Goal: Book appointment/travel/reservation

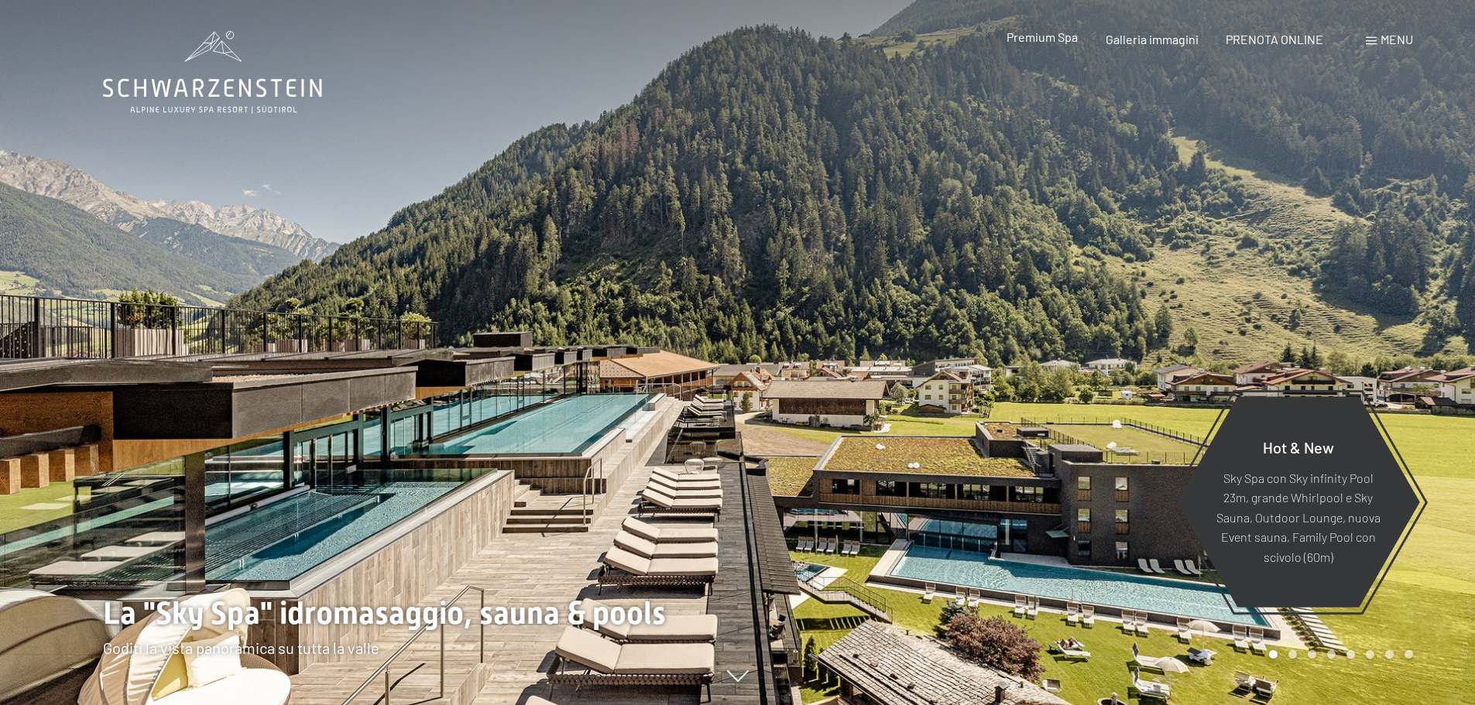
click at [1047, 40] on span "Premium Spa" at bounding box center [1041, 36] width 71 height 15
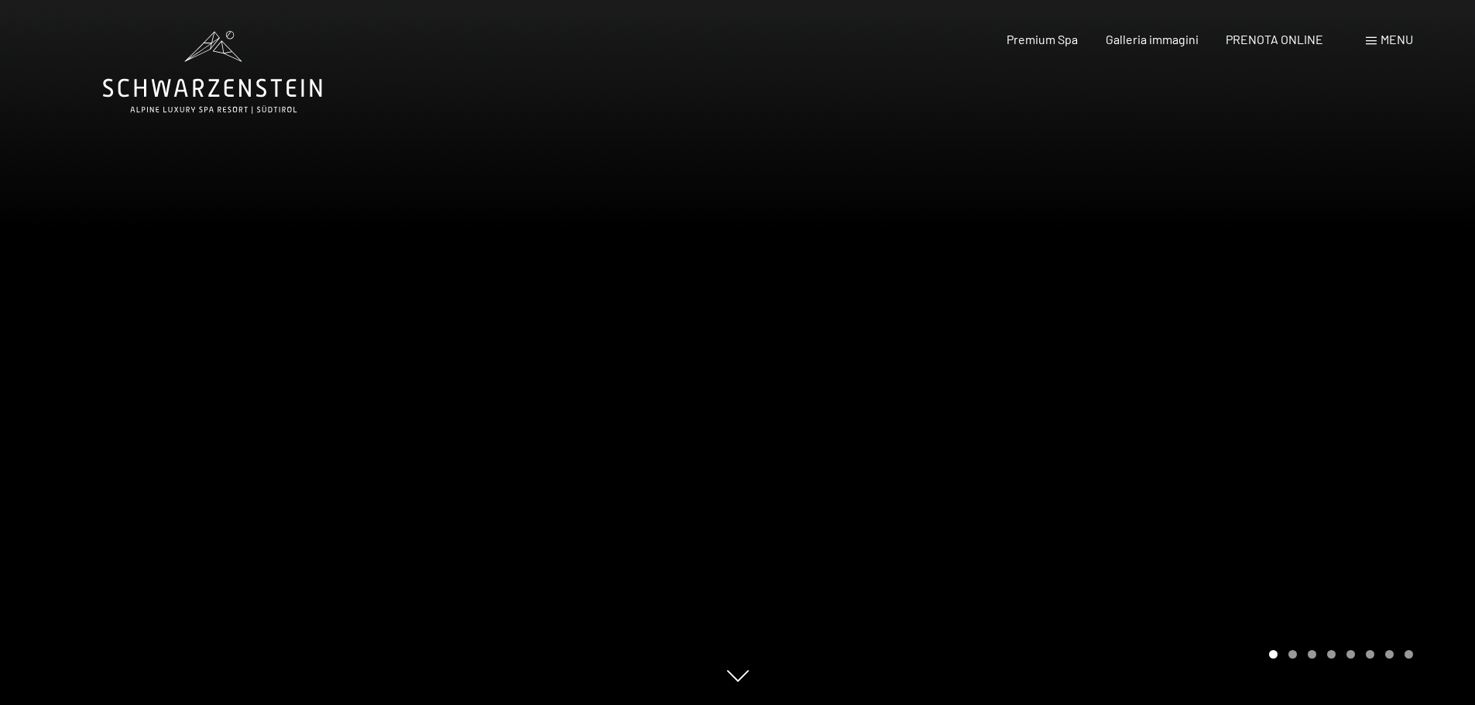
click at [1276, 410] on div at bounding box center [1107, 352] width 738 height 705
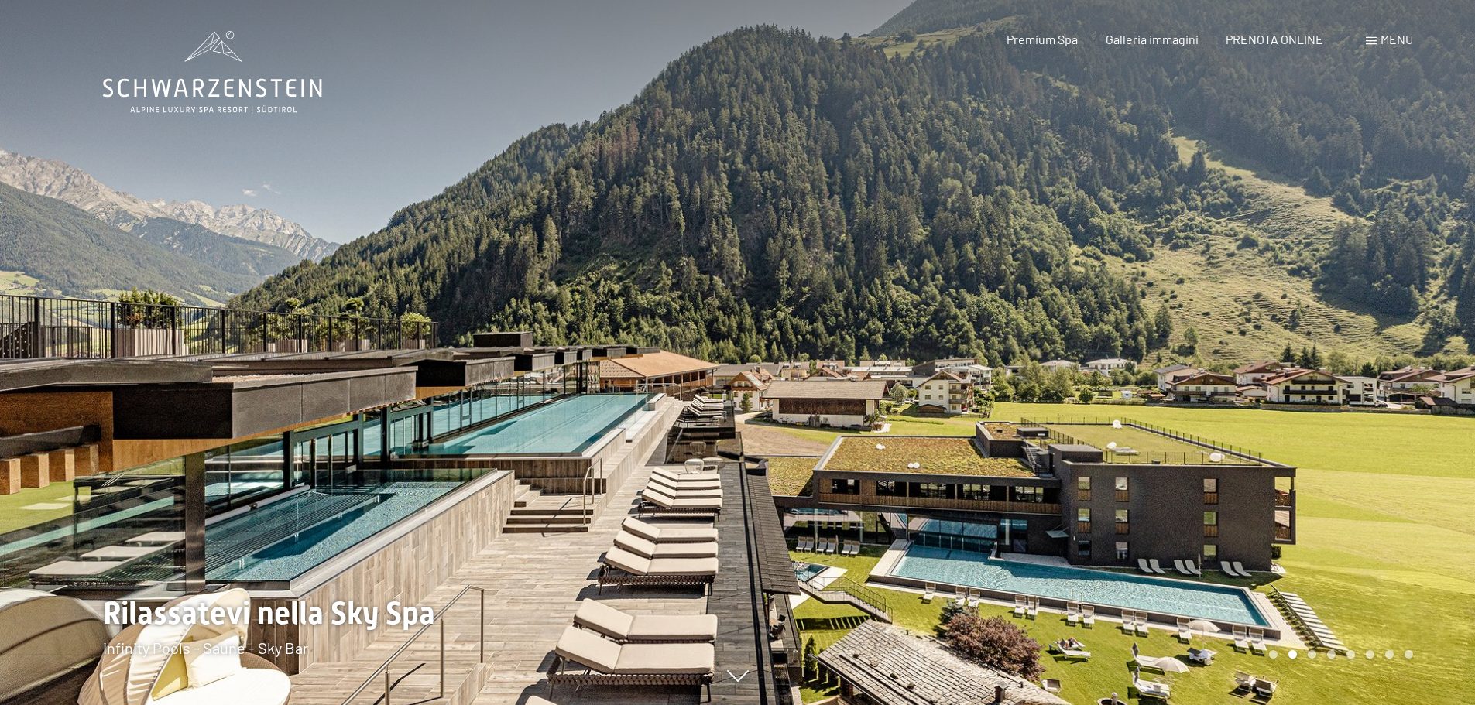
click at [1439, 360] on div at bounding box center [1107, 352] width 738 height 705
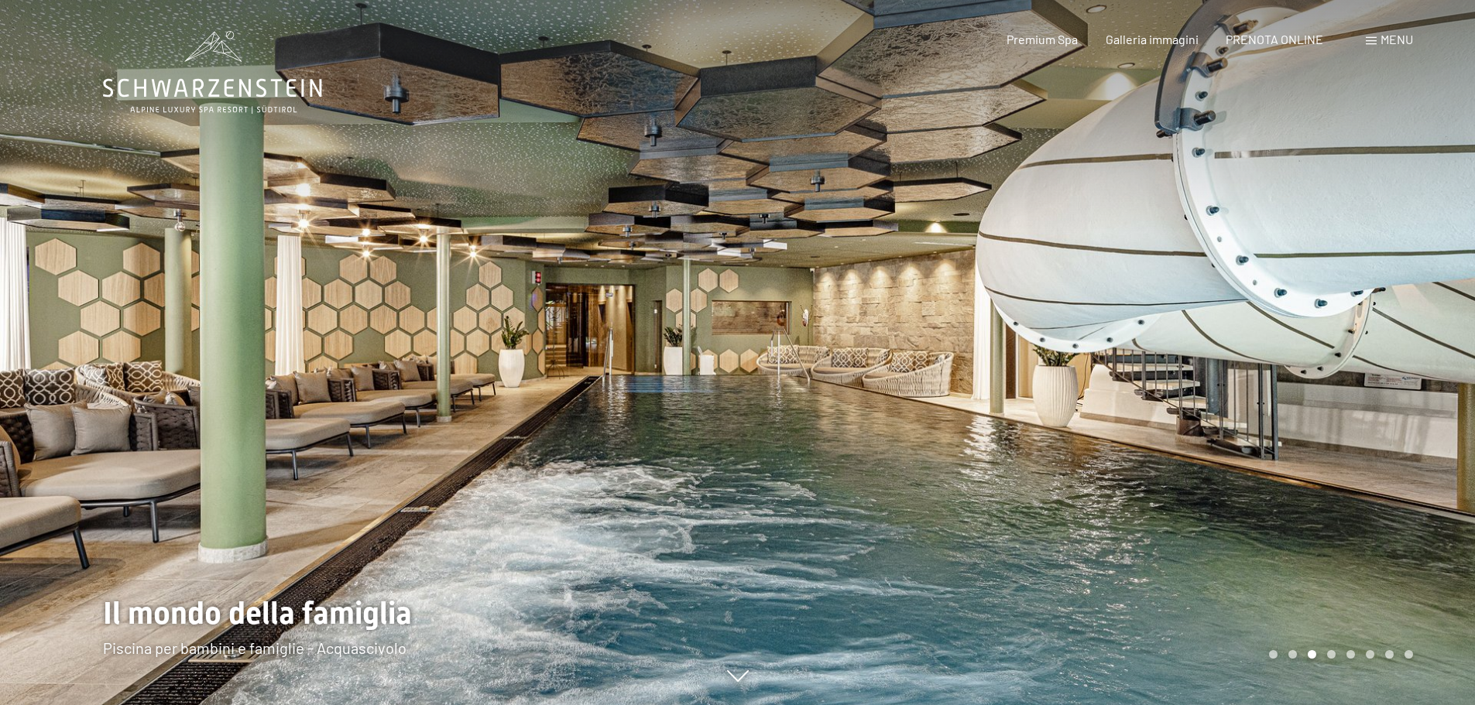
click at [1375, 41] on span at bounding box center [1371, 41] width 11 height 8
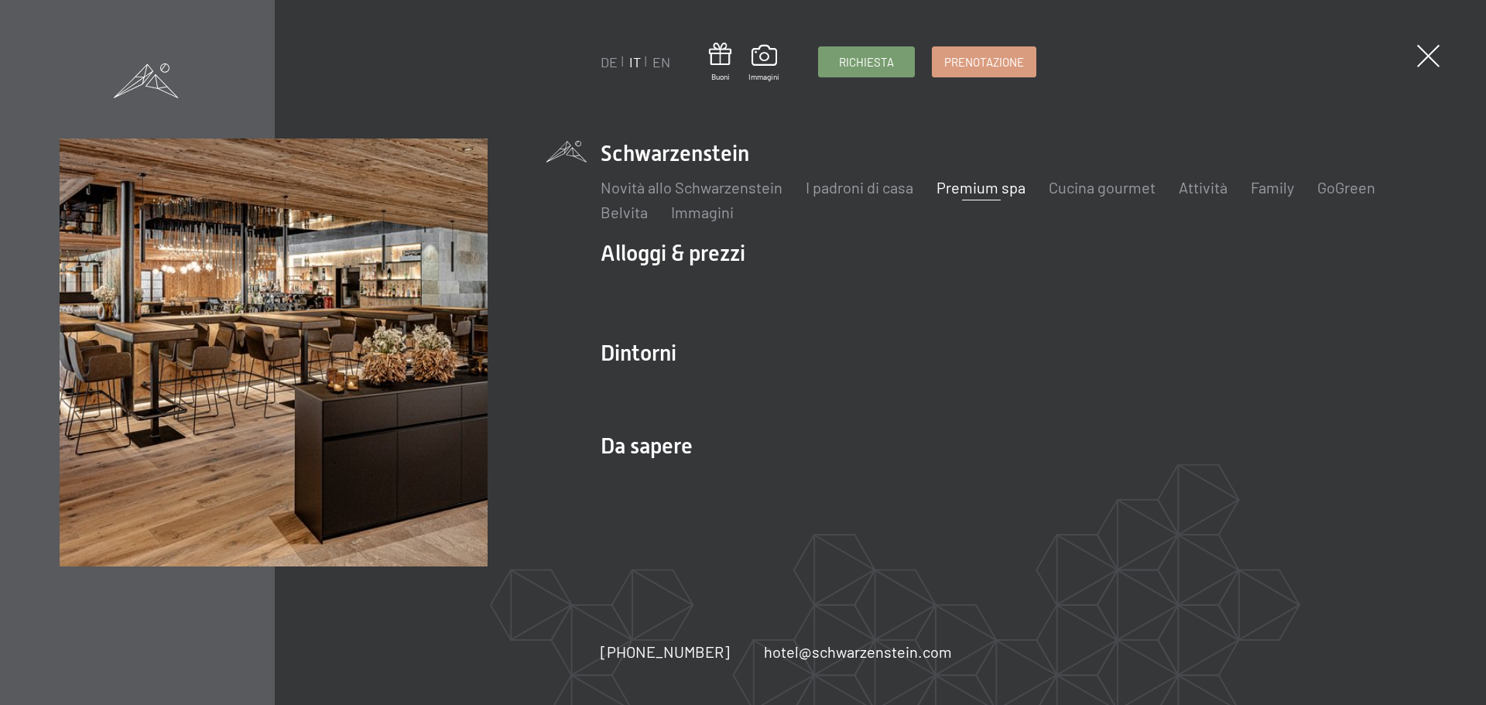
click at [968, 187] on link "Premium spa" at bounding box center [981, 187] width 89 height 19
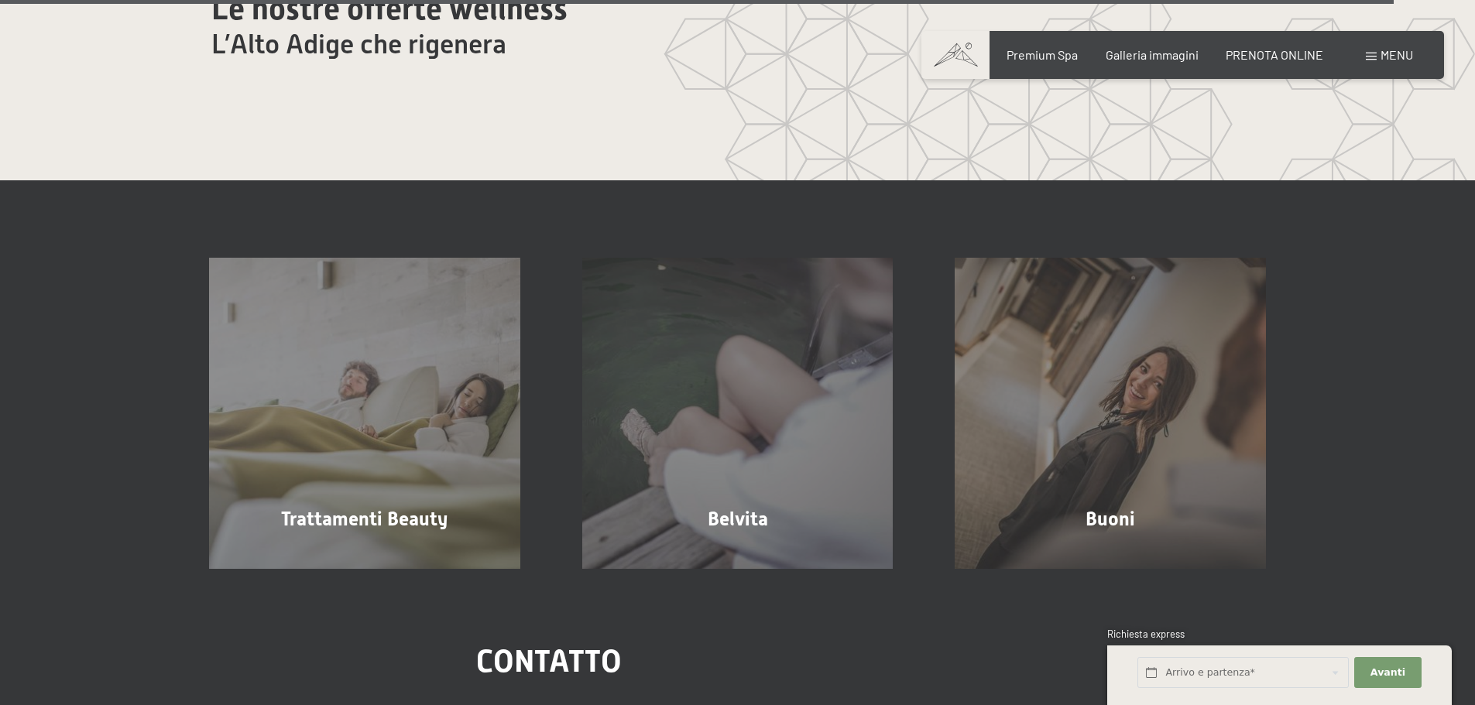
scroll to position [9369, 0]
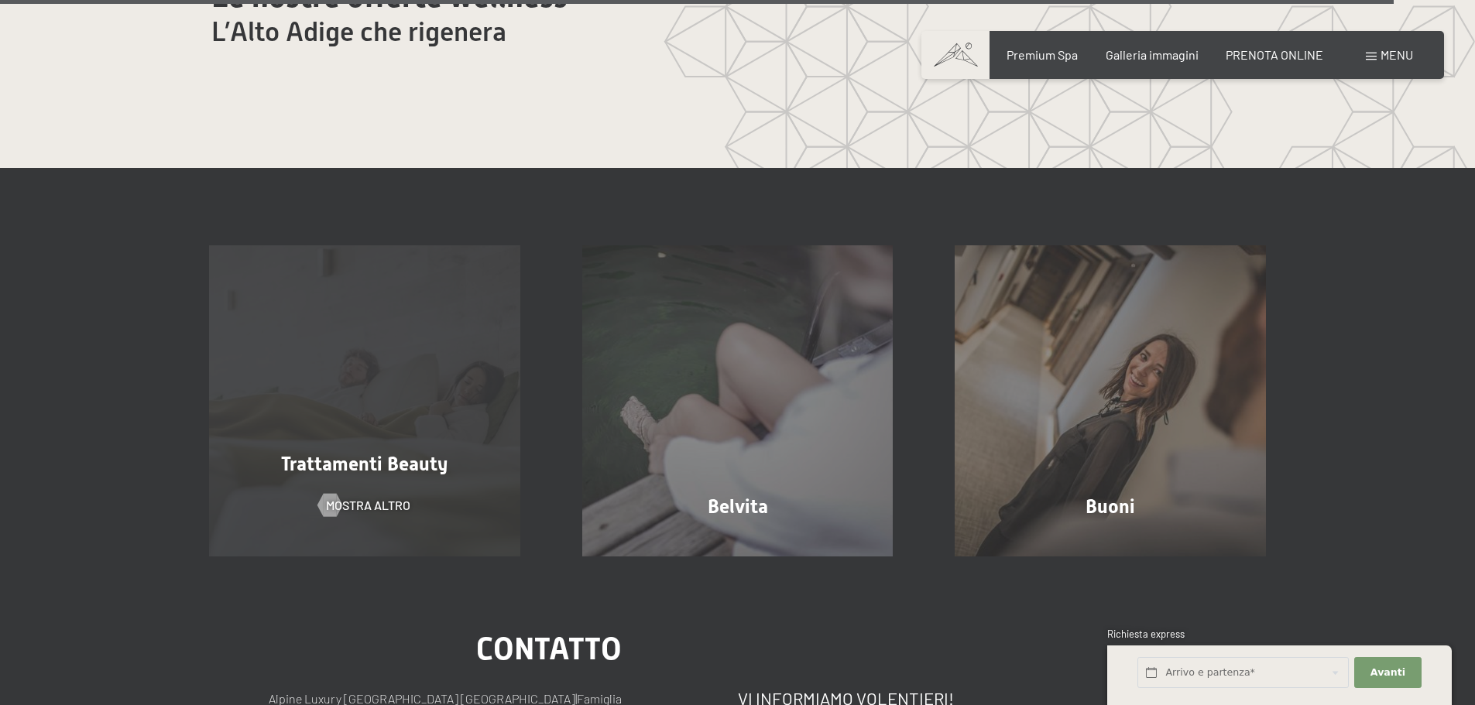
click at [358, 453] on span "Trattamenti Beauty" at bounding box center [364, 464] width 166 height 22
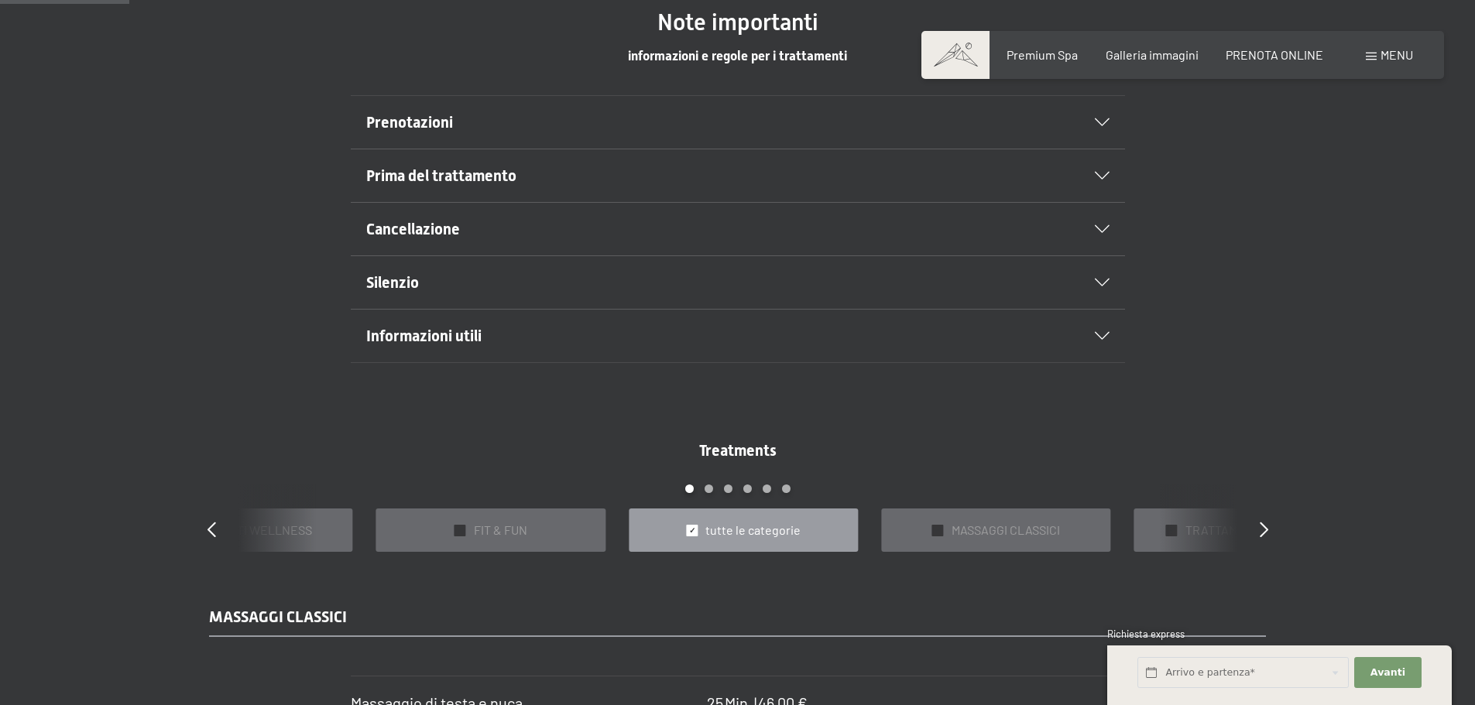
scroll to position [1084, 0]
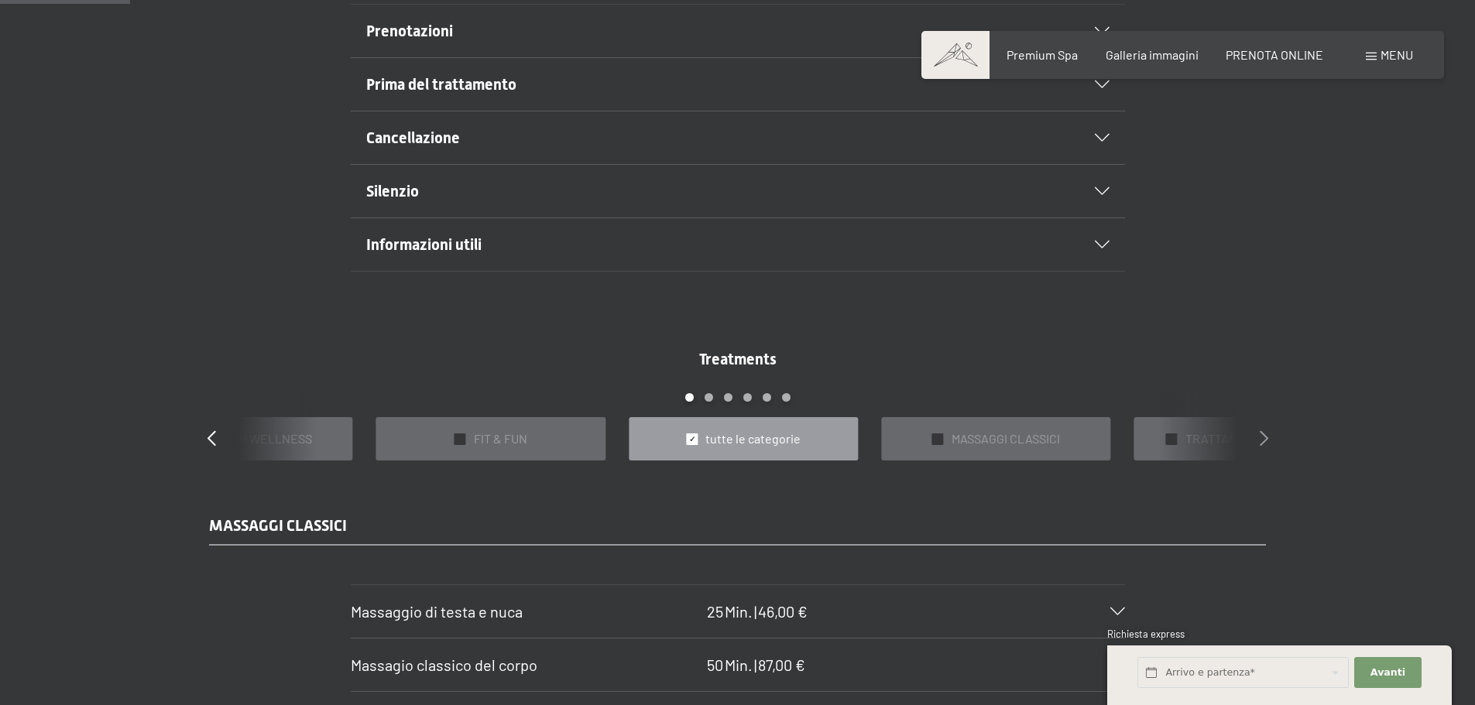
click at [1265, 433] on icon at bounding box center [1263, 437] width 9 height 15
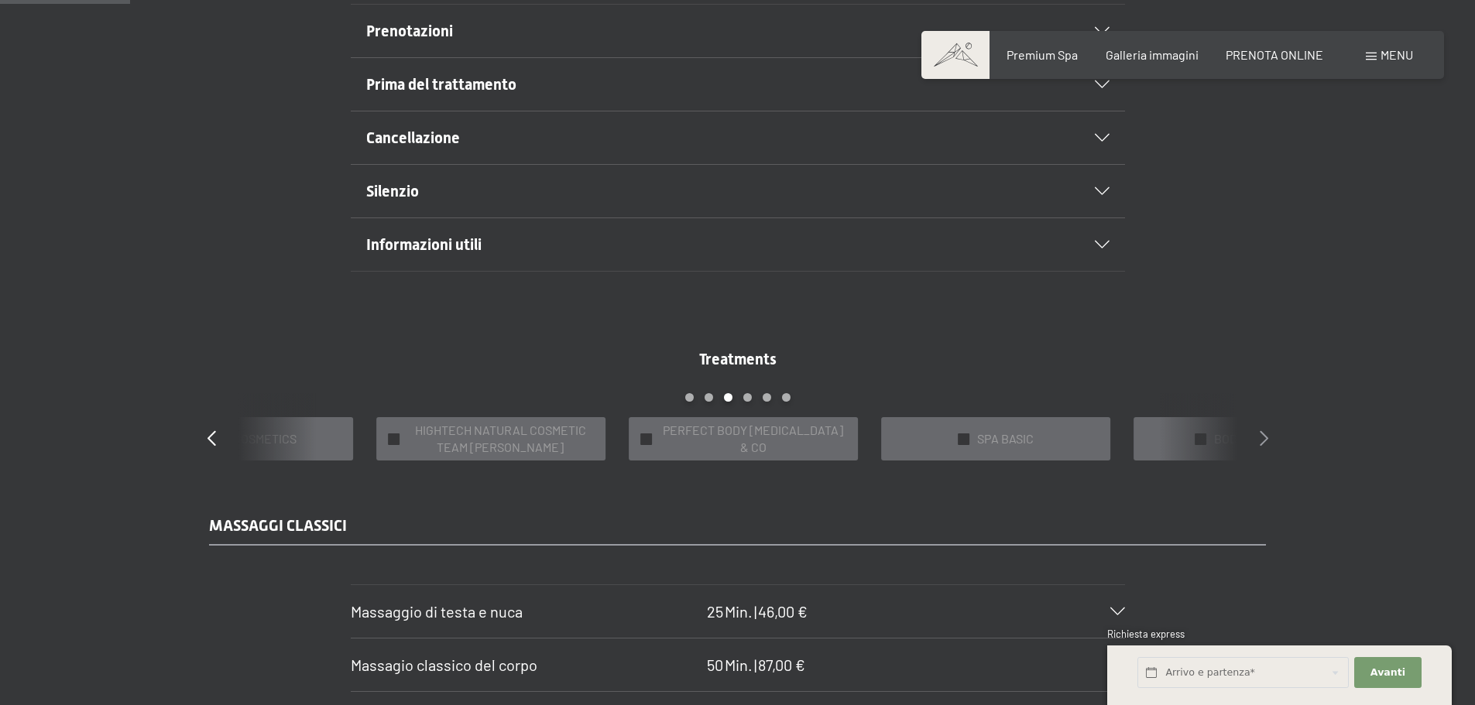
click at [1265, 433] on icon at bounding box center [1263, 437] width 9 height 15
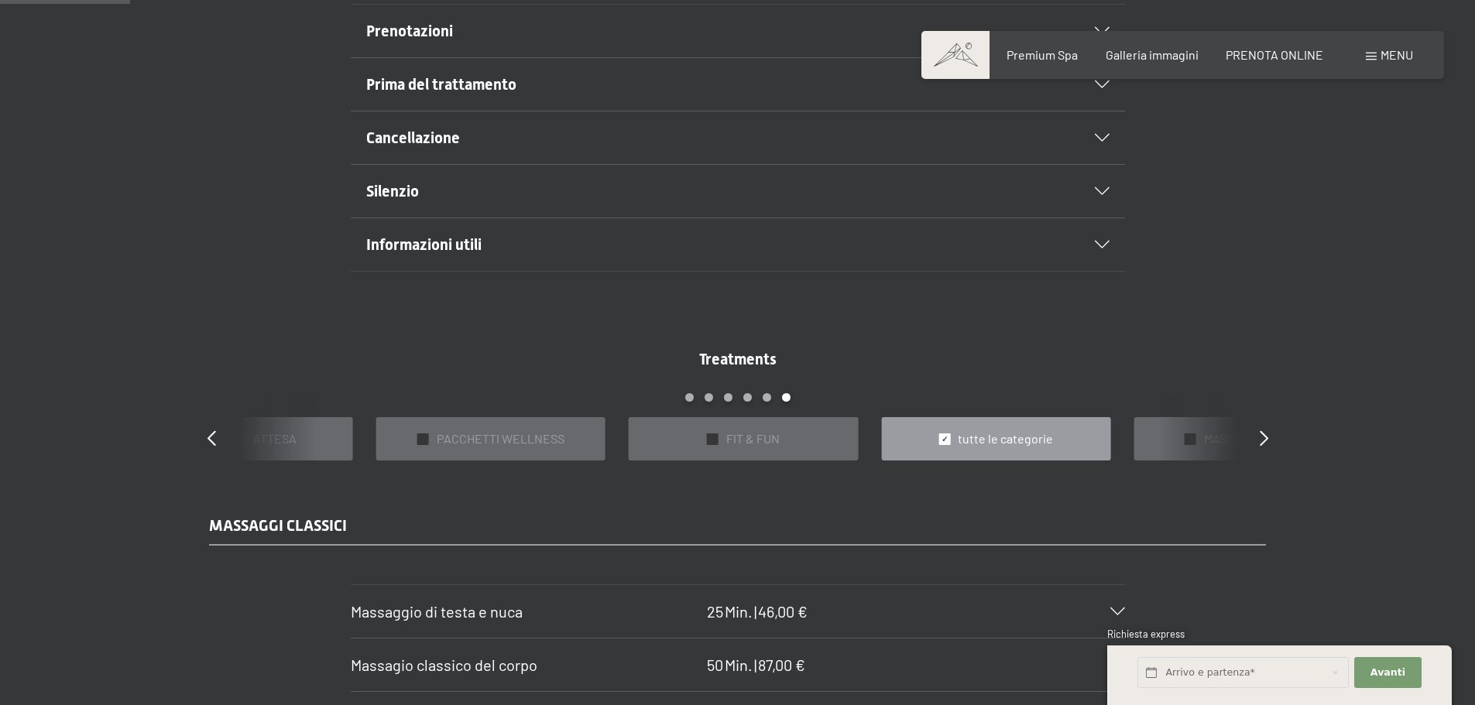
click at [992, 440] on span "tutte le categorie" at bounding box center [1005, 438] width 95 height 17
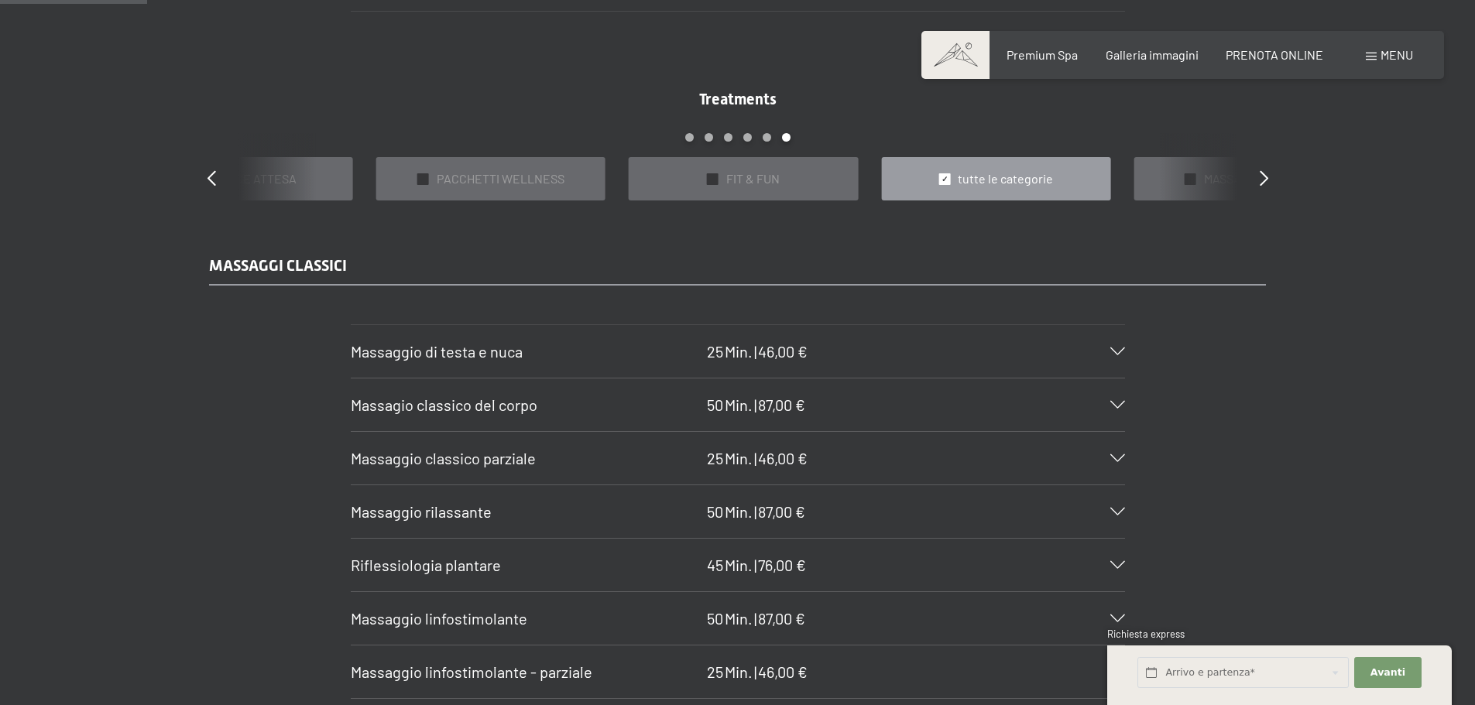
scroll to position [1393, 0]
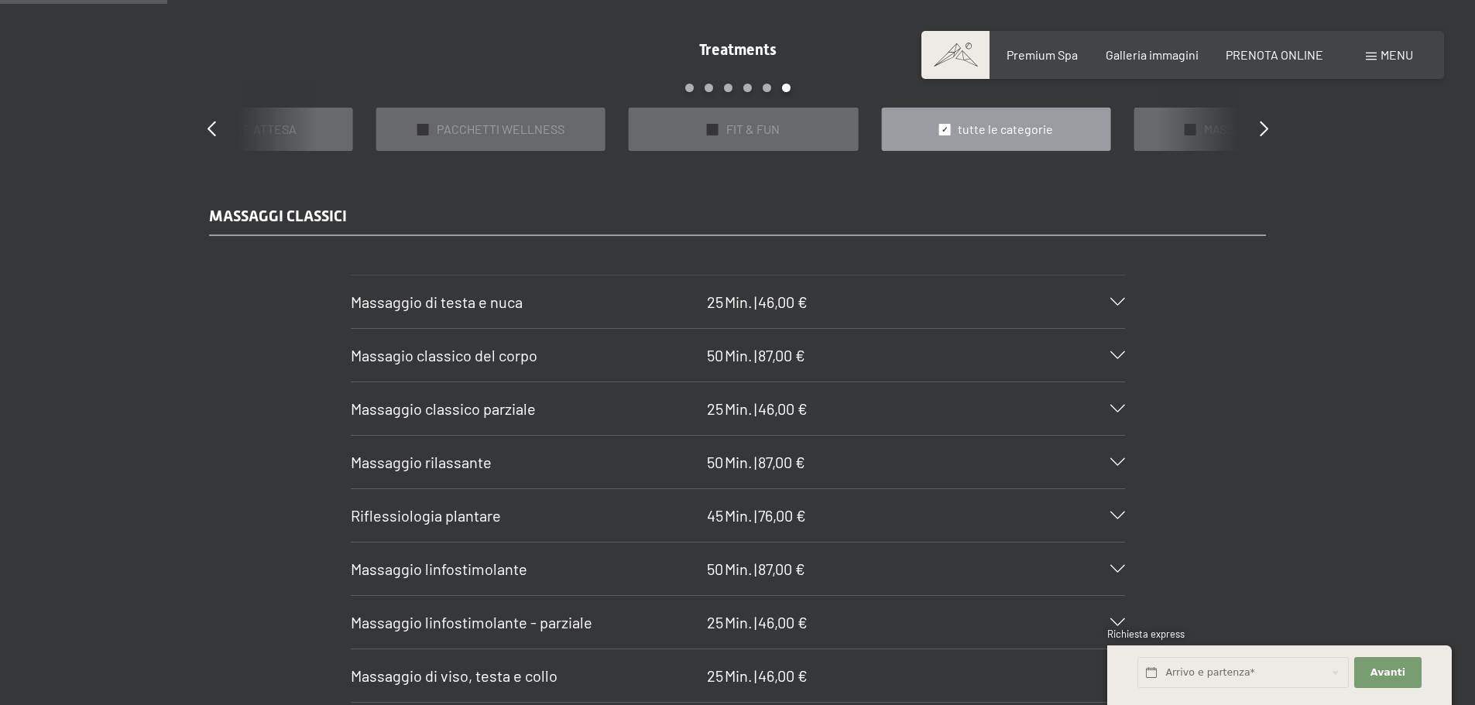
click at [1116, 460] on icon at bounding box center [1117, 462] width 15 height 8
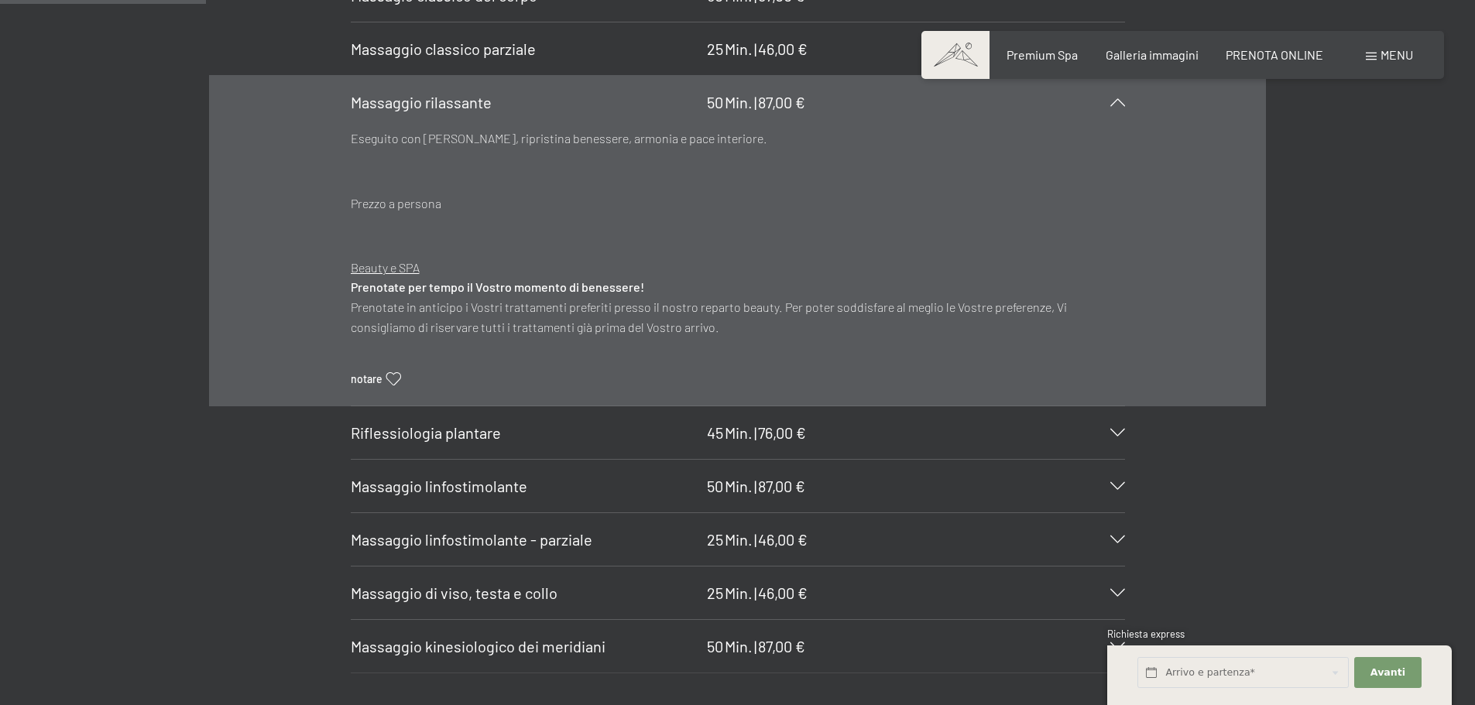
scroll to position [1780, 0]
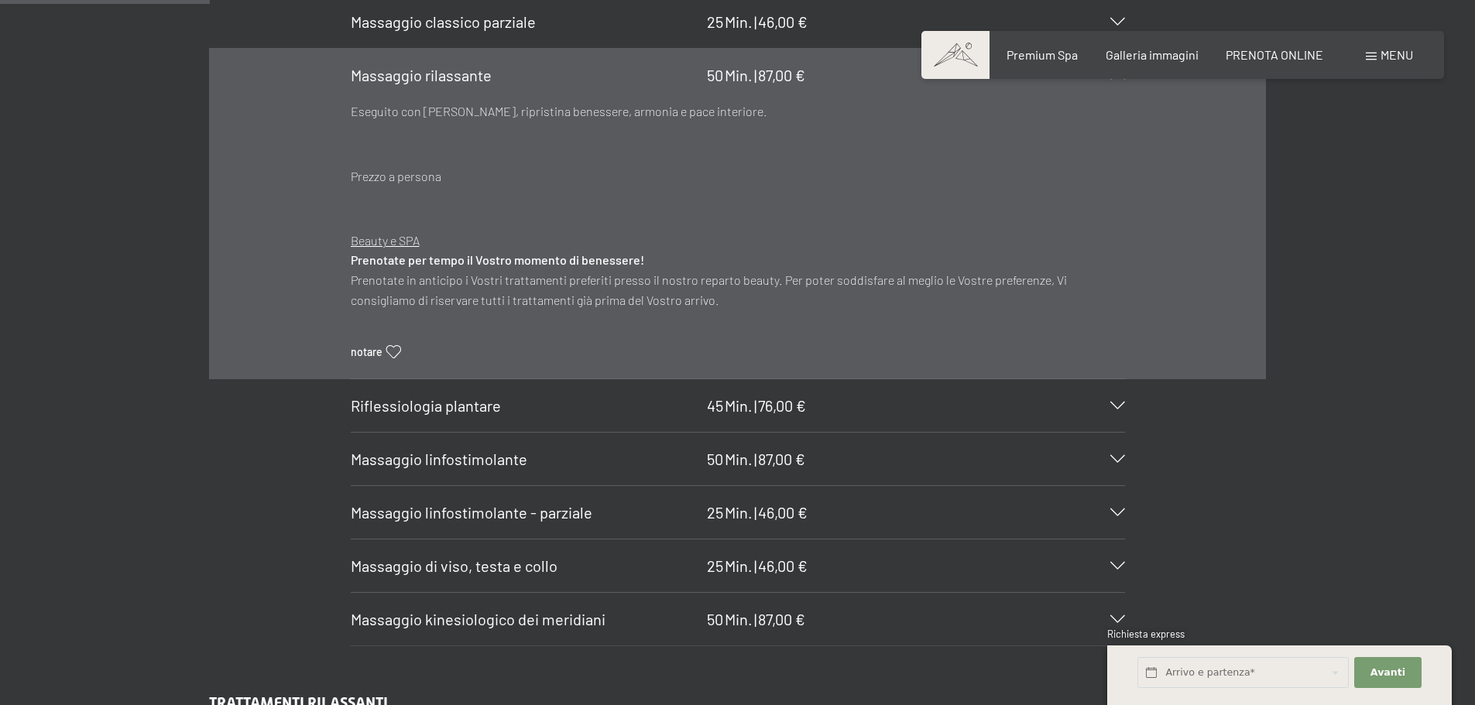
click at [1119, 458] on icon at bounding box center [1117, 459] width 15 height 8
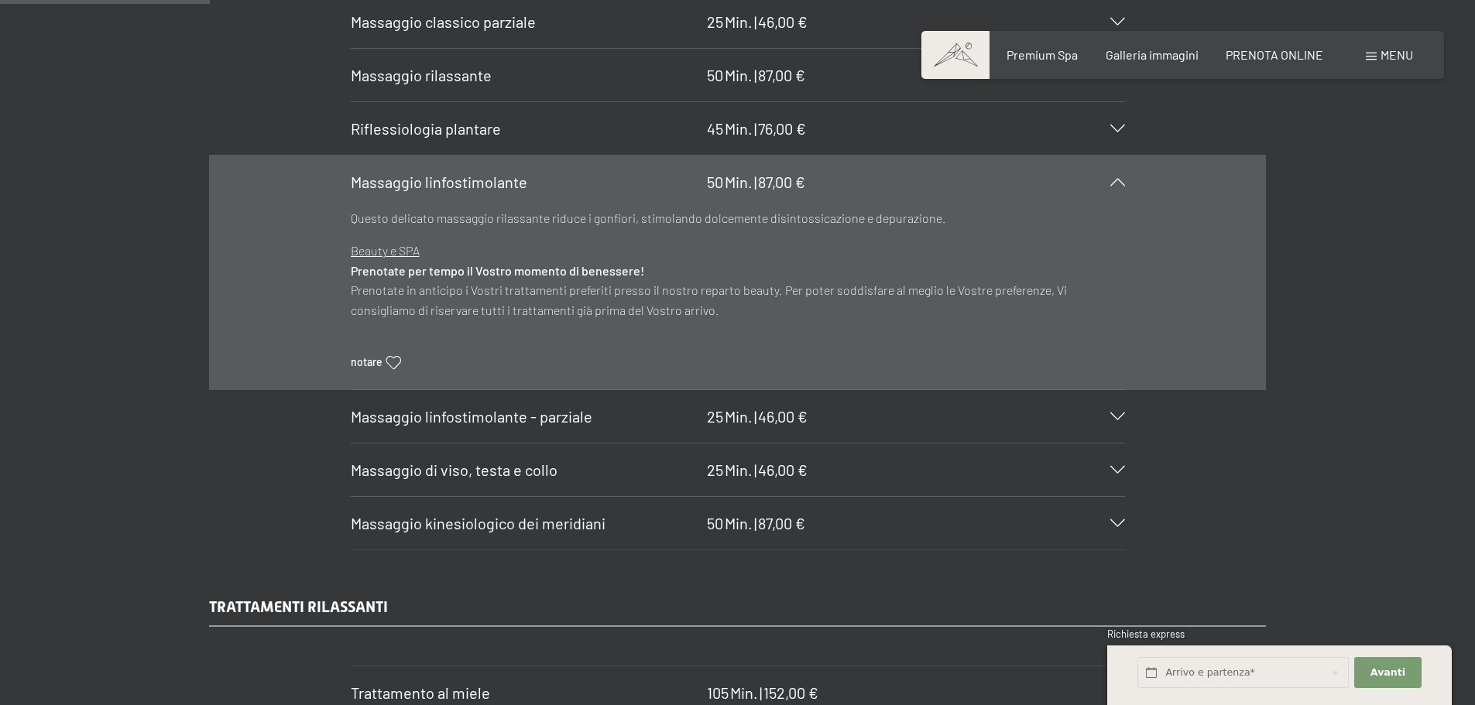
click at [1117, 470] on icon at bounding box center [1117, 470] width 15 height 8
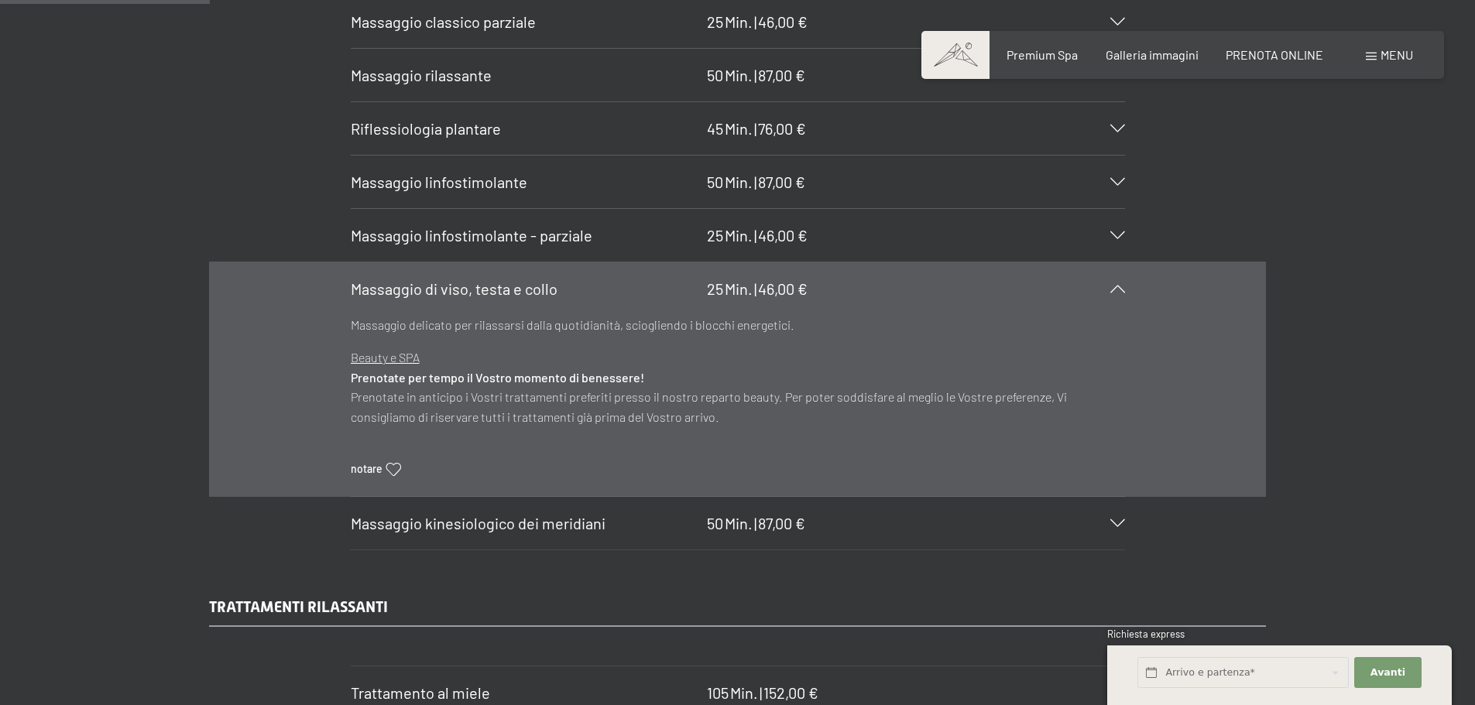
click at [1115, 518] on div "Massaggio kinesiologico dei meridiani 50 Min. | 87,00 €" at bounding box center [738, 523] width 774 height 53
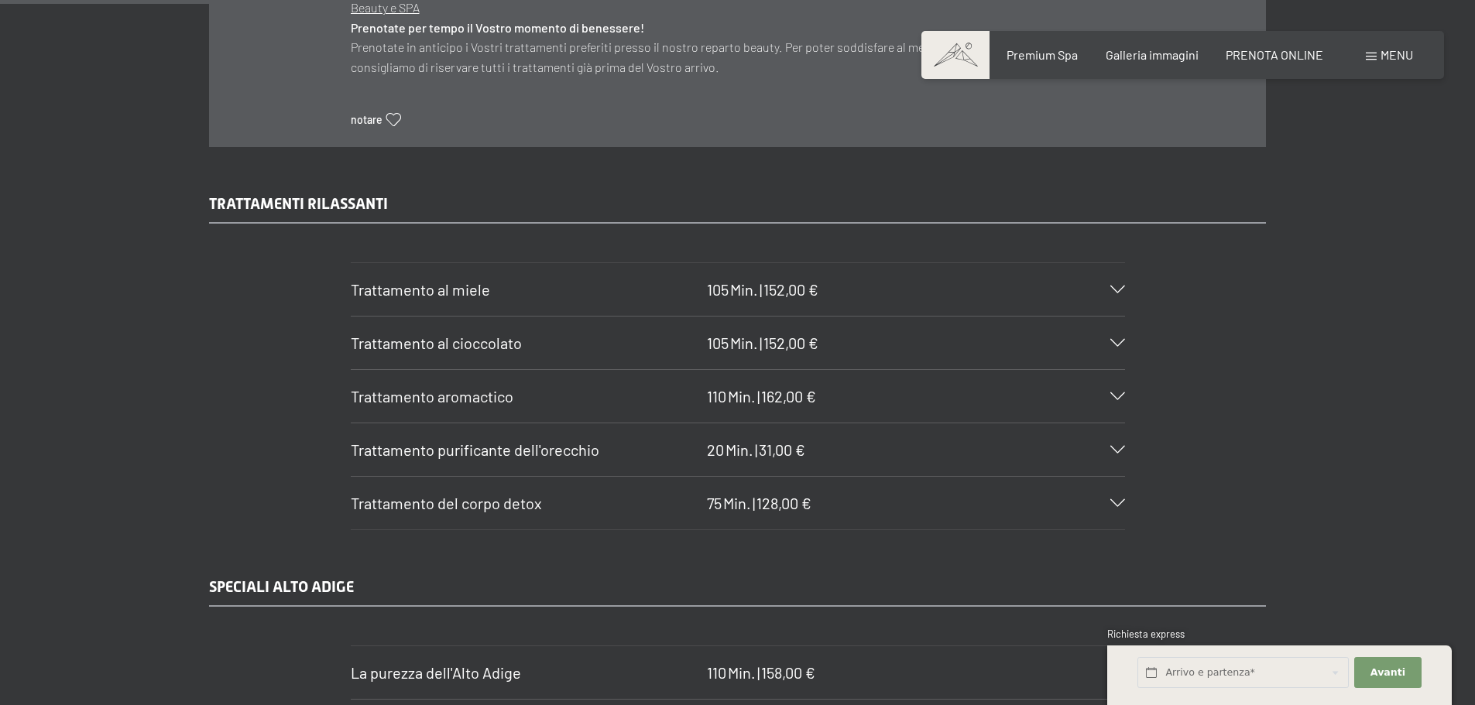
scroll to position [2322, 0]
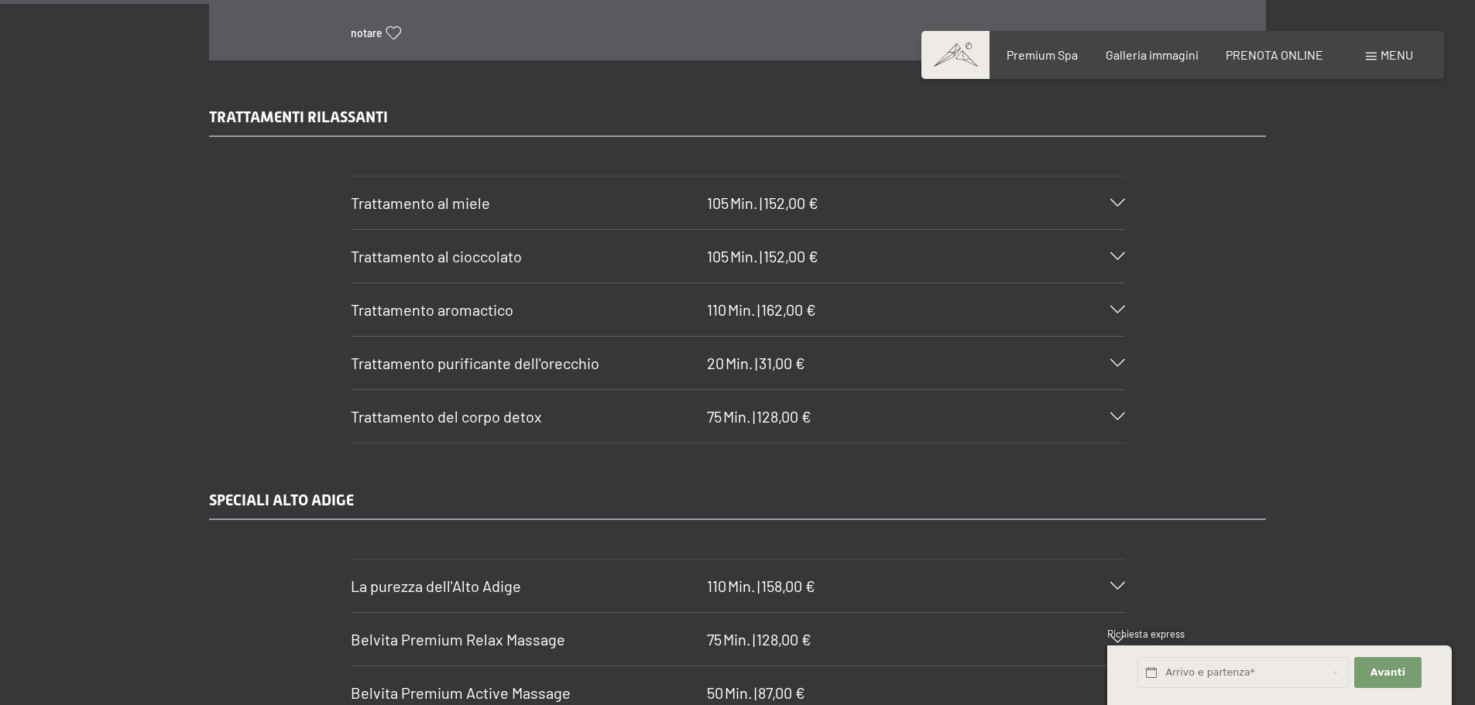
click at [1116, 419] on icon at bounding box center [1117, 417] width 15 height 8
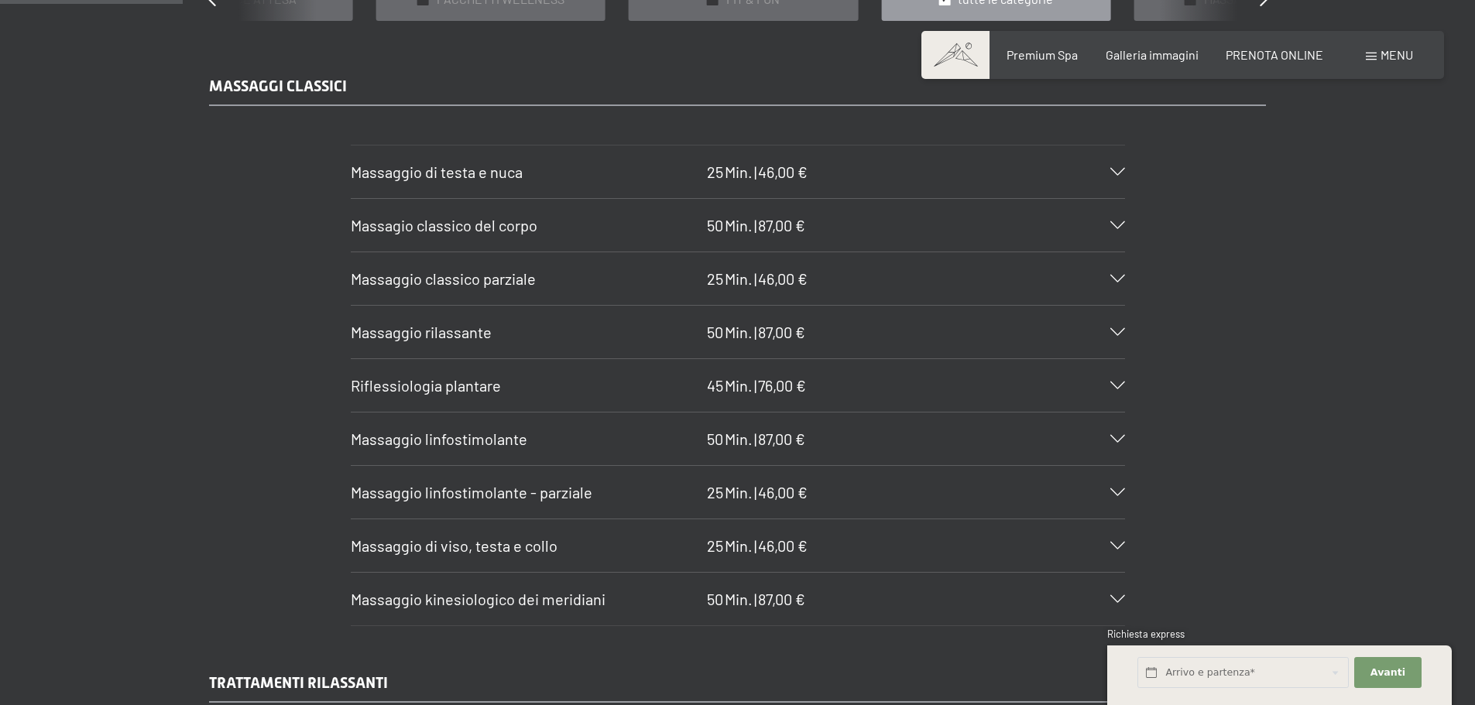
scroll to position [1548, 0]
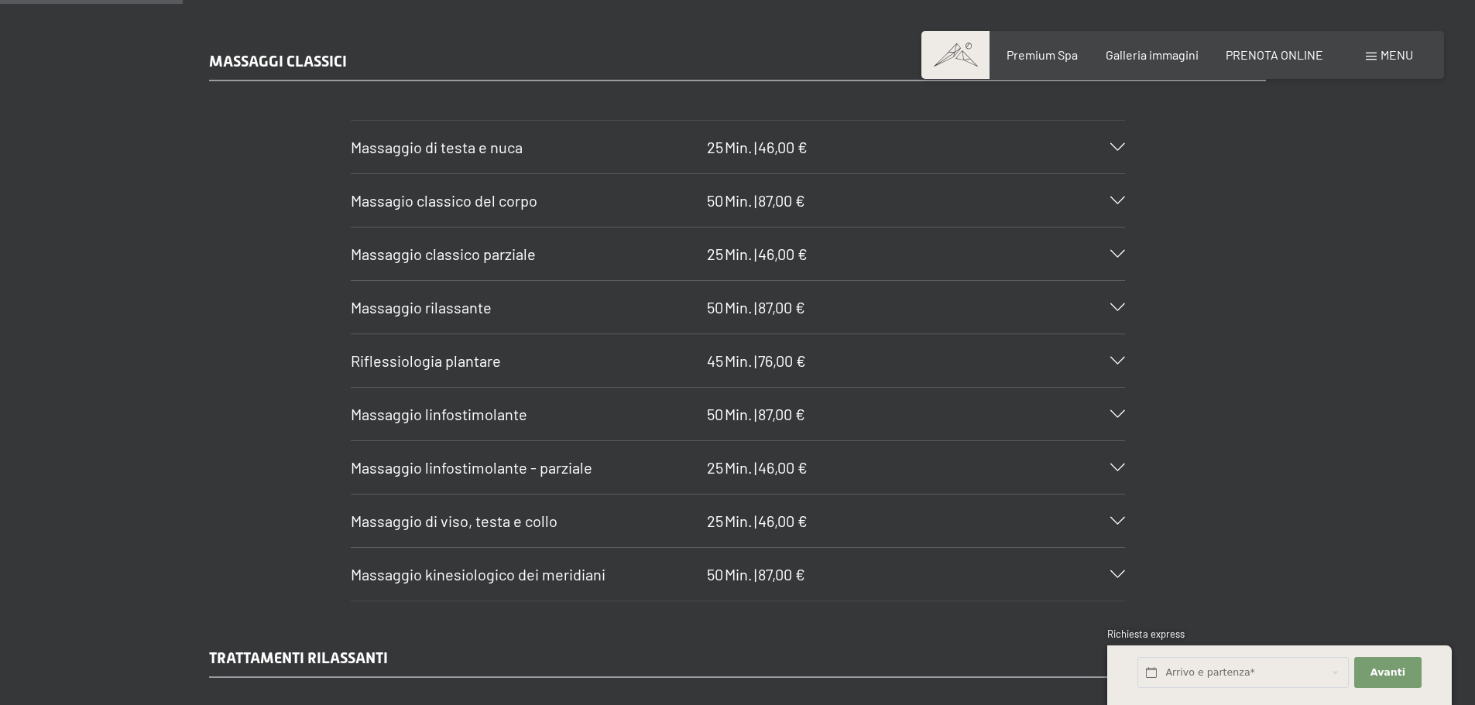
click at [1124, 202] on icon at bounding box center [1117, 201] width 15 height 8
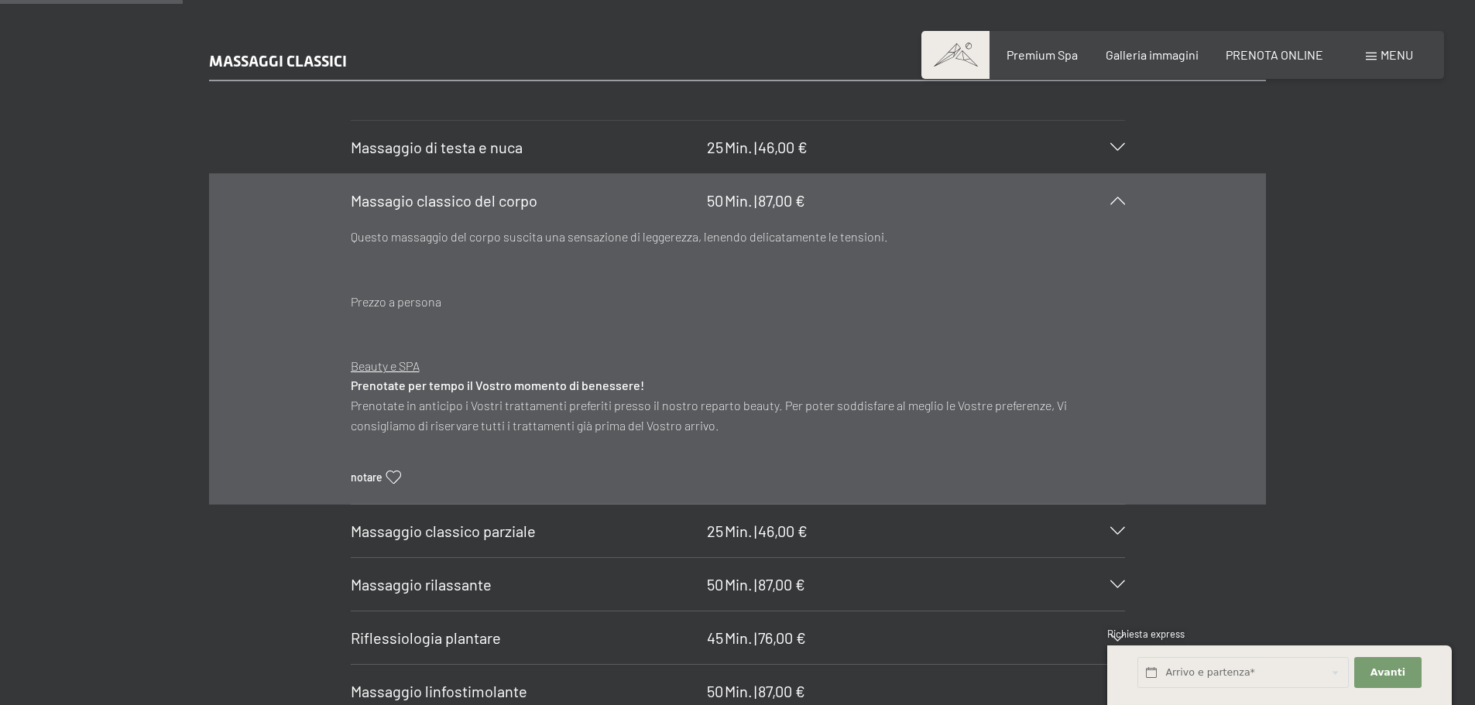
click at [1125, 214] on section "Massagio classico del corpo 50 Min. | 87,00 € Questo massaggio del corpo suscit…" at bounding box center [738, 338] width 774 height 331
click at [1117, 202] on icon at bounding box center [1117, 201] width 15 height 8
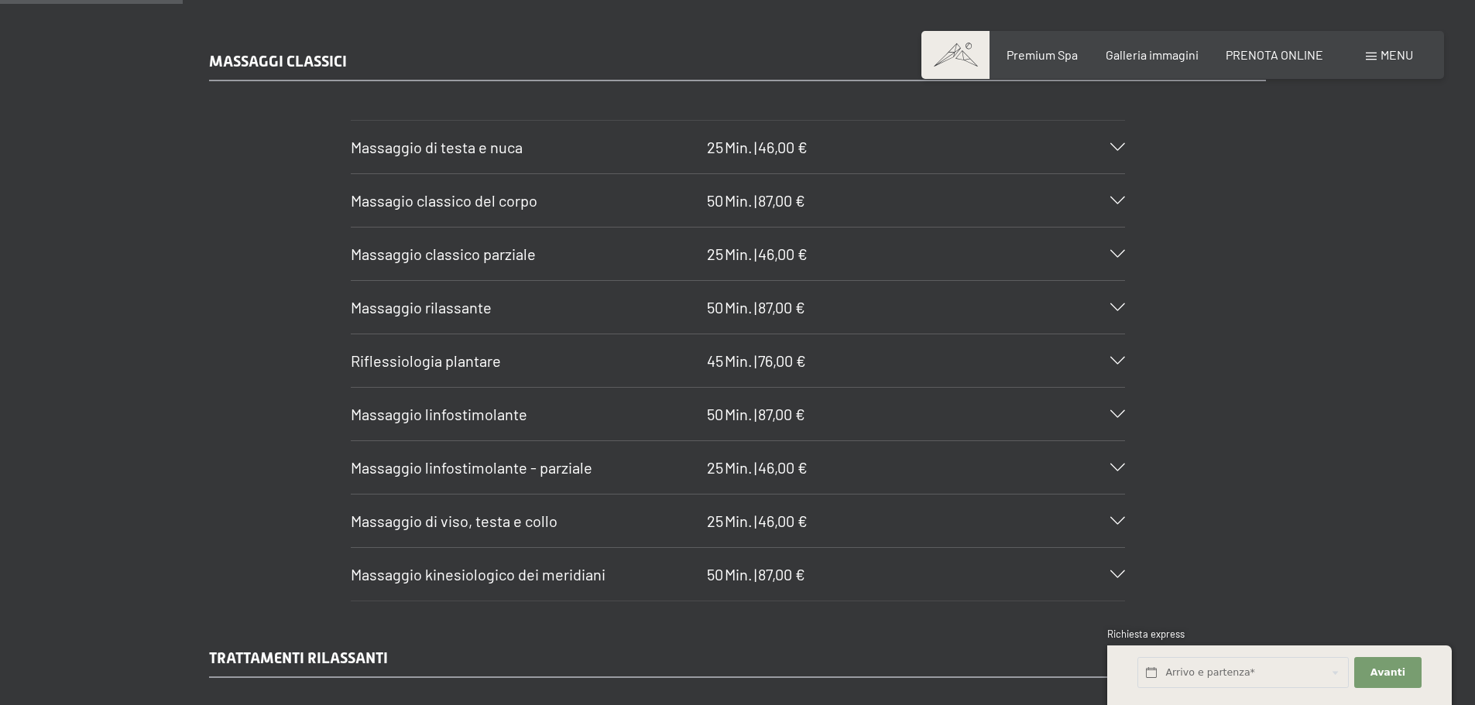
click at [1117, 306] on icon at bounding box center [1117, 307] width 15 height 8
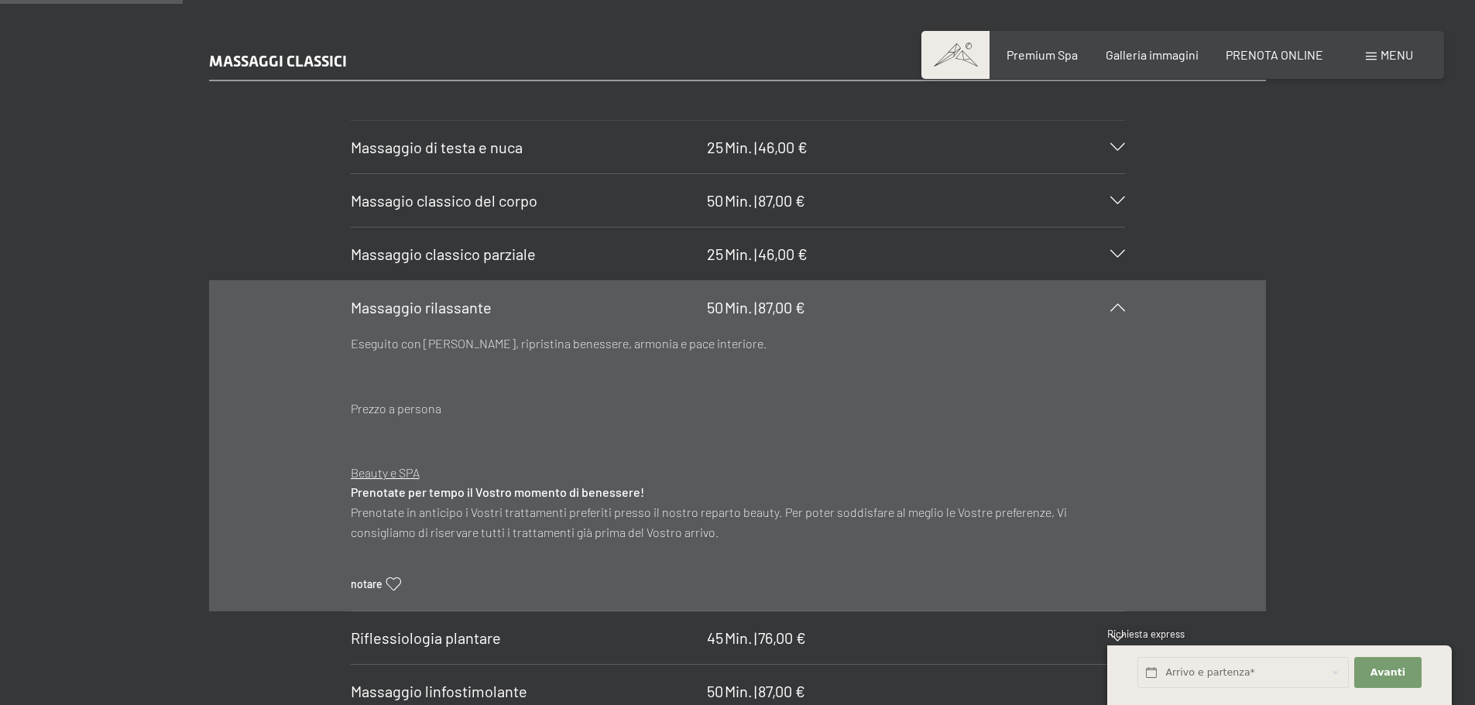
click at [1117, 306] on icon at bounding box center [1117, 307] width 15 height 8
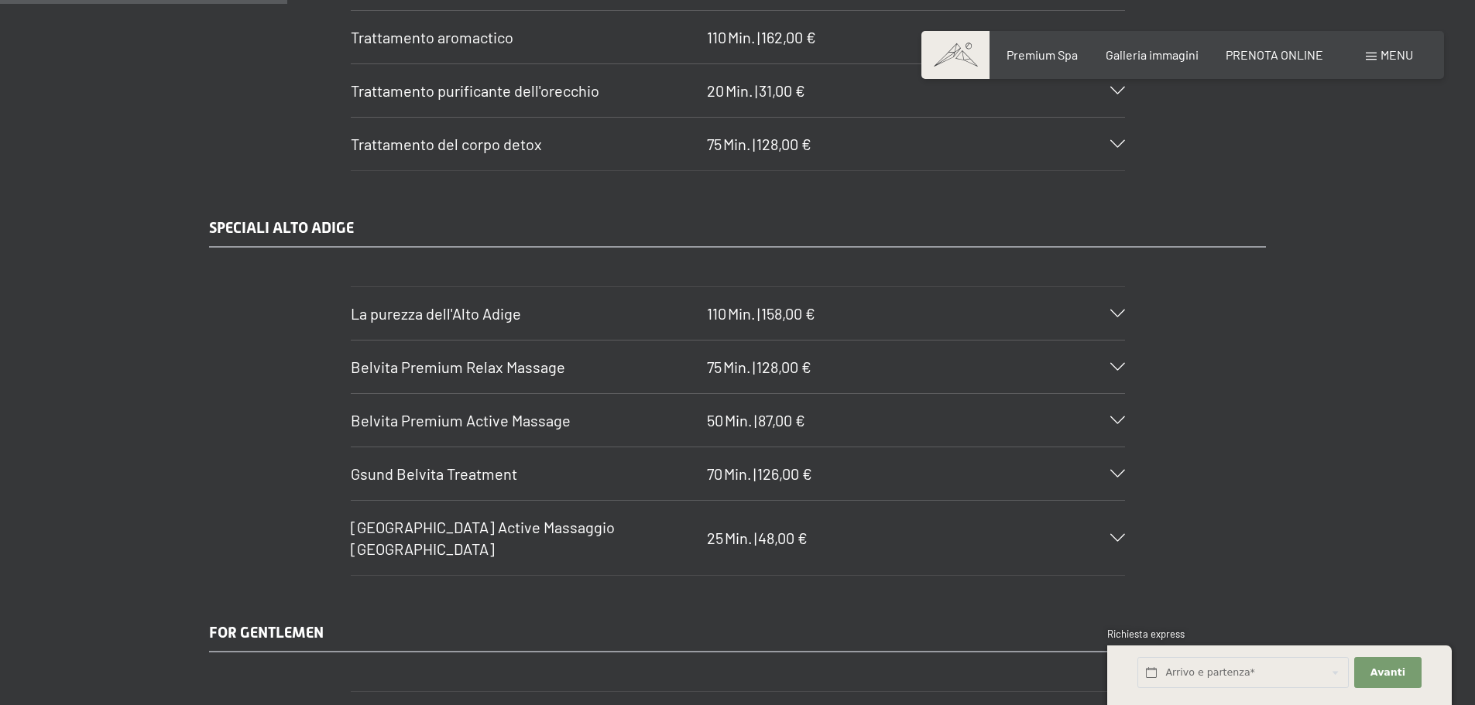
scroll to position [2400, 0]
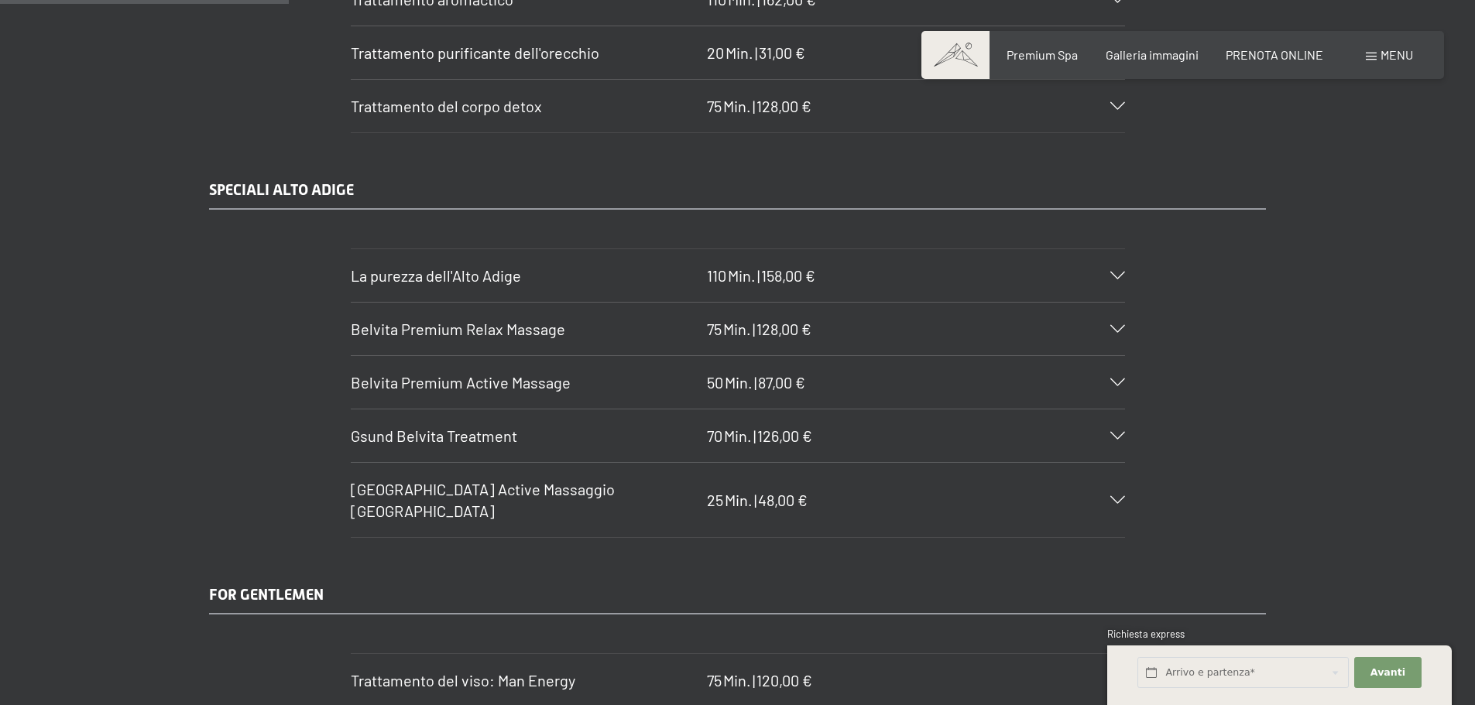
click at [1119, 277] on icon at bounding box center [1117, 276] width 15 height 8
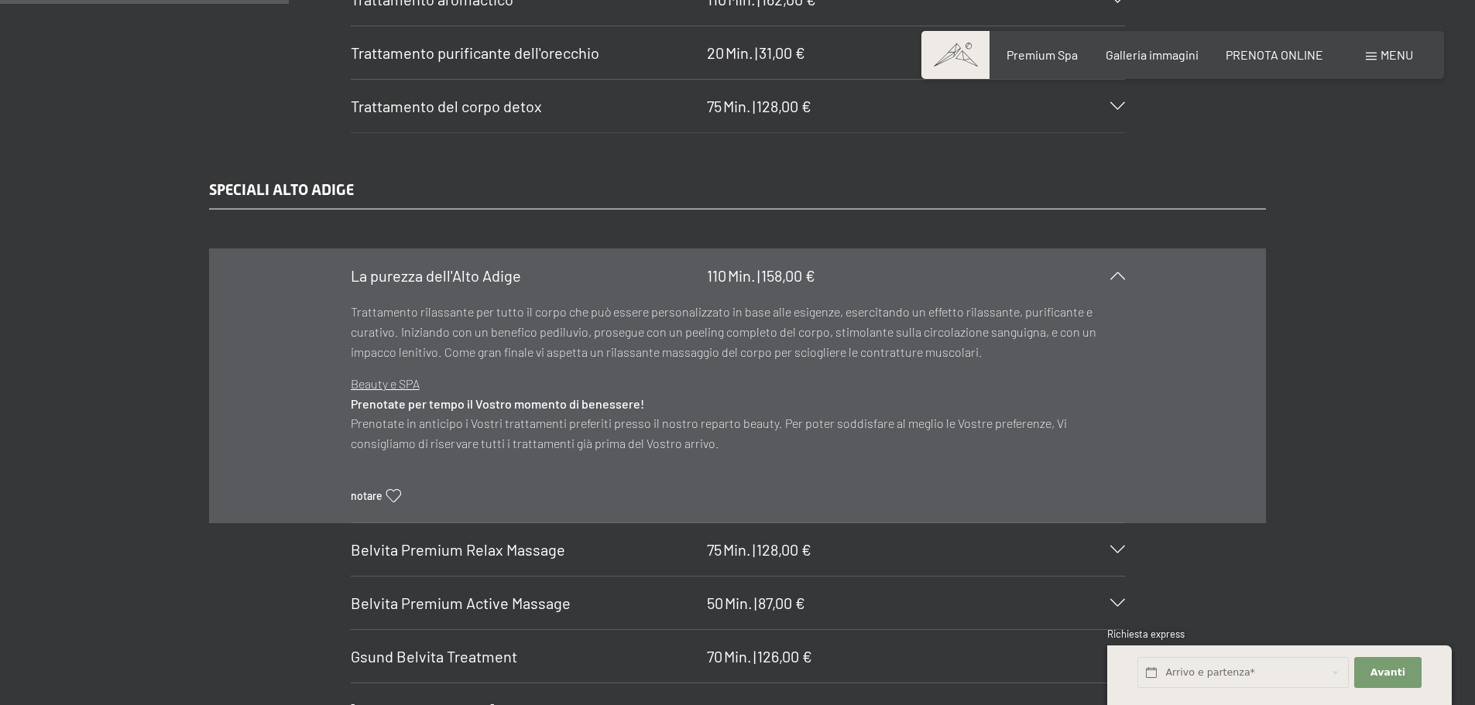
click at [1119, 276] on icon at bounding box center [1117, 276] width 15 height 8
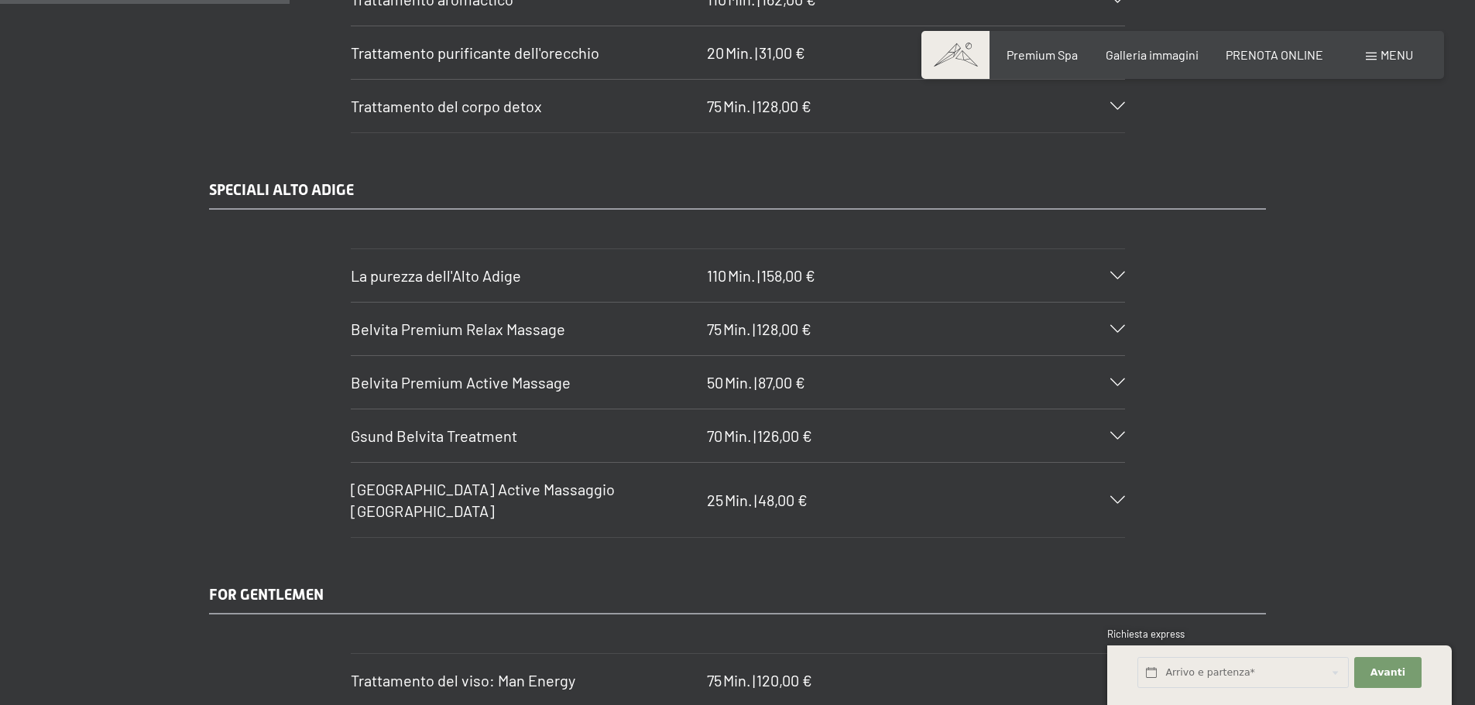
scroll to position [2477, 0]
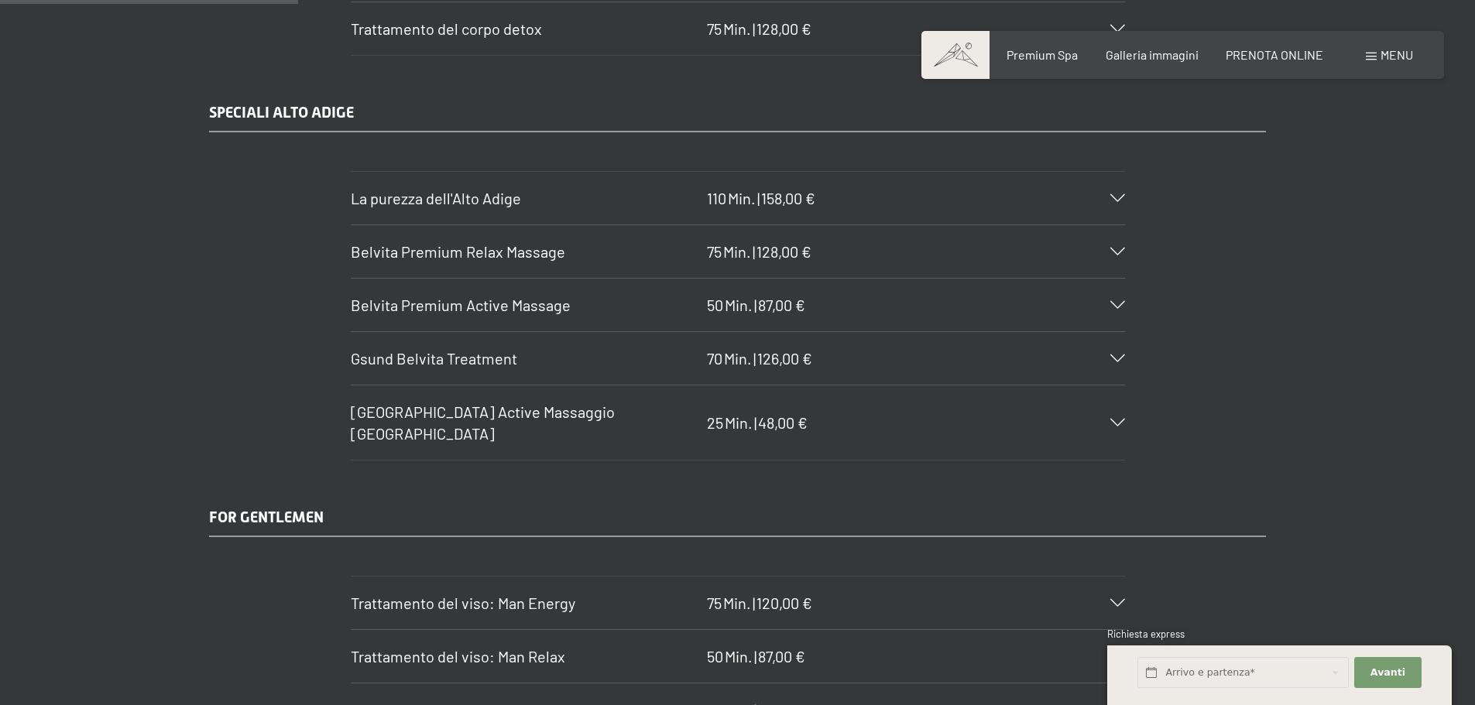
click at [1114, 258] on div "Belvita Premium Relax Massage 75 Min. | 128,00 €" at bounding box center [738, 251] width 774 height 53
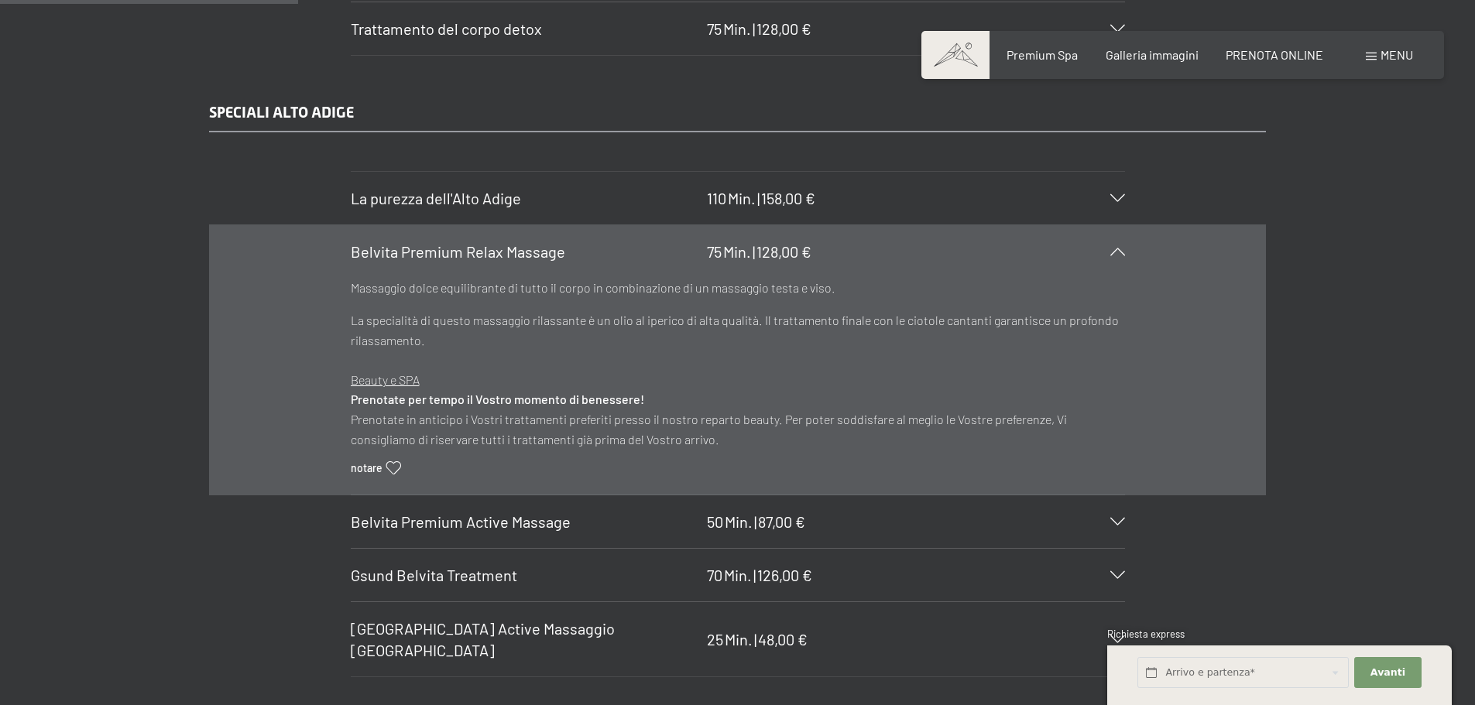
click at [1114, 258] on div "Belvita Premium Relax Massage 75 Min. | 128,00 €" at bounding box center [738, 251] width 774 height 53
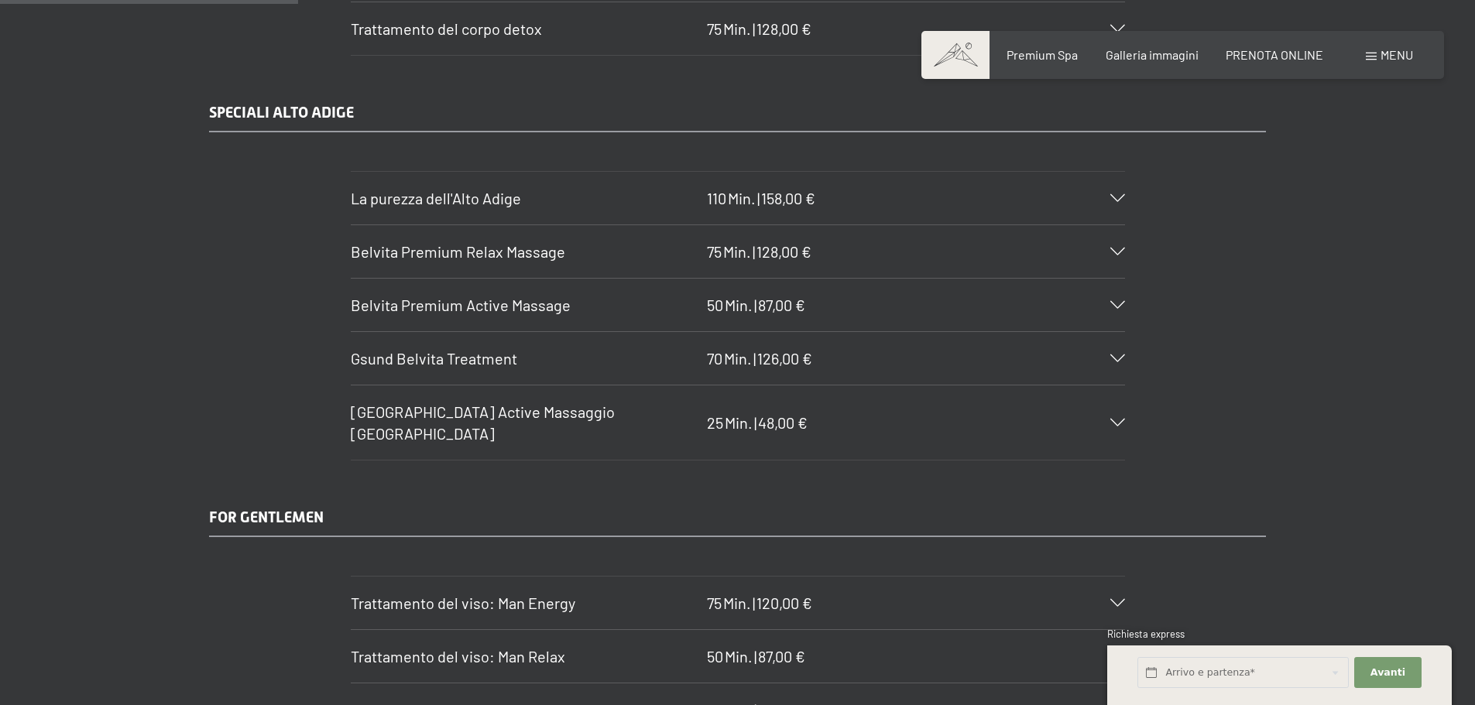
click at [1118, 311] on div "Belvita Premium Active Massage 50 Min. | 87,00 €" at bounding box center [738, 305] width 774 height 53
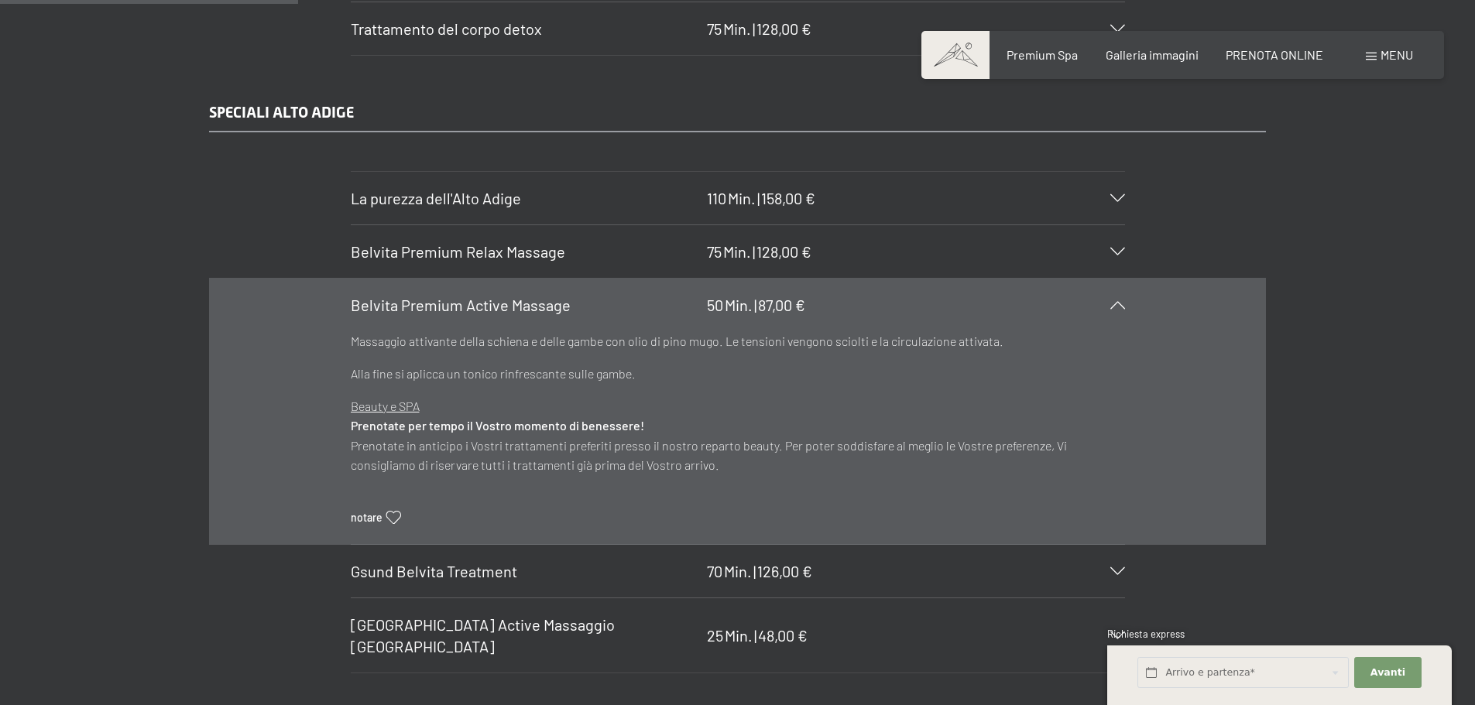
click at [1118, 311] on div "Belvita Premium Active Massage 50 Min. | 87,00 €" at bounding box center [738, 305] width 774 height 53
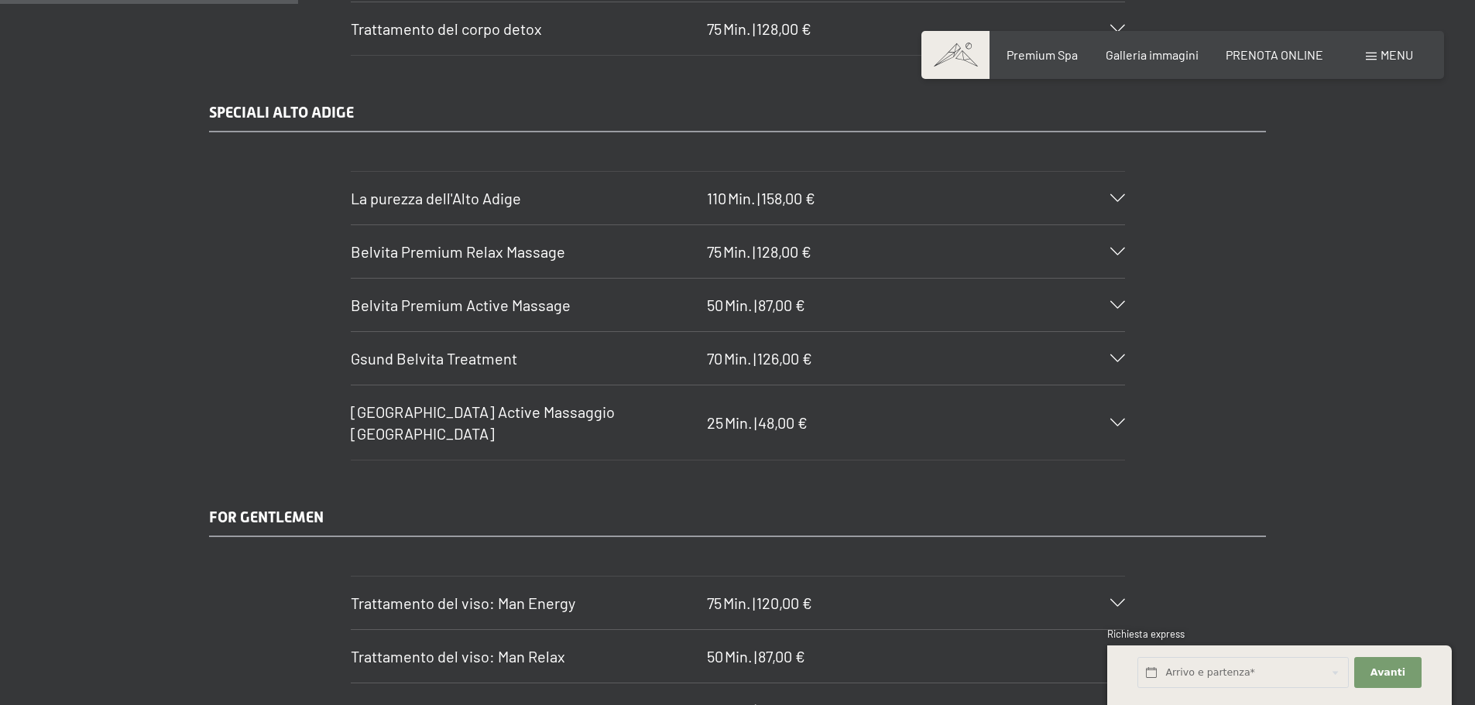
click at [1118, 354] on div "Gsund Belvita Treatment 70 Min. | 126,00 €" at bounding box center [738, 358] width 774 height 53
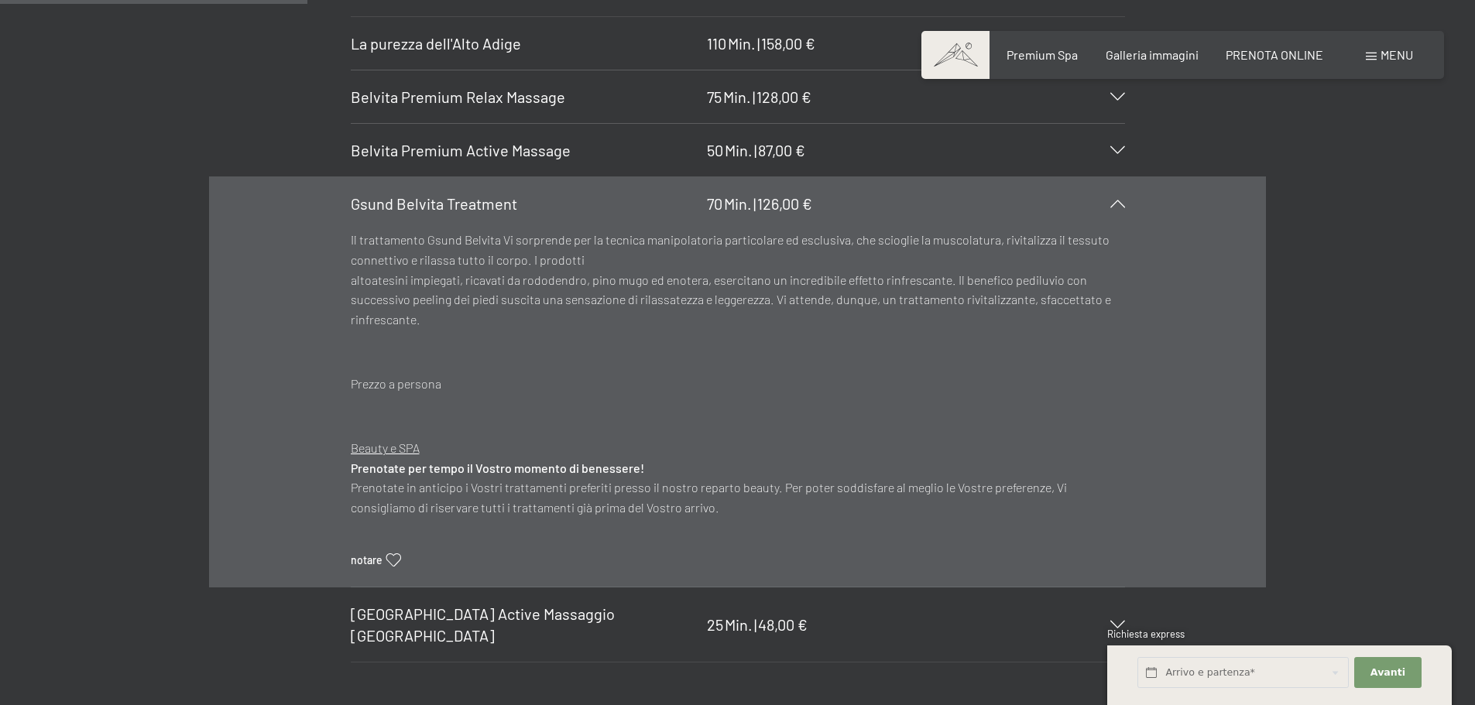
scroll to position [2555, 0]
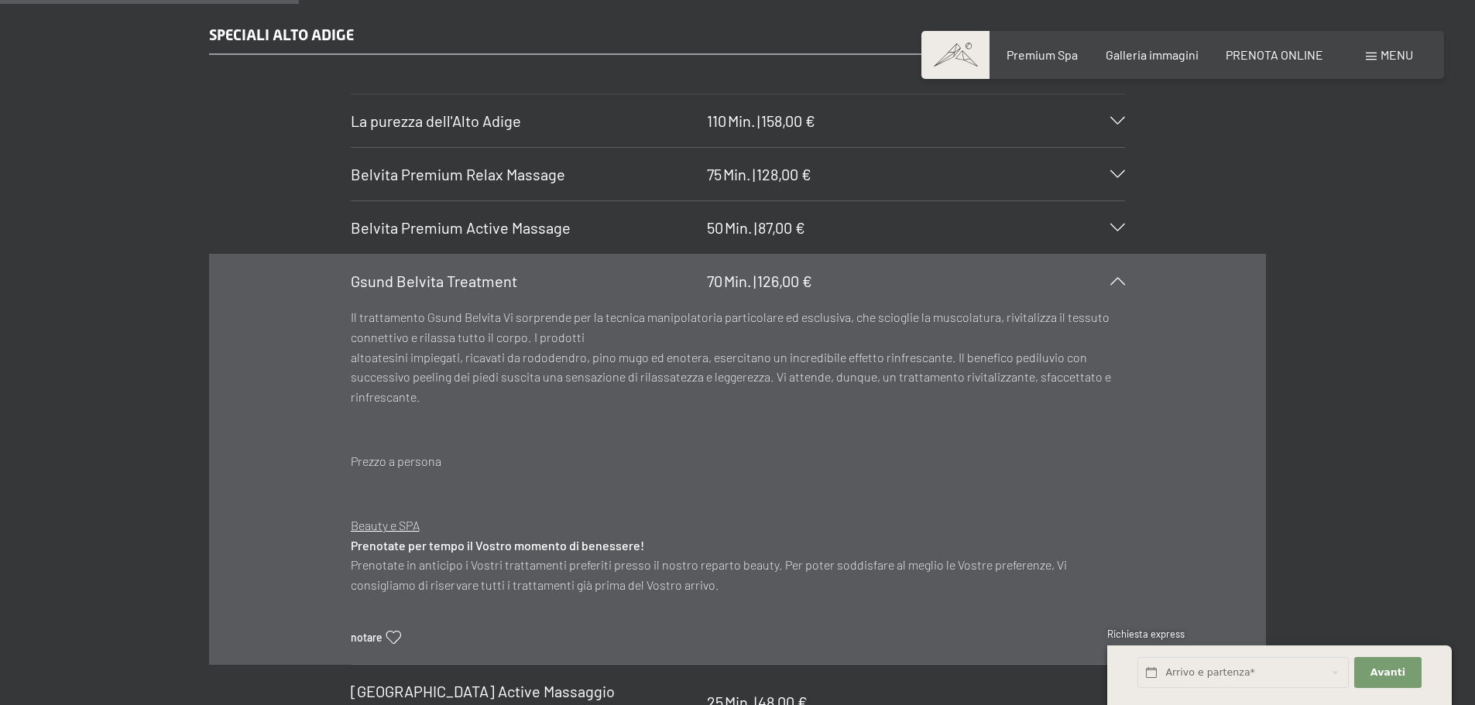
click at [1115, 280] on icon at bounding box center [1117, 281] width 15 height 8
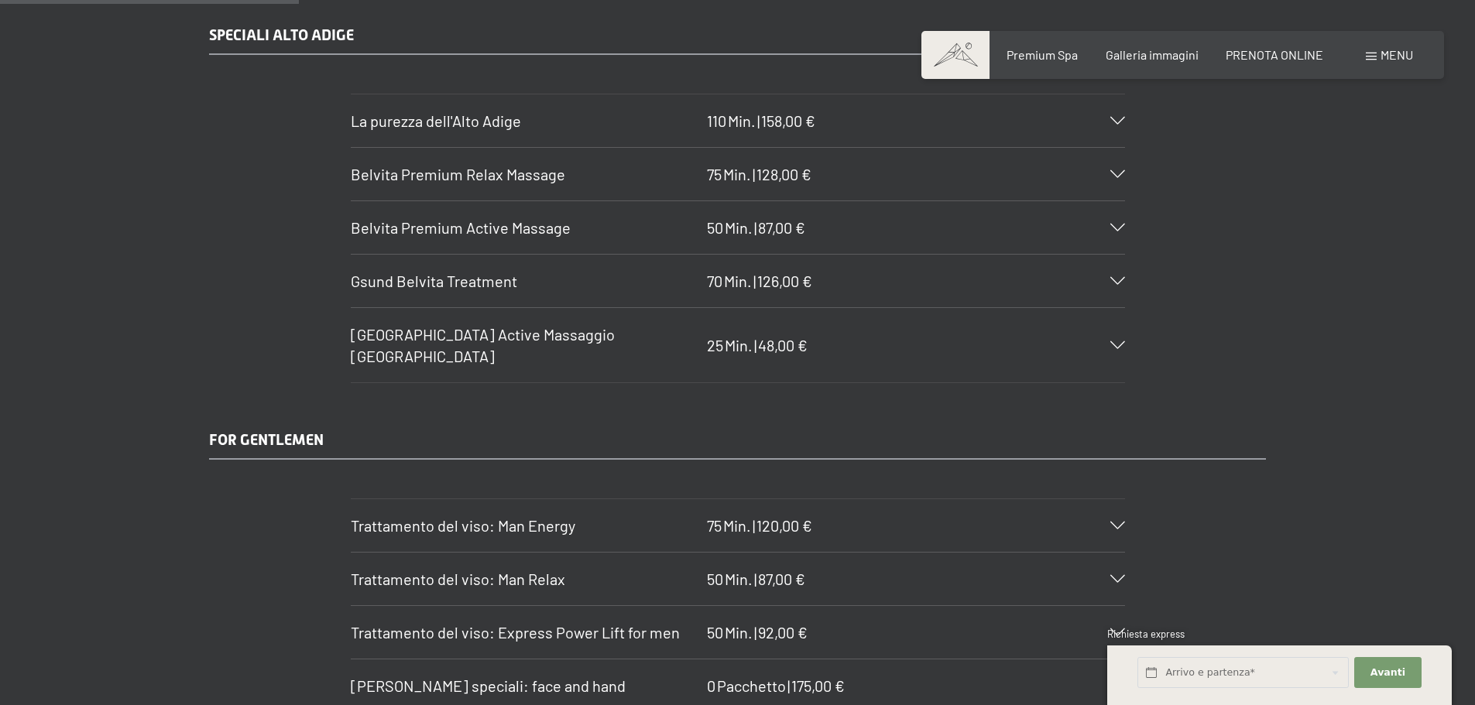
click at [1115, 123] on icon at bounding box center [1117, 121] width 15 height 8
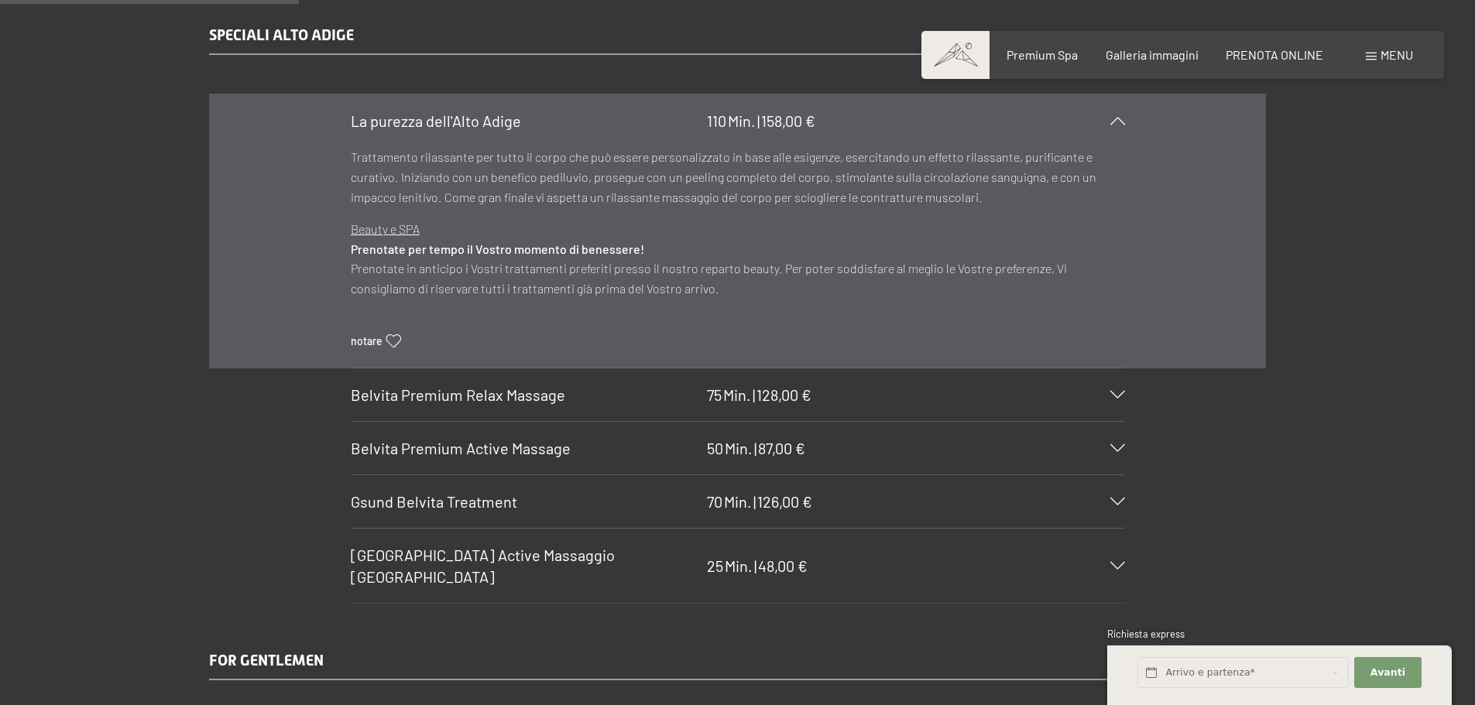
click at [1115, 123] on icon at bounding box center [1117, 121] width 15 height 8
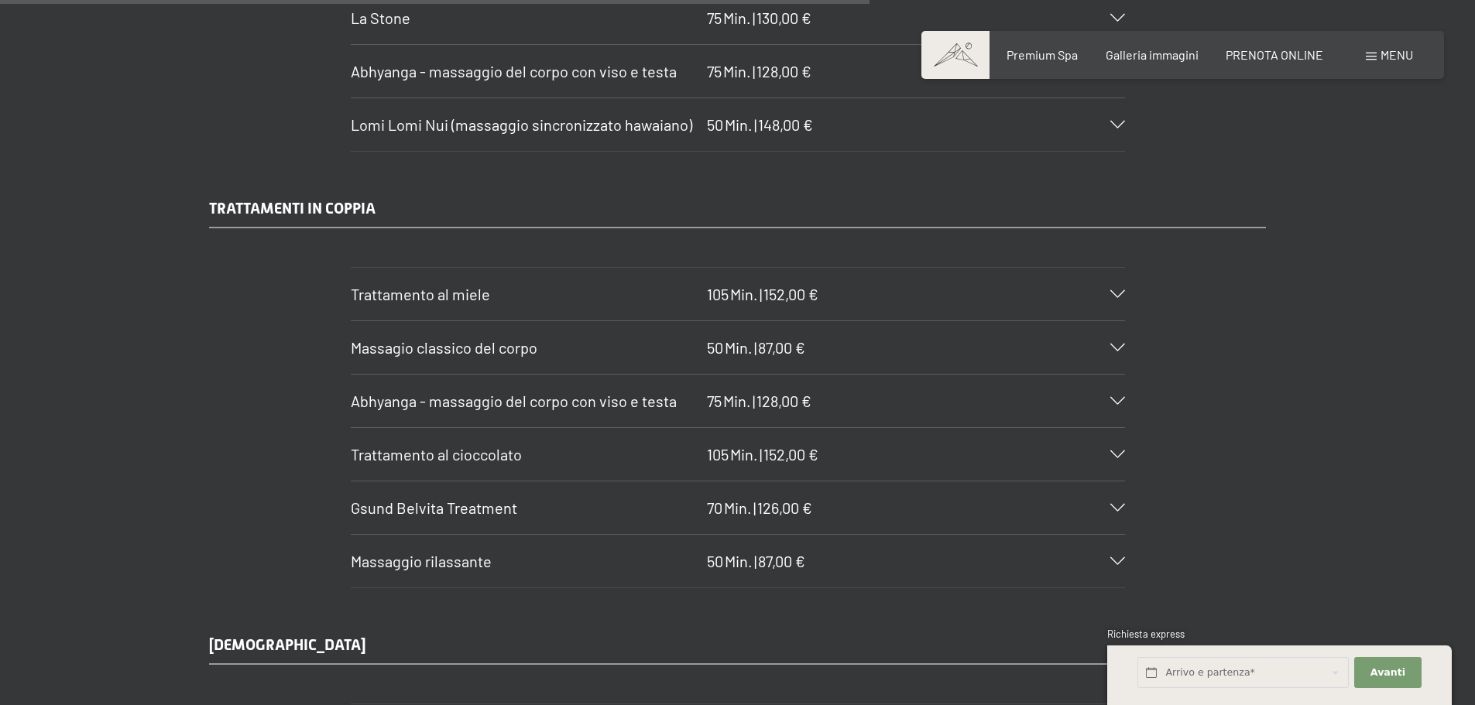
scroll to position [7277, 0]
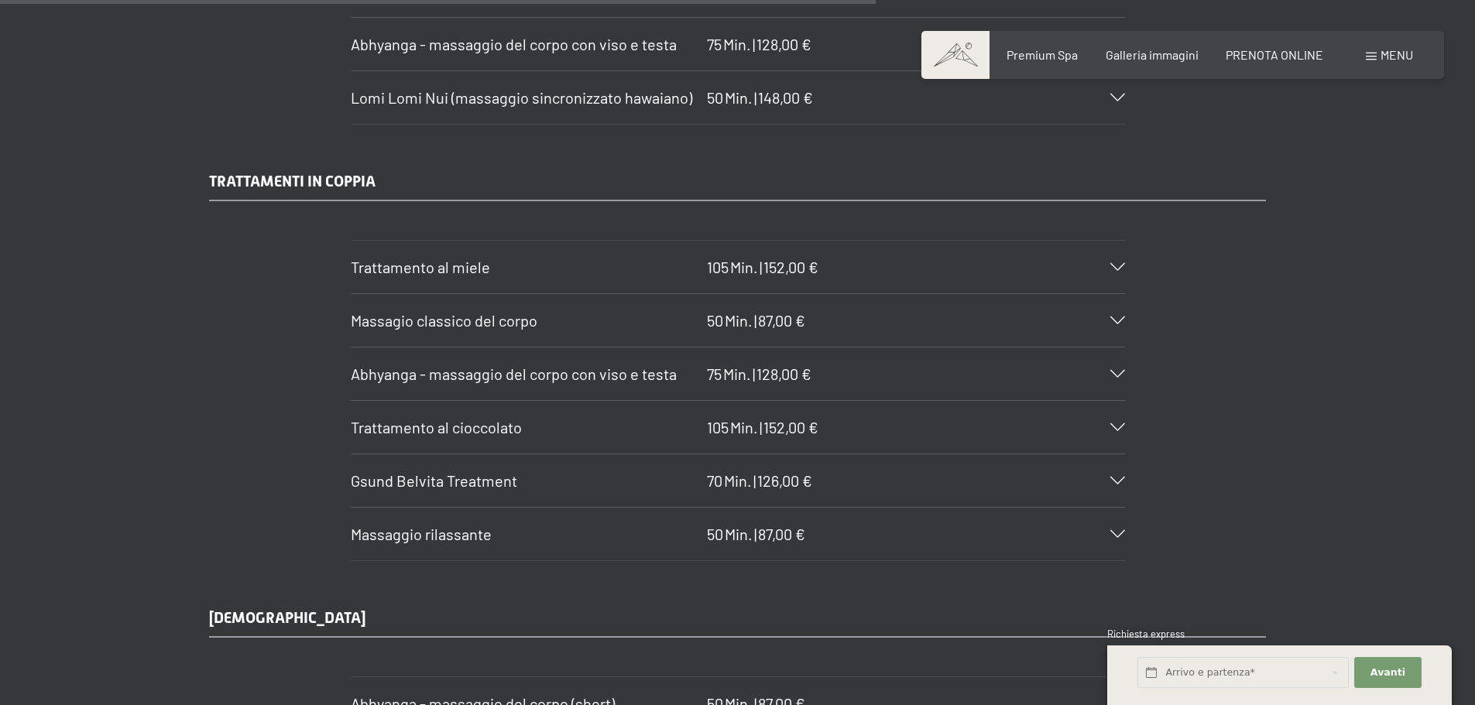
click at [1118, 530] on icon at bounding box center [1117, 534] width 15 height 8
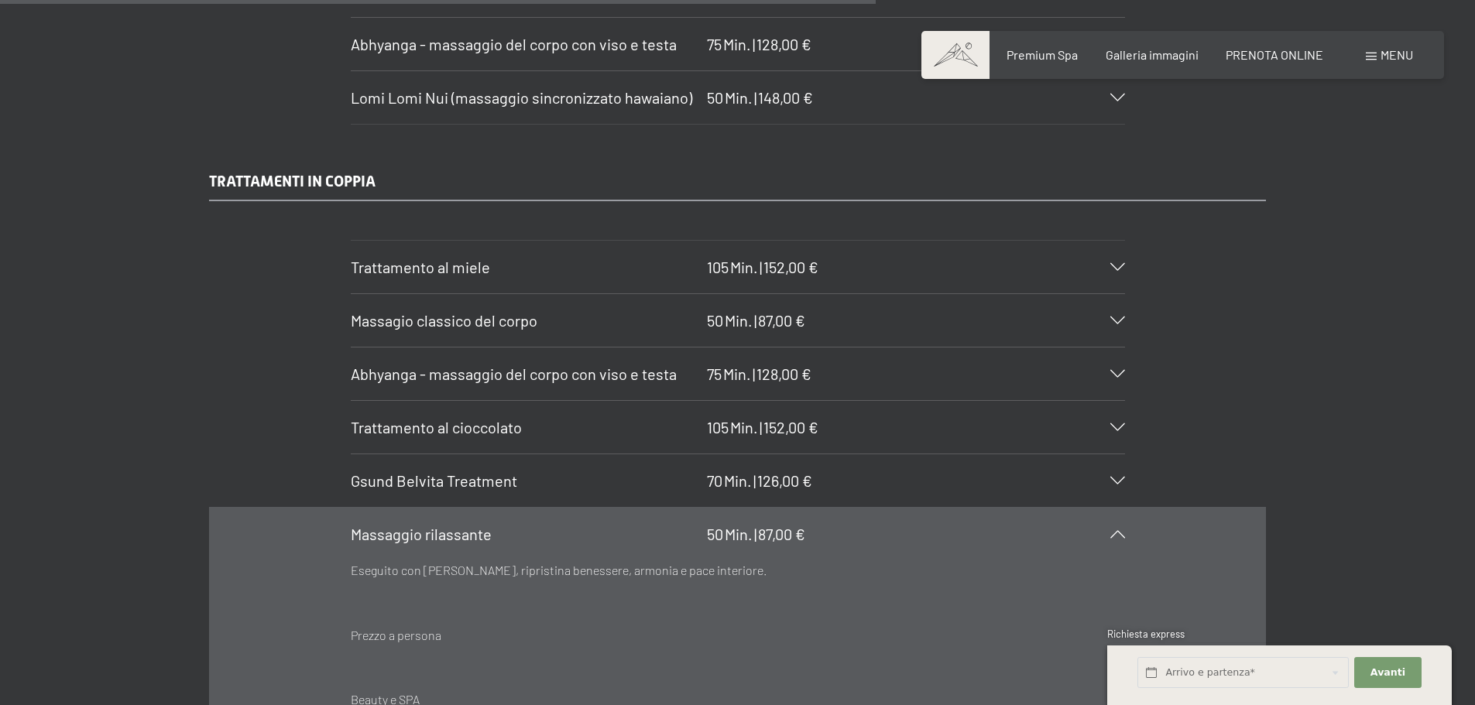
click at [1118, 530] on div at bounding box center [1108, 534] width 34 height 8
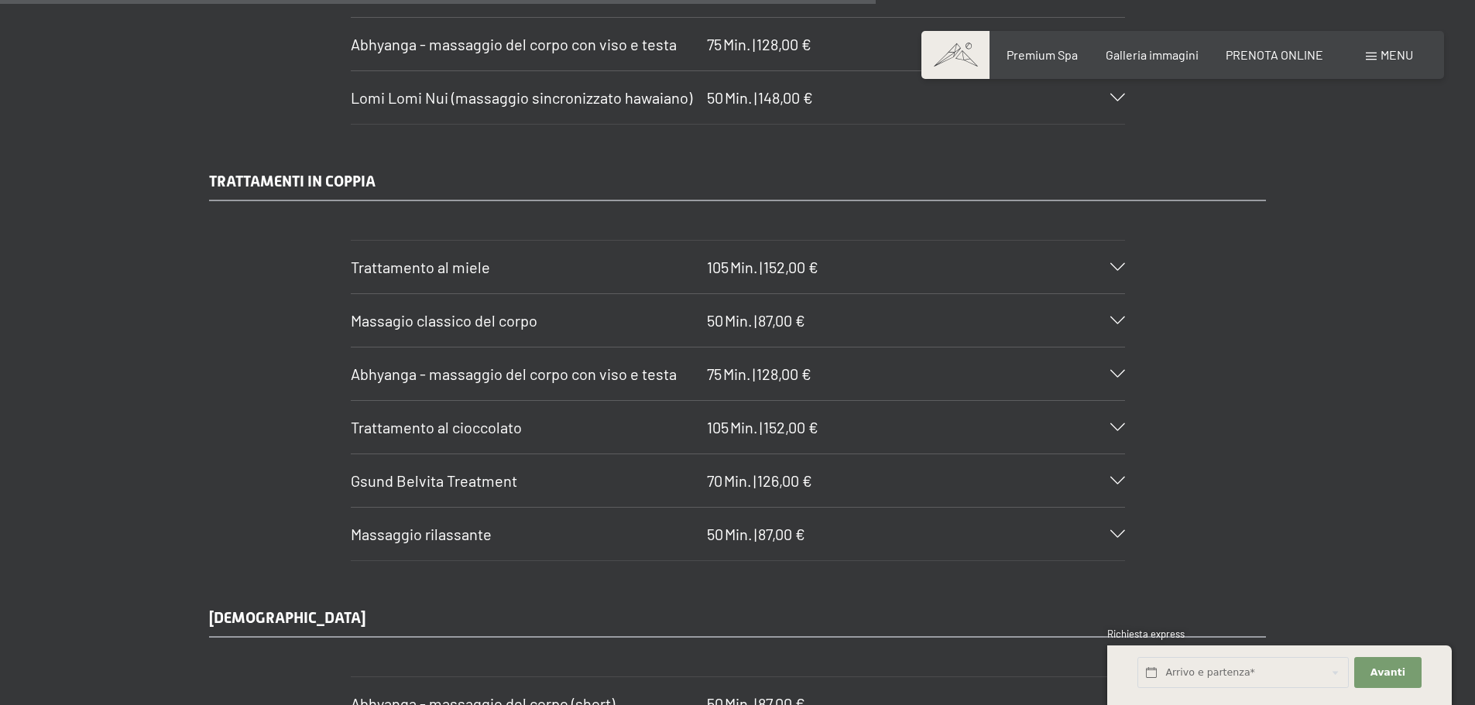
click at [1114, 423] on icon at bounding box center [1117, 427] width 15 height 8
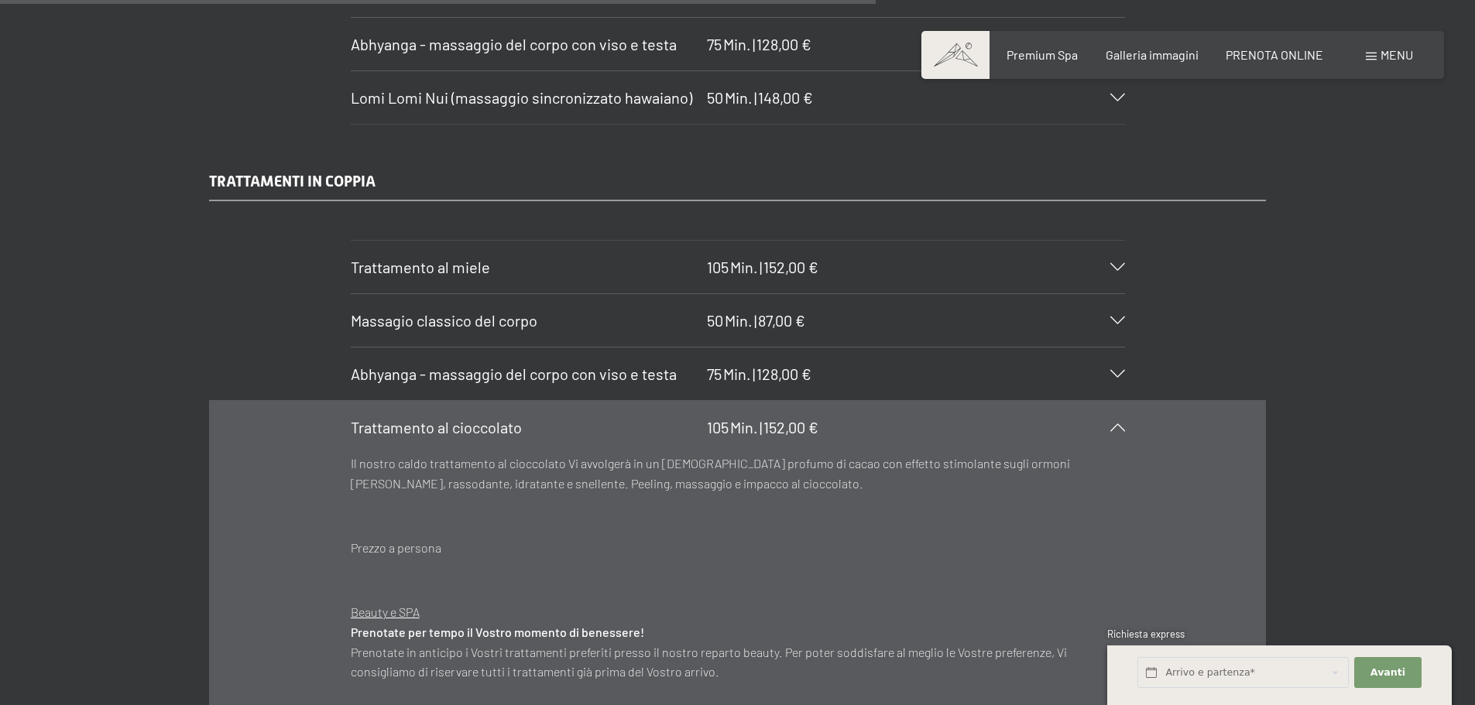
click at [1118, 423] on icon at bounding box center [1117, 427] width 15 height 8
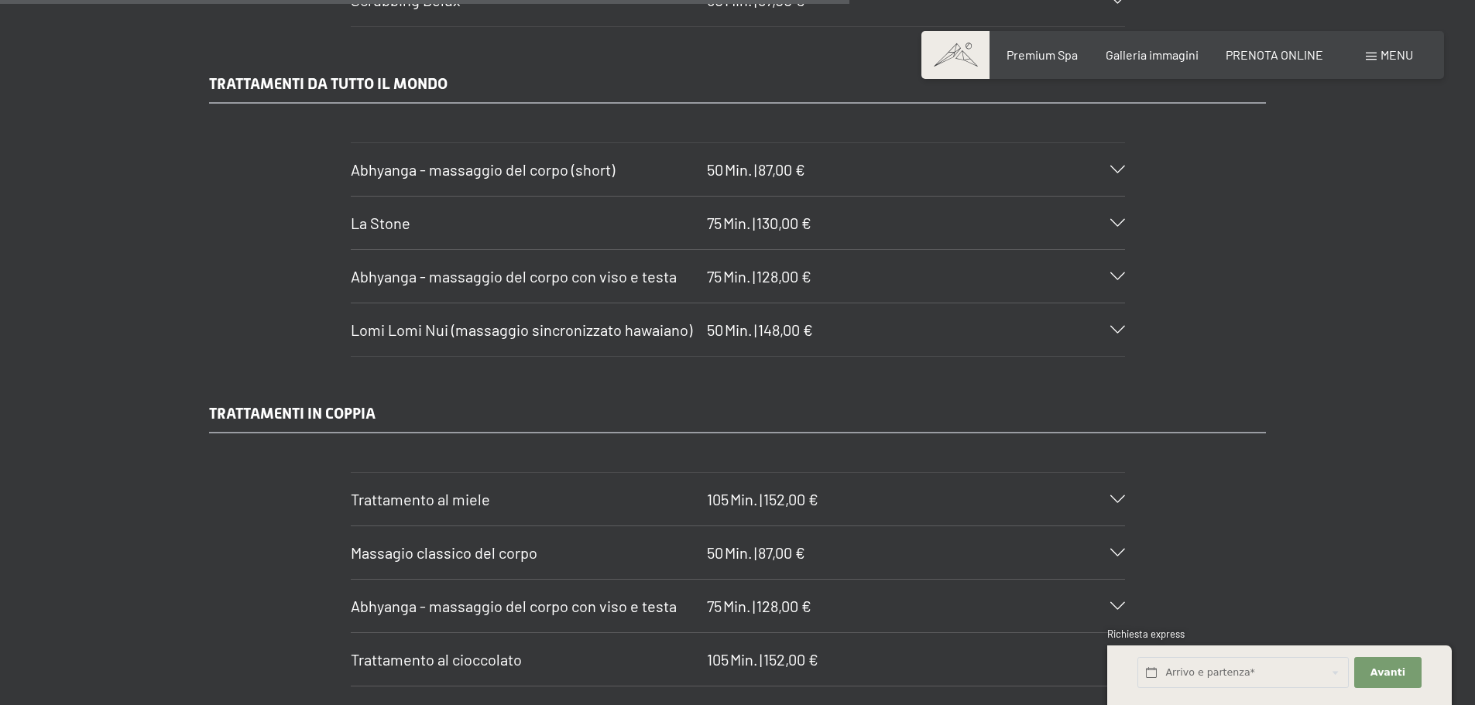
scroll to position [7122, 0]
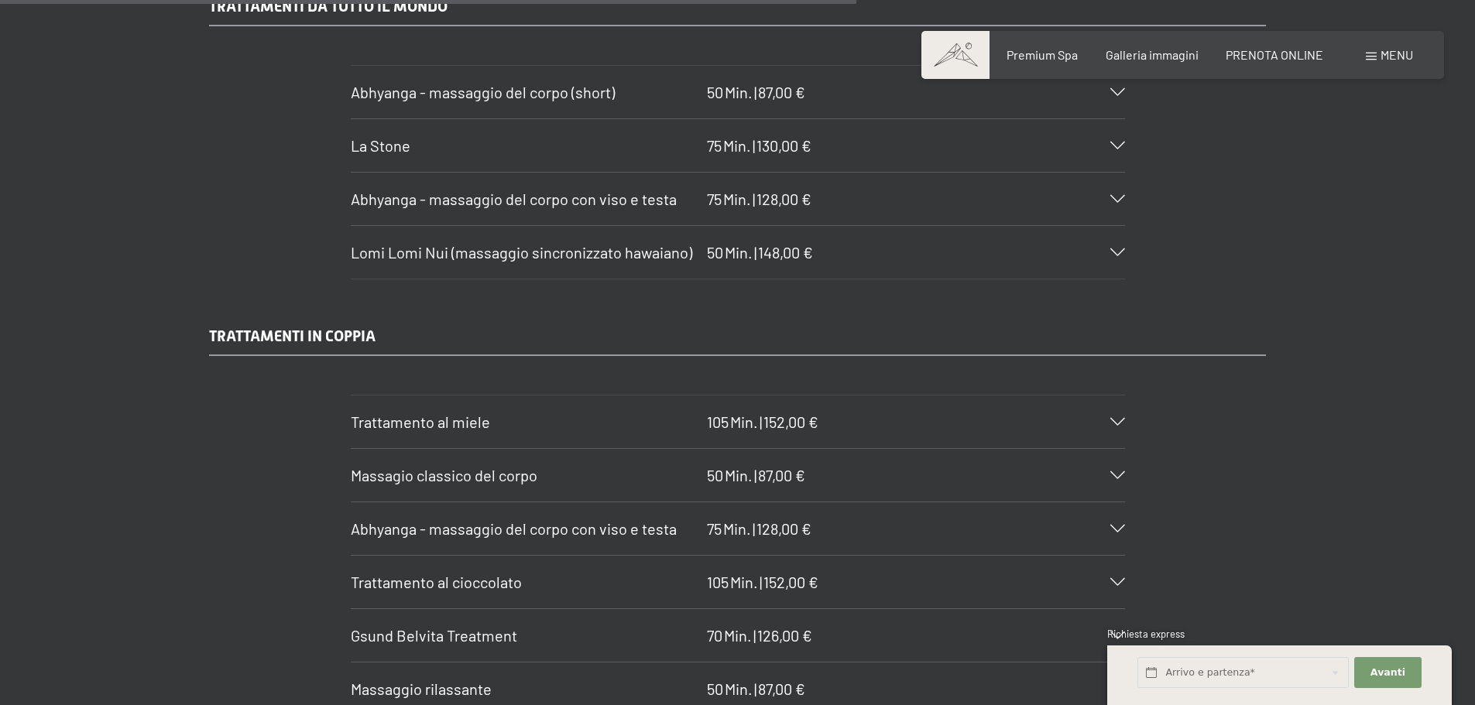
click at [1117, 418] on icon at bounding box center [1117, 422] width 15 height 8
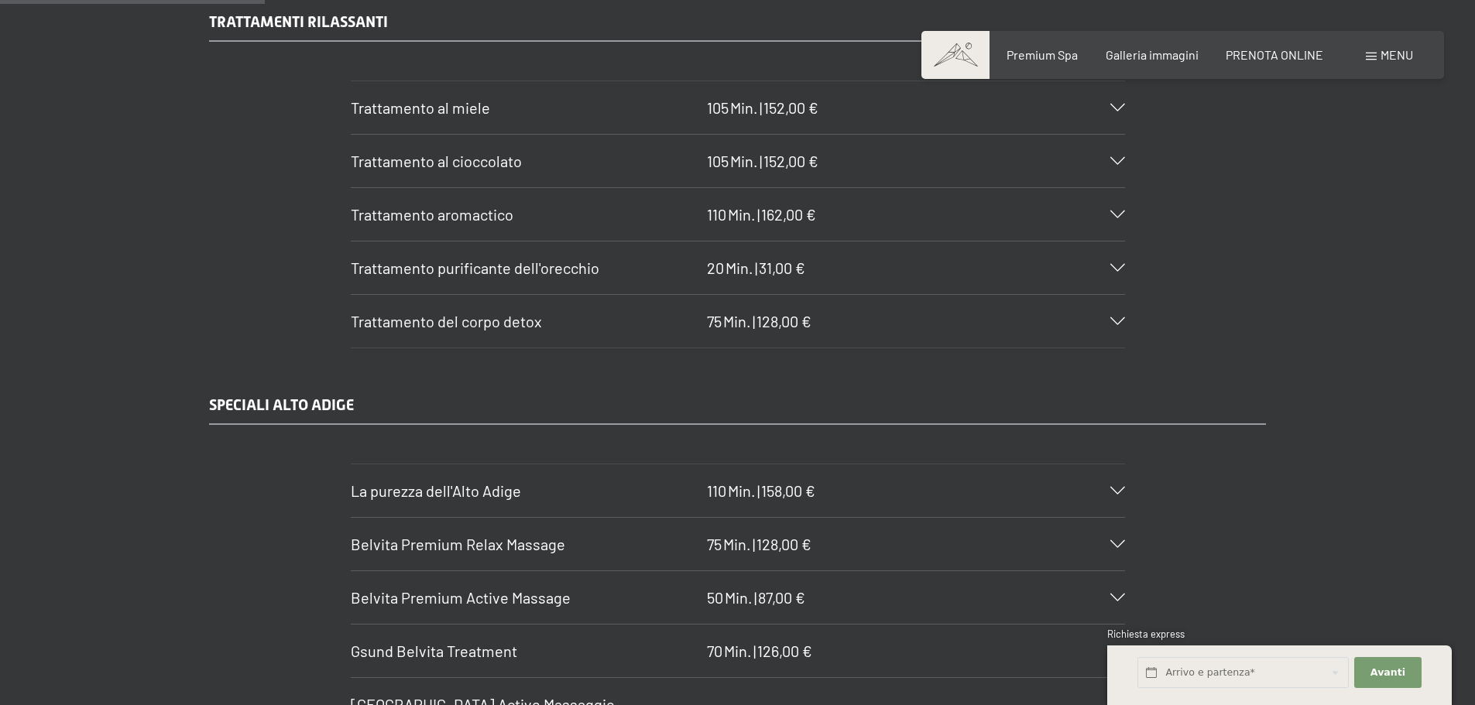
scroll to position [2260, 0]
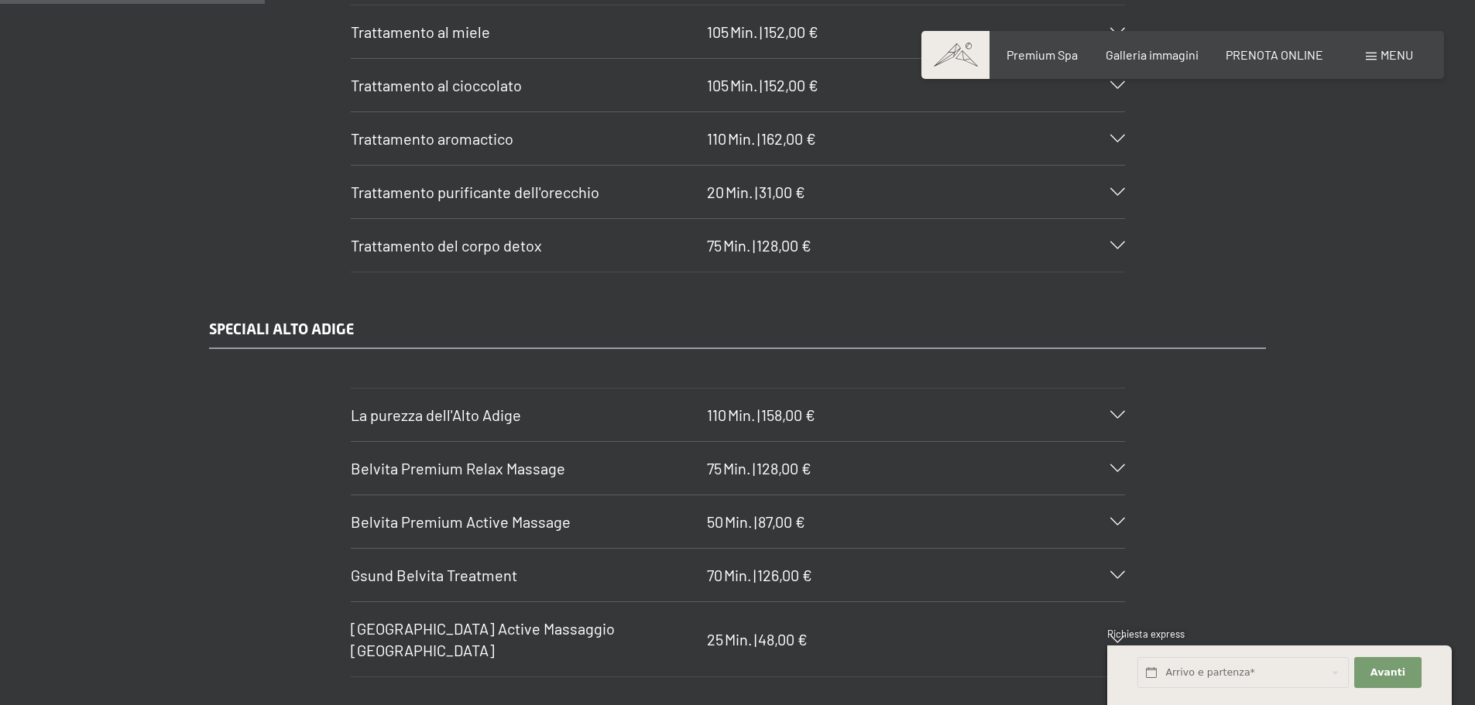
click at [1112, 411] on icon at bounding box center [1117, 415] width 15 height 8
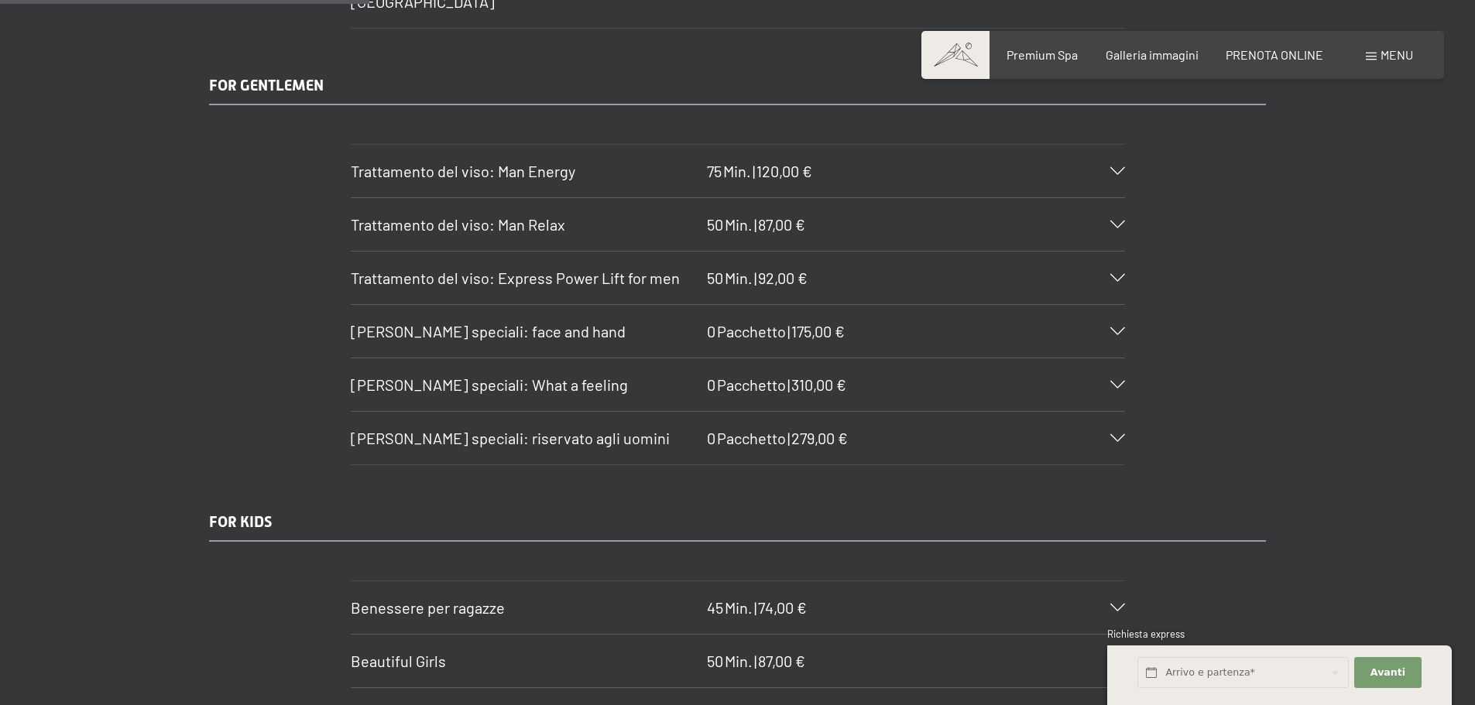
scroll to position [3160, 0]
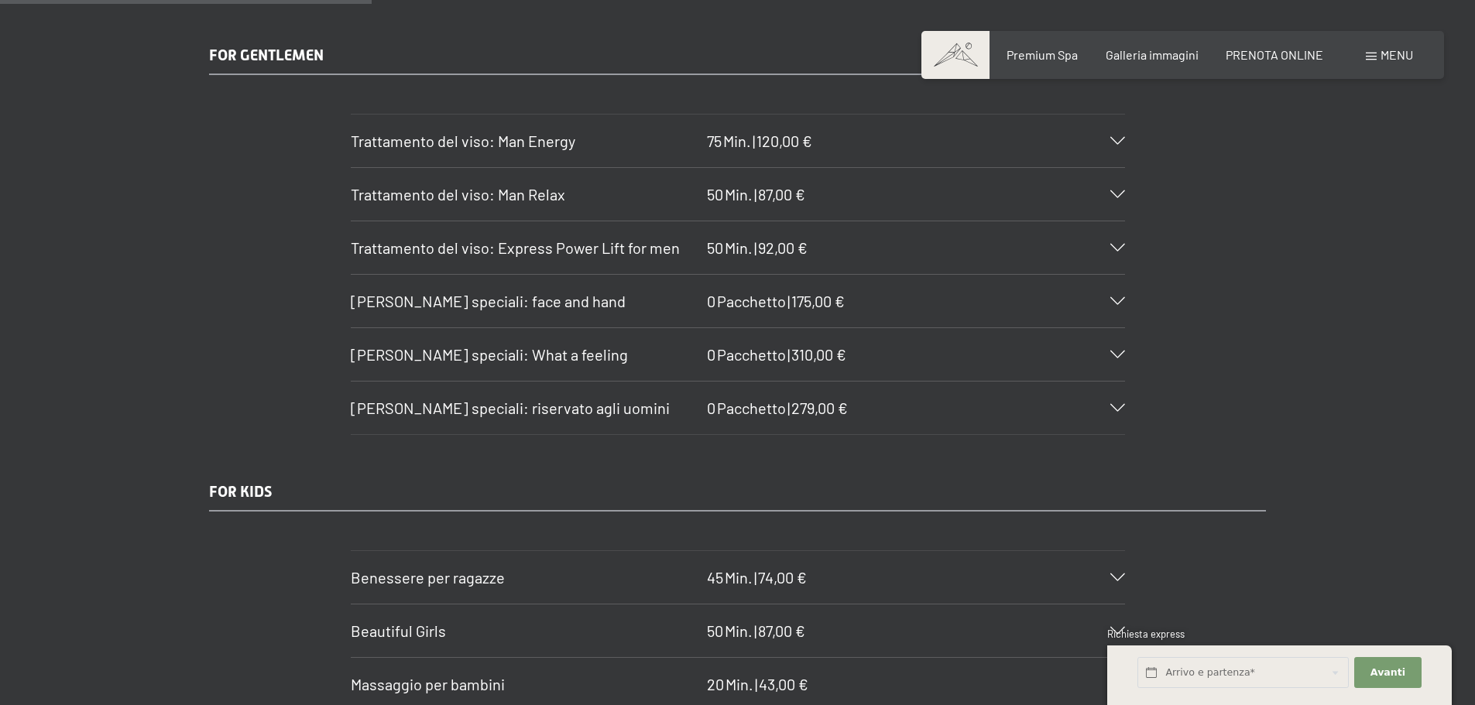
click at [1119, 297] on icon at bounding box center [1117, 301] width 15 height 8
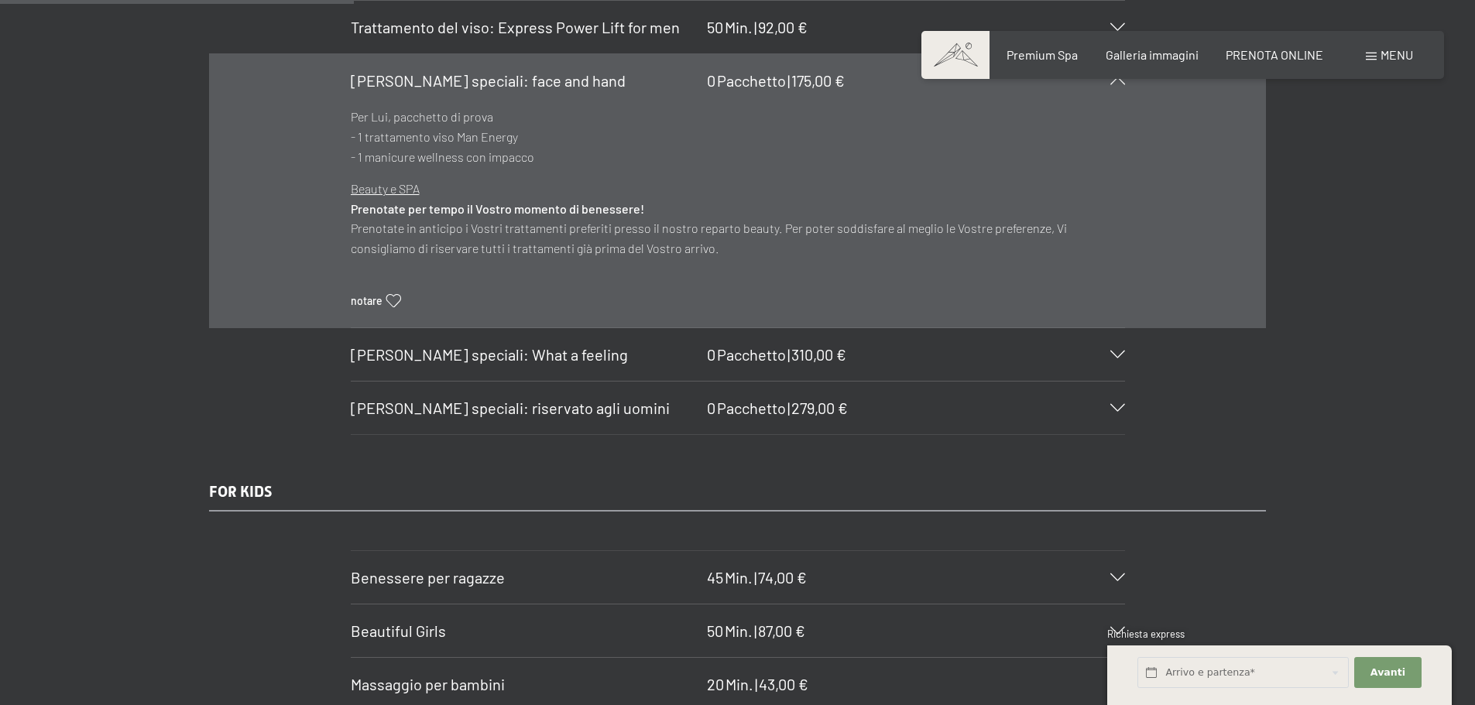
scroll to position [2939, 0]
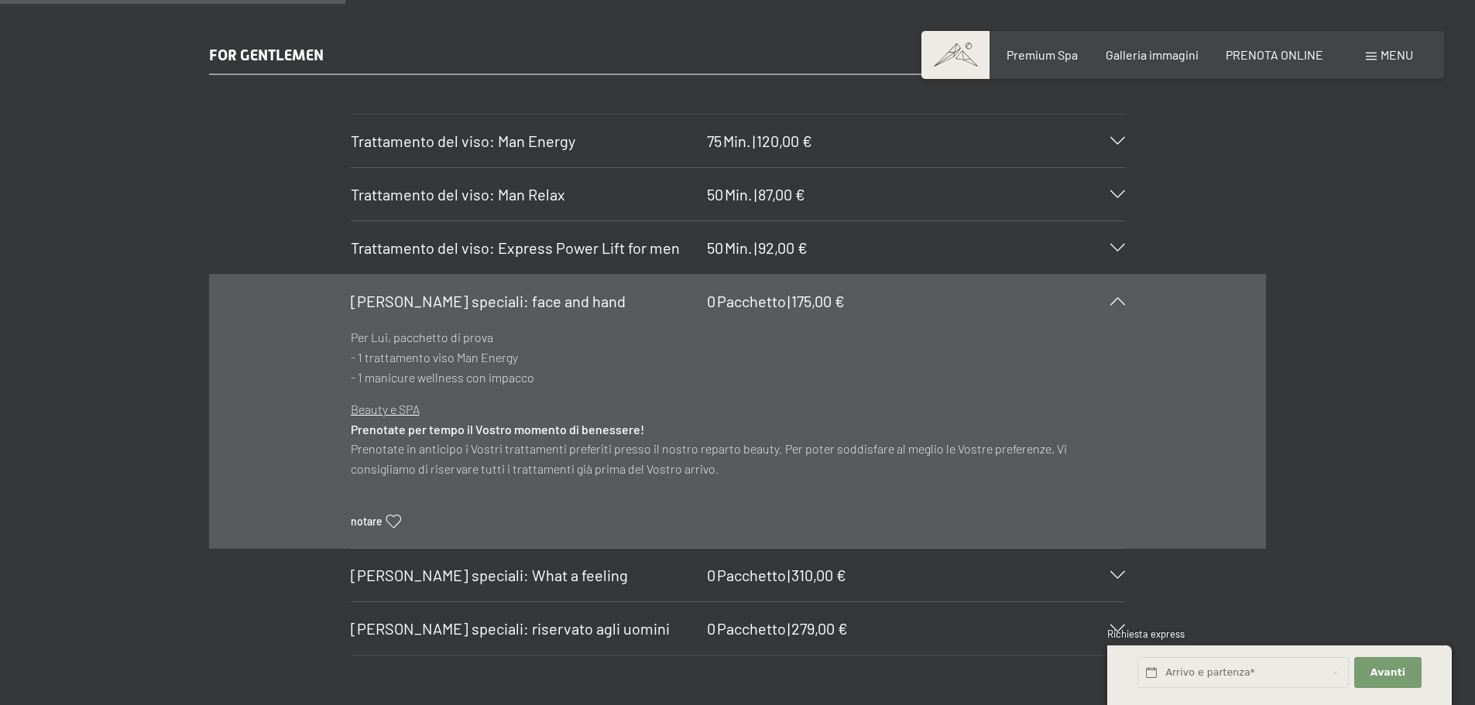
click at [1119, 297] on icon at bounding box center [1117, 301] width 15 height 8
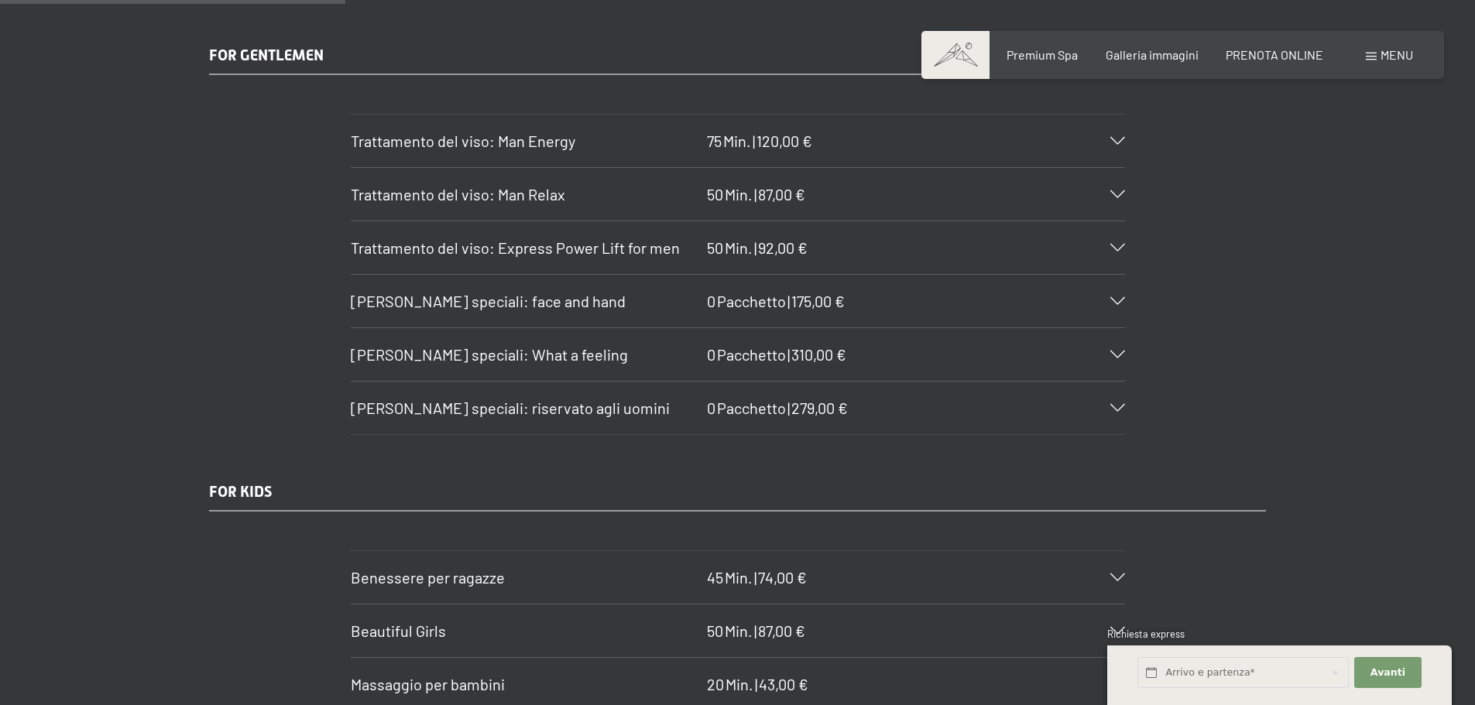
click at [1119, 137] on icon at bounding box center [1117, 141] width 15 height 8
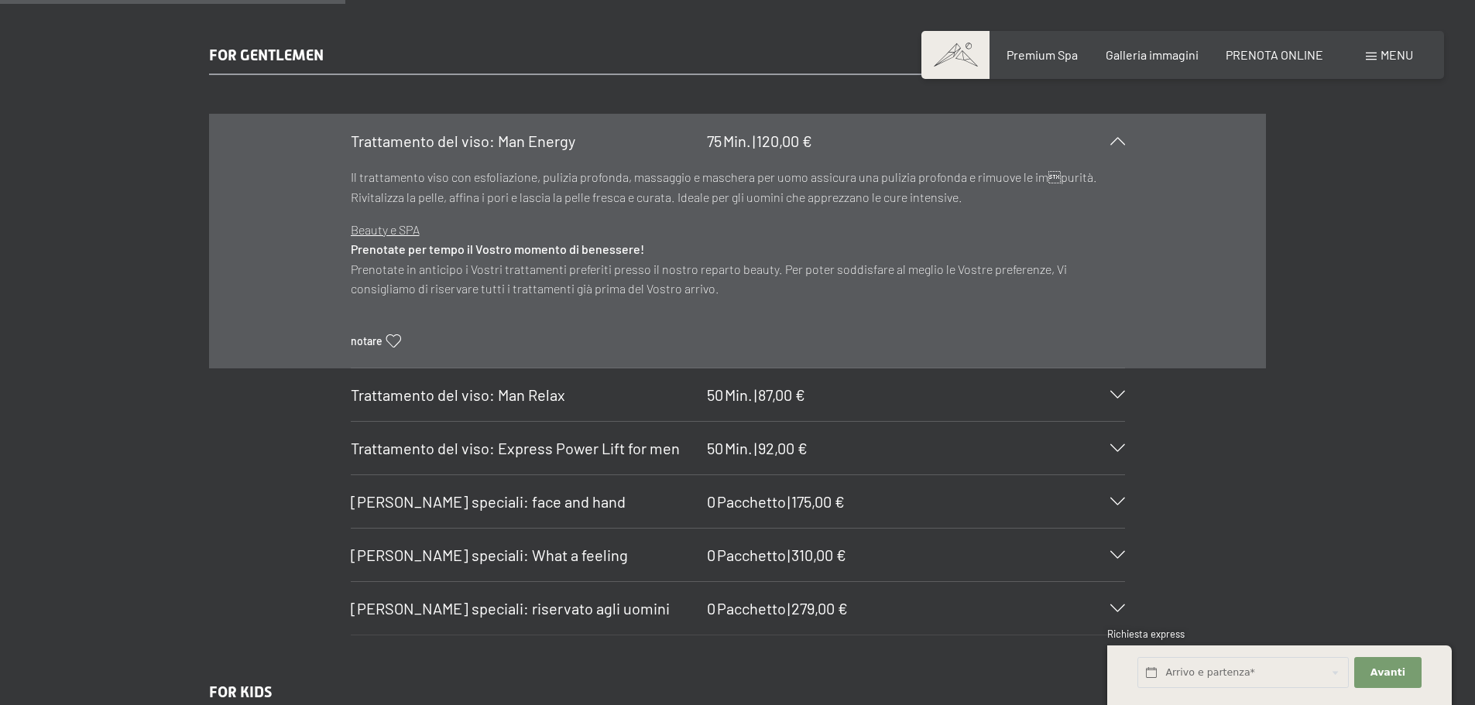
click at [1119, 137] on icon at bounding box center [1117, 141] width 15 height 8
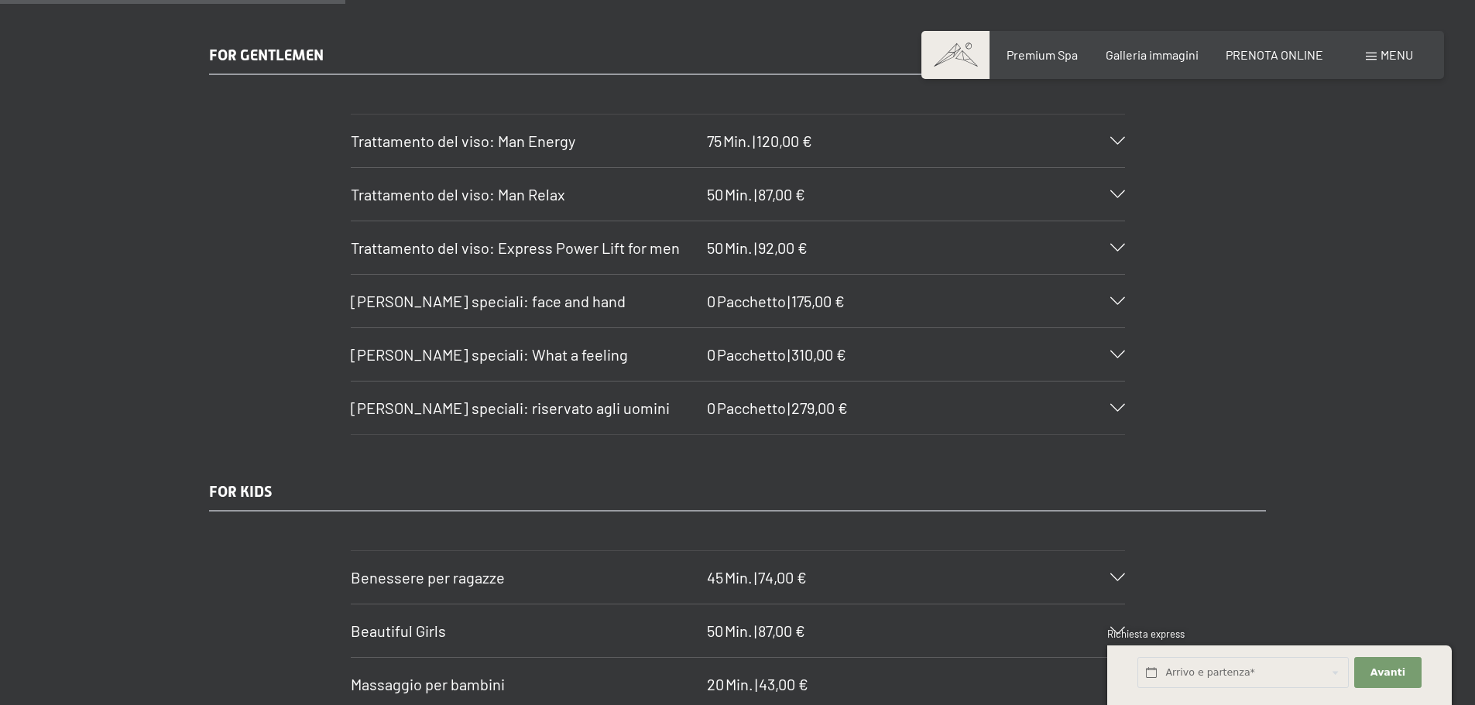
click at [1113, 190] on icon at bounding box center [1117, 194] width 15 height 8
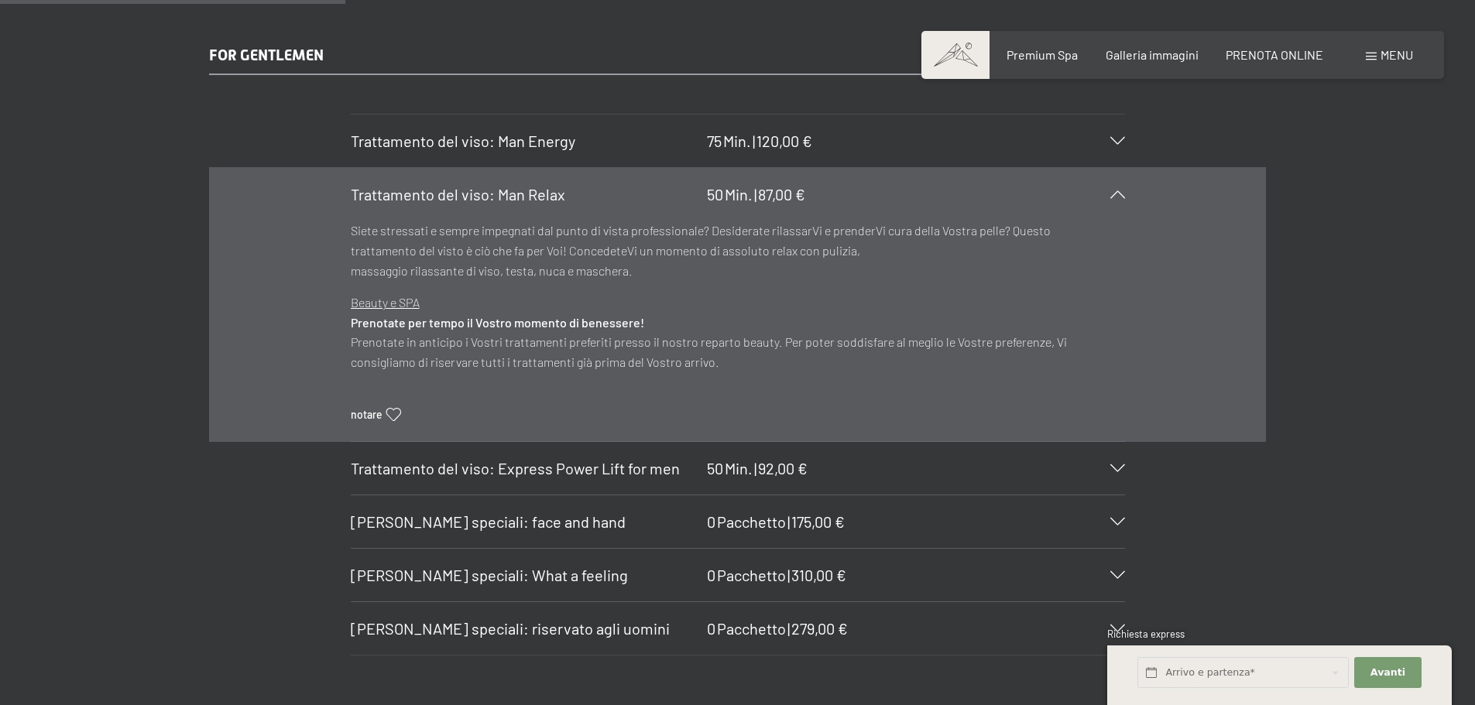
click at [1113, 190] on icon at bounding box center [1117, 194] width 15 height 8
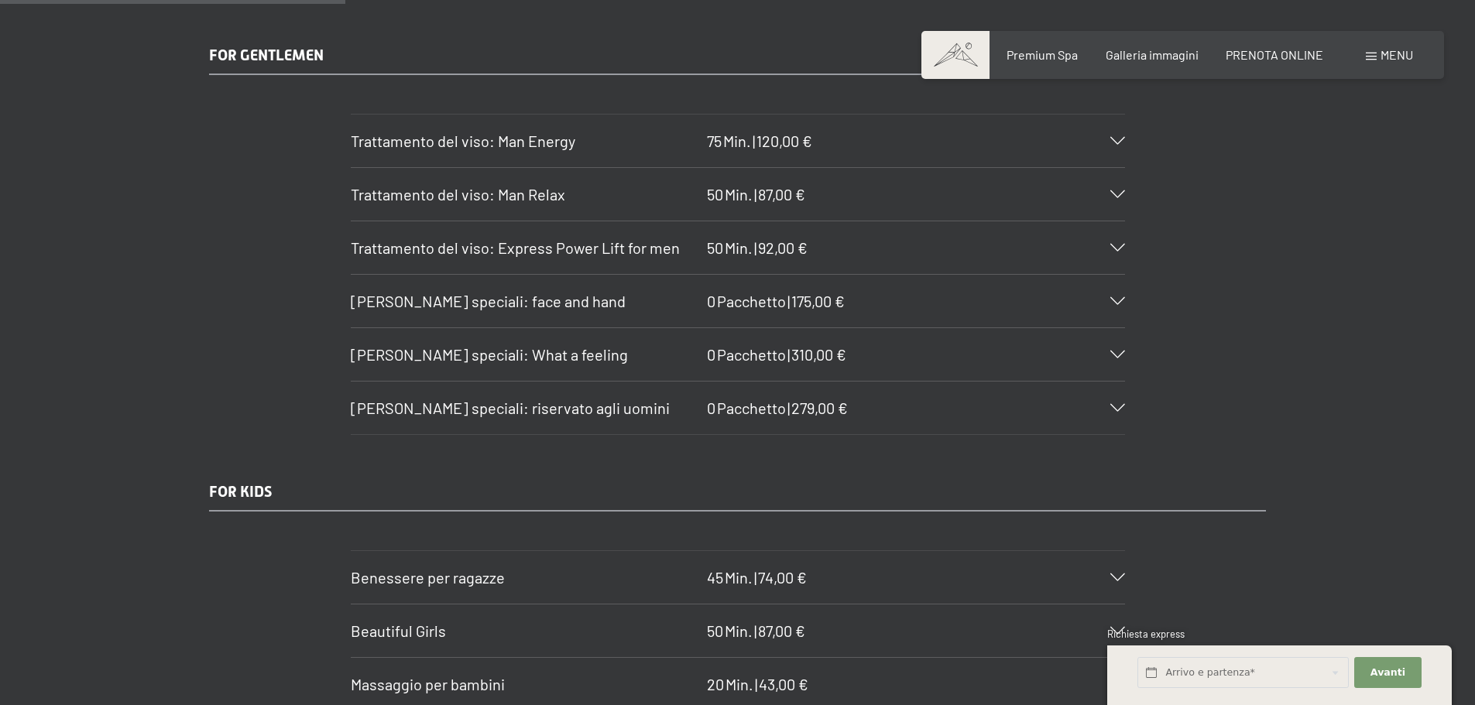
click at [1115, 137] on icon at bounding box center [1117, 141] width 15 height 8
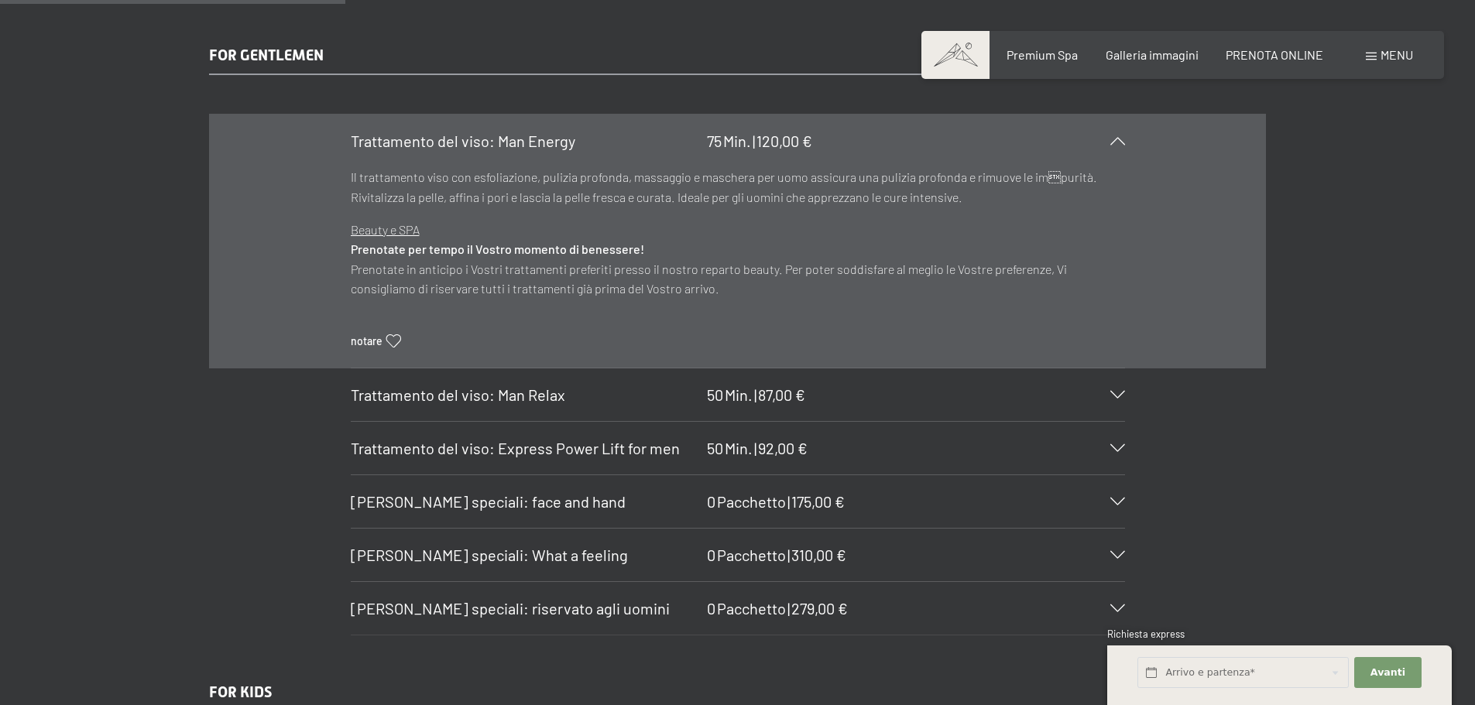
click at [1115, 137] on div at bounding box center [1108, 141] width 34 height 8
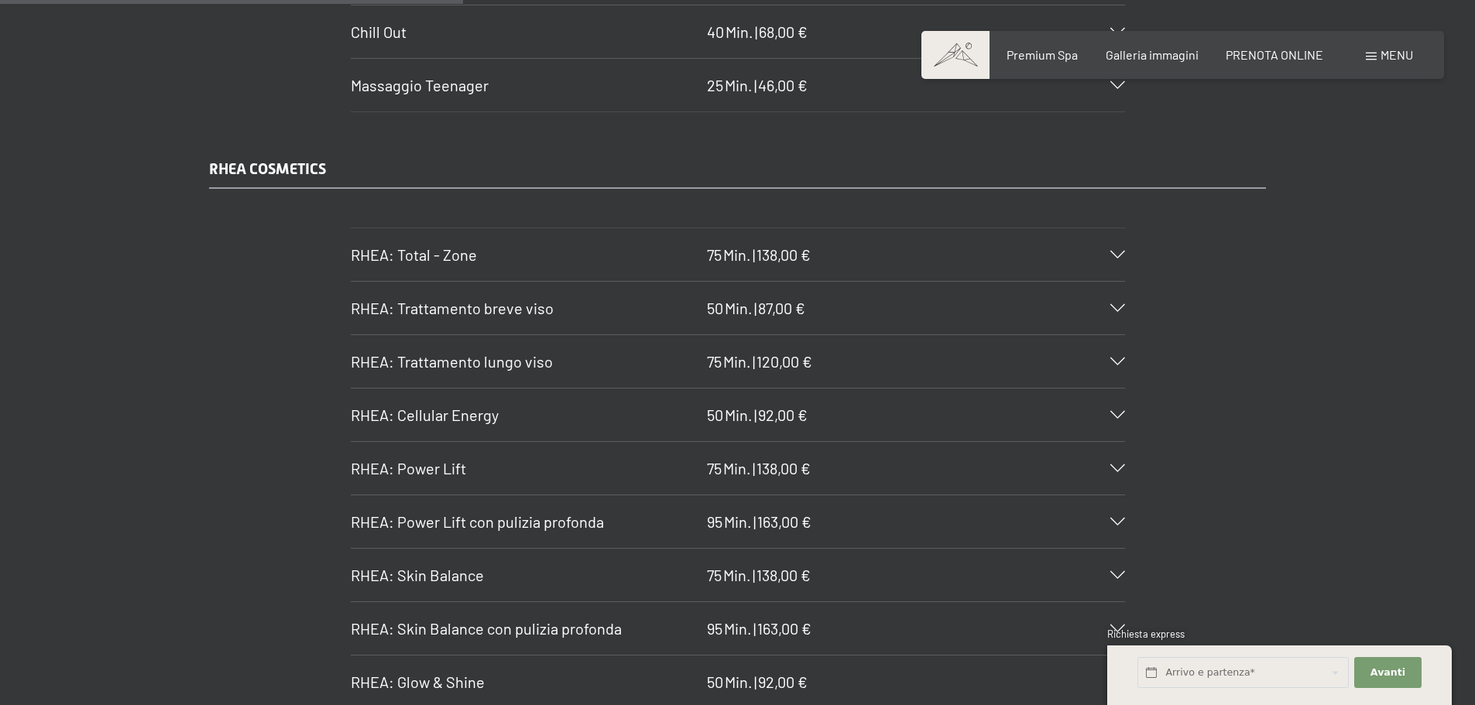
scroll to position [3946, 0]
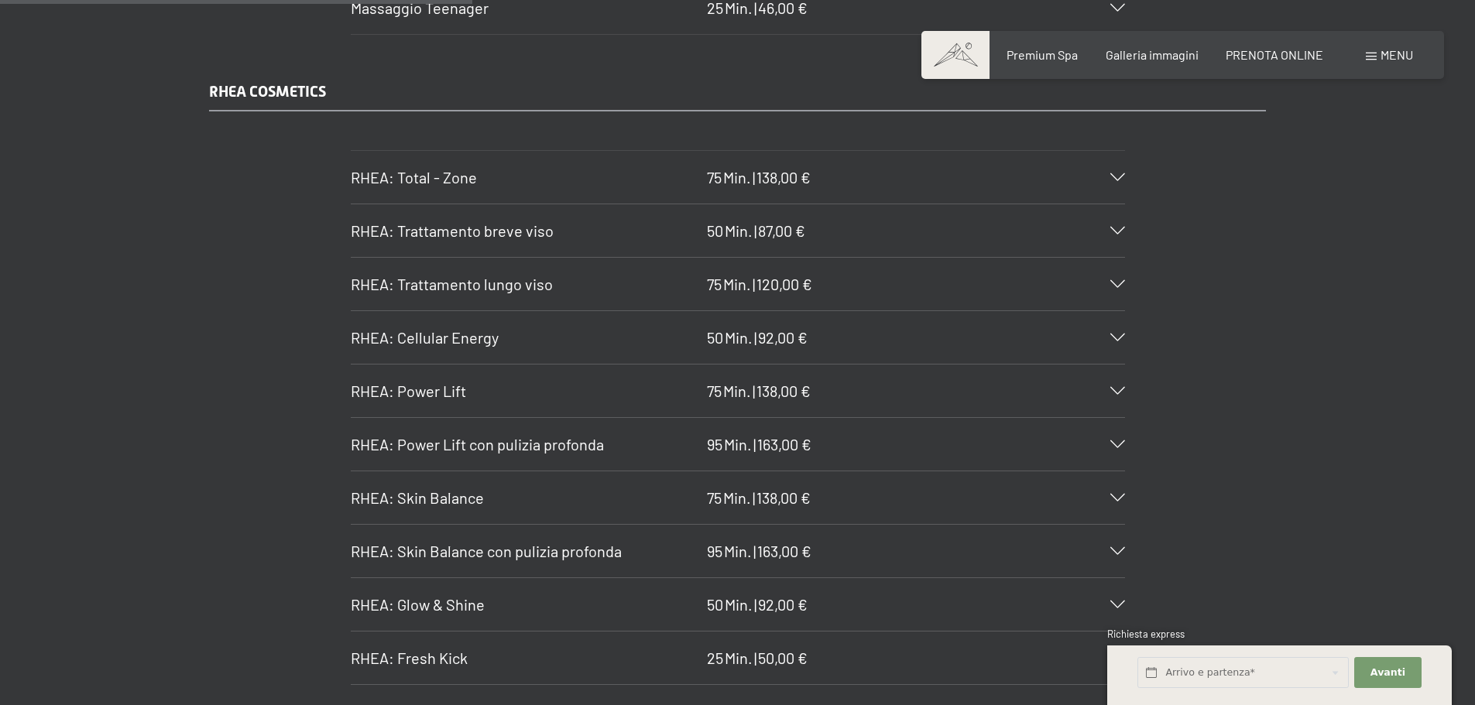
click at [1112, 280] on icon at bounding box center [1117, 284] width 15 height 8
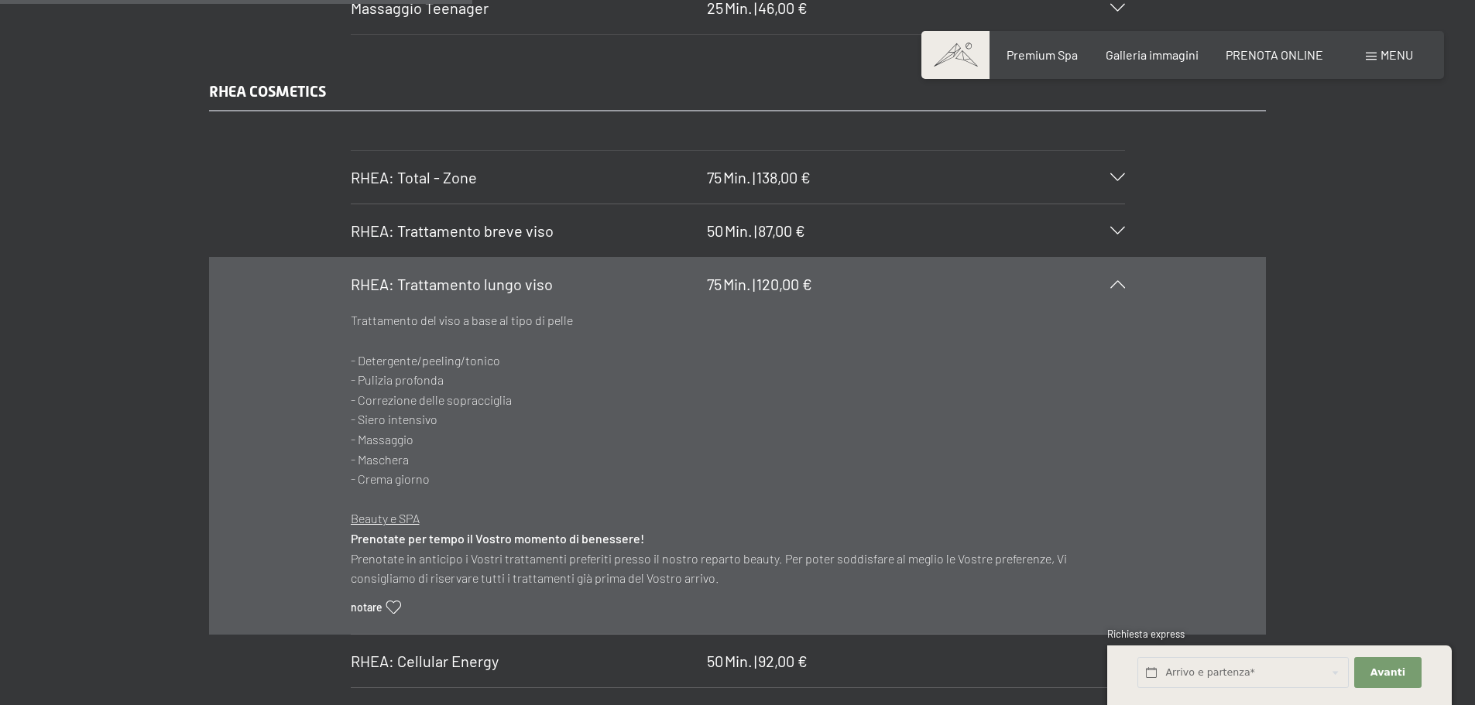
click at [1112, 280] on icon at bounding box center [1117, 284] width 15 height 8
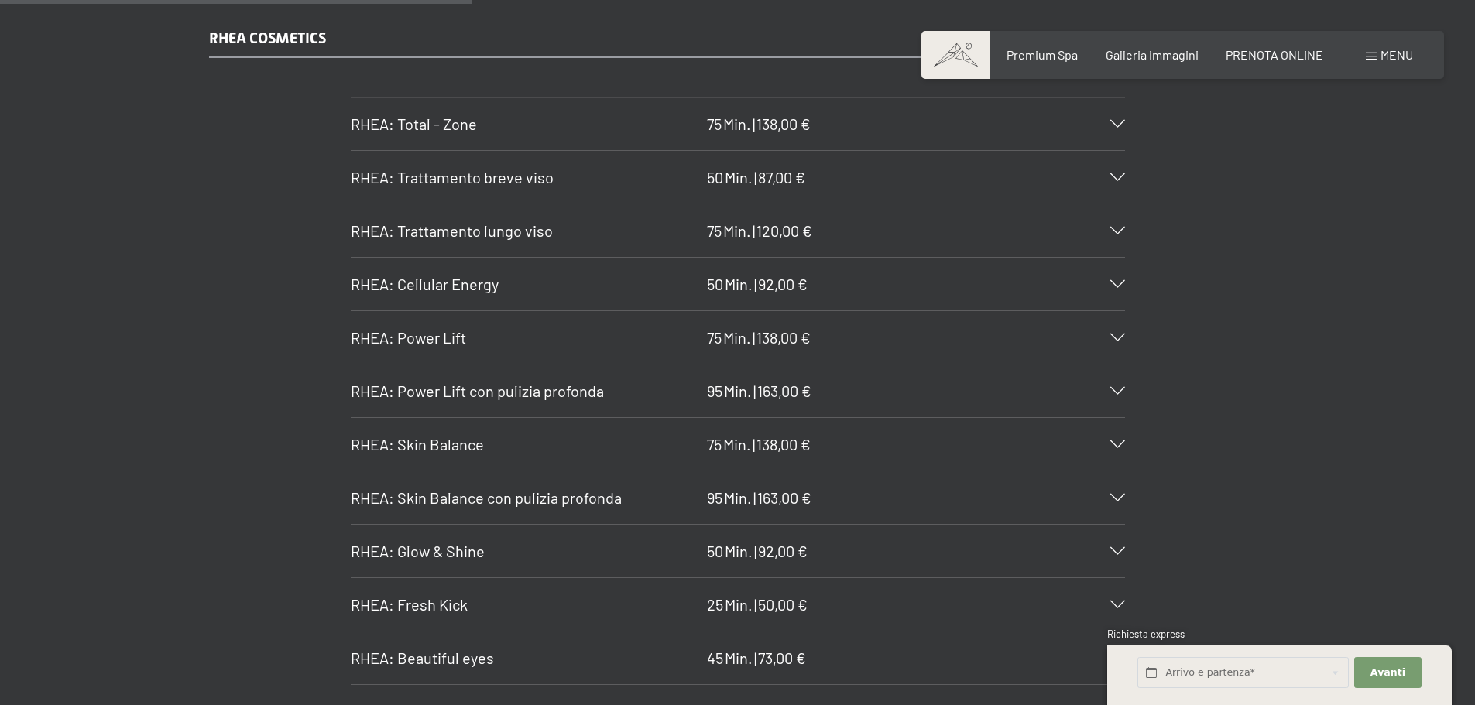
scroll to position [4023, 0]
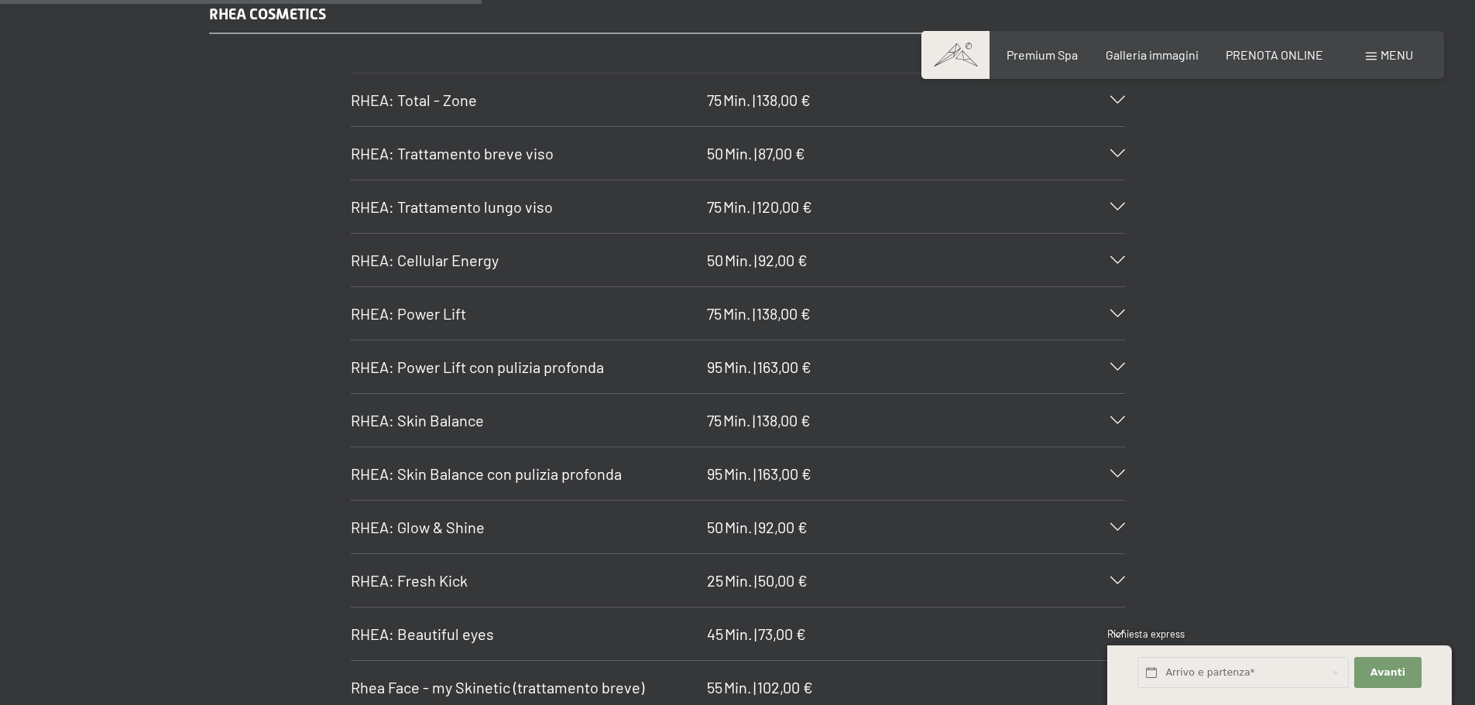
click at [1112, 363] on icon at bounding box center [1117, 367] width 15 height 8
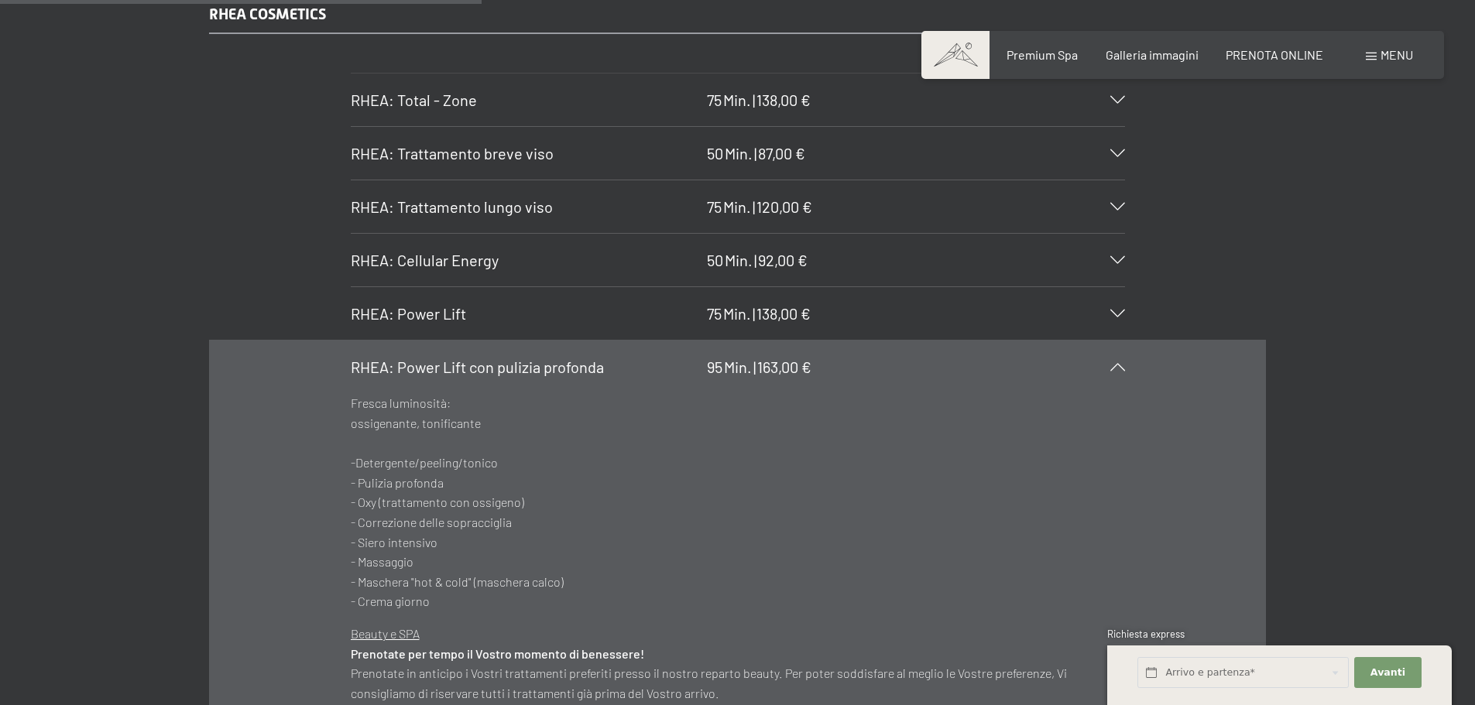
click at [1112, 363] on icon at bounding box center [1117, 367] width 15 height 8
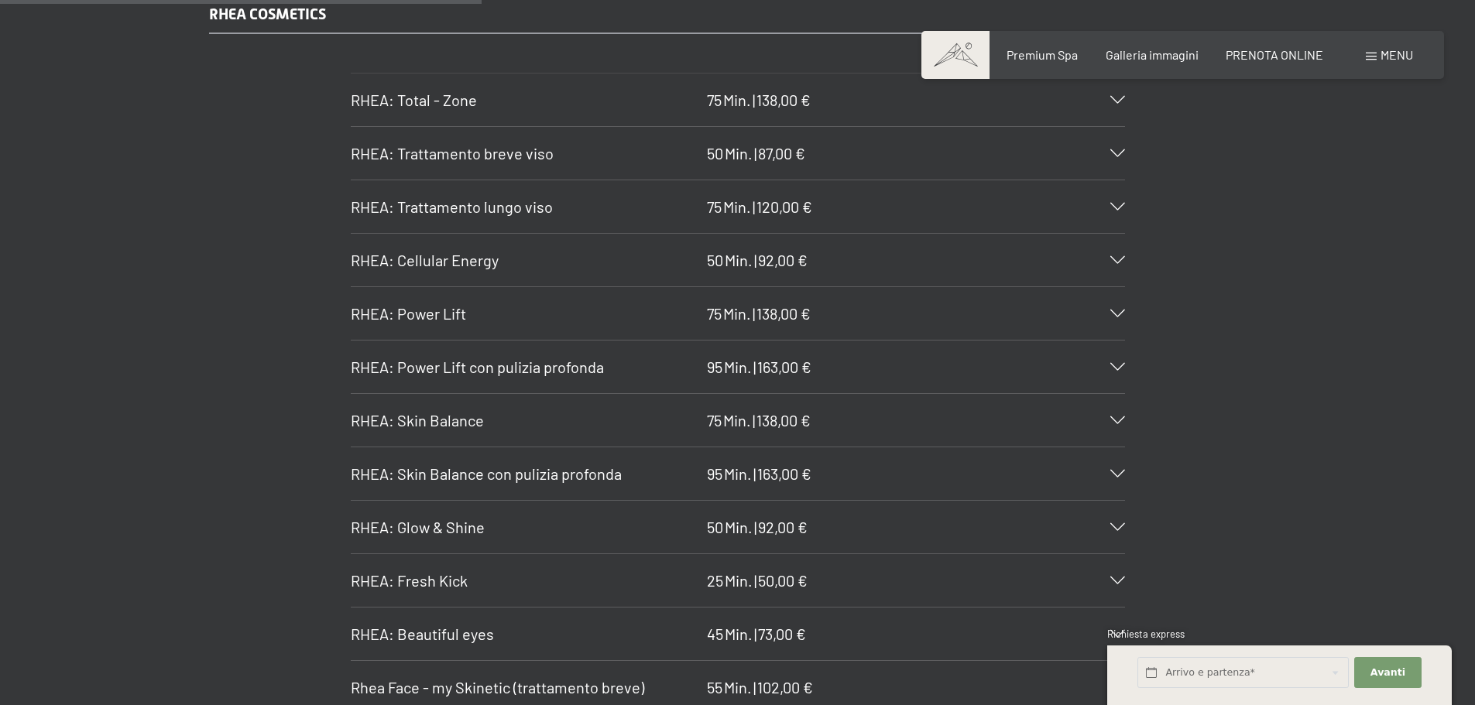
click at [1119, 470] on icon at bounding box center [1117, 474] width 15 height 8
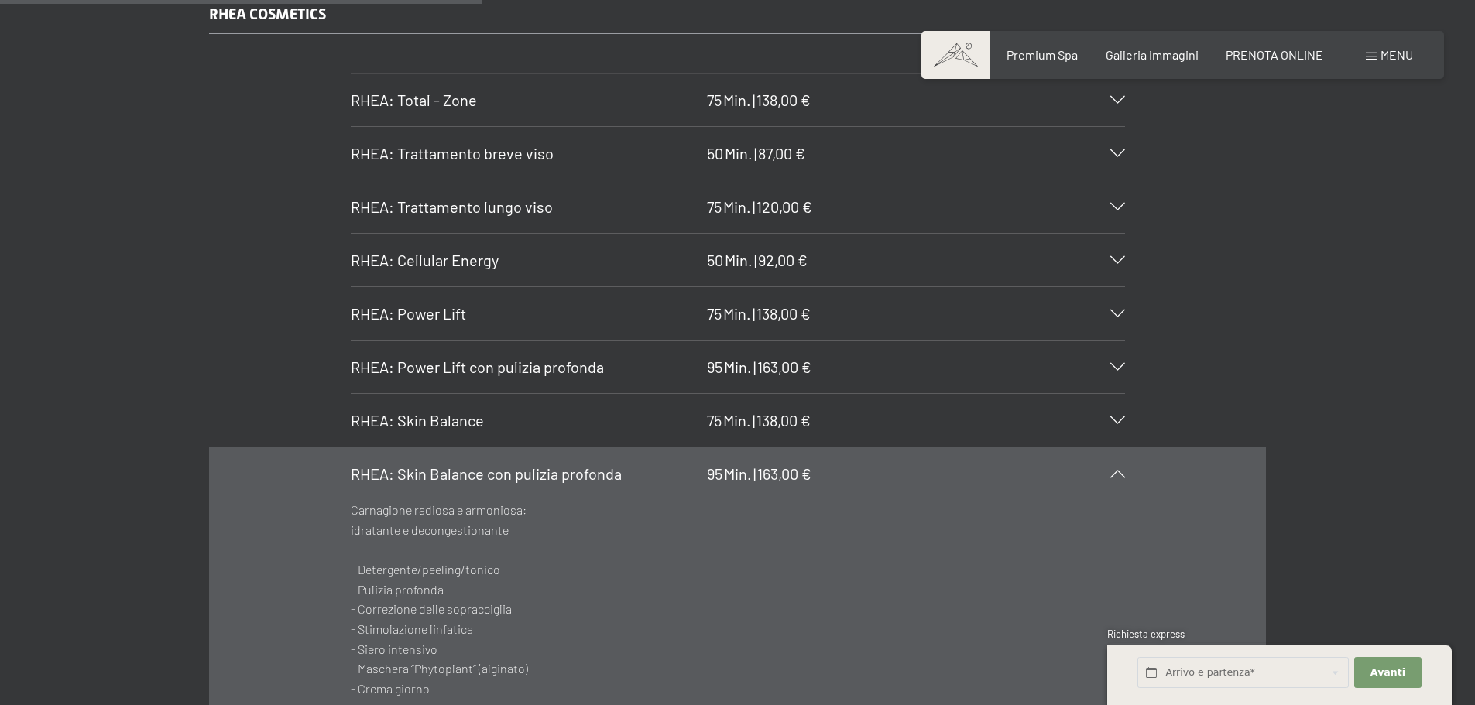
click at [1120, 470] on icon at bounding box center [1117, 474] width 15 height 8
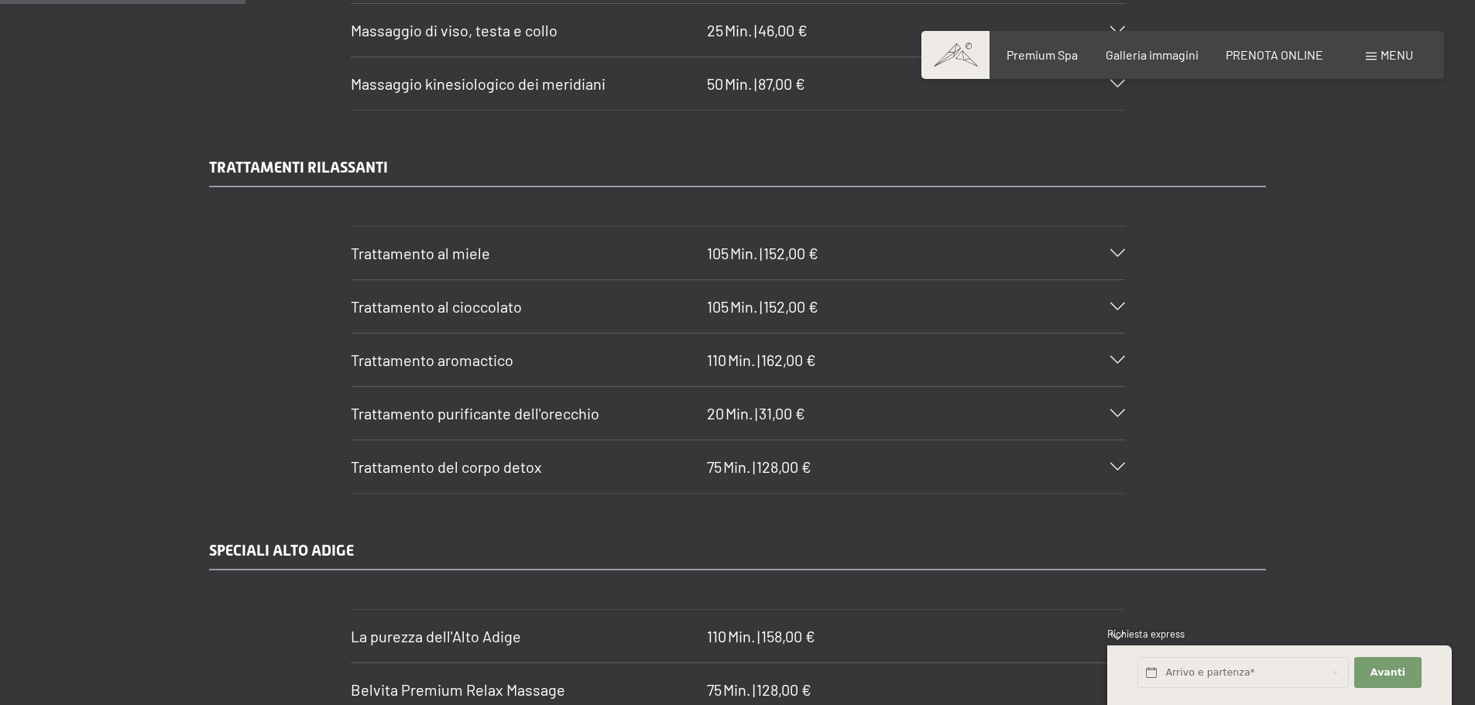
scroll to position [2114, 0]
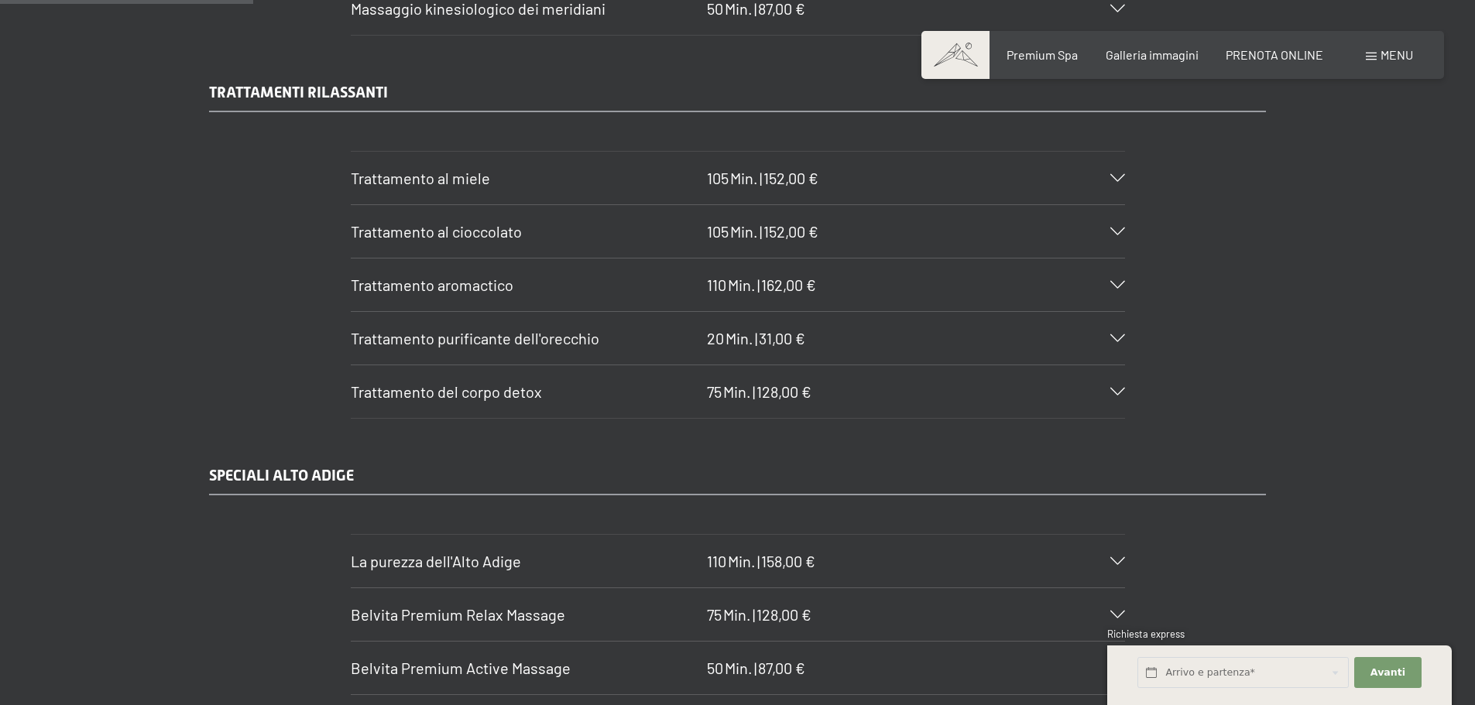
click at [1116, 176] on icon at bounding box center [1117, 178] width 15 height 8
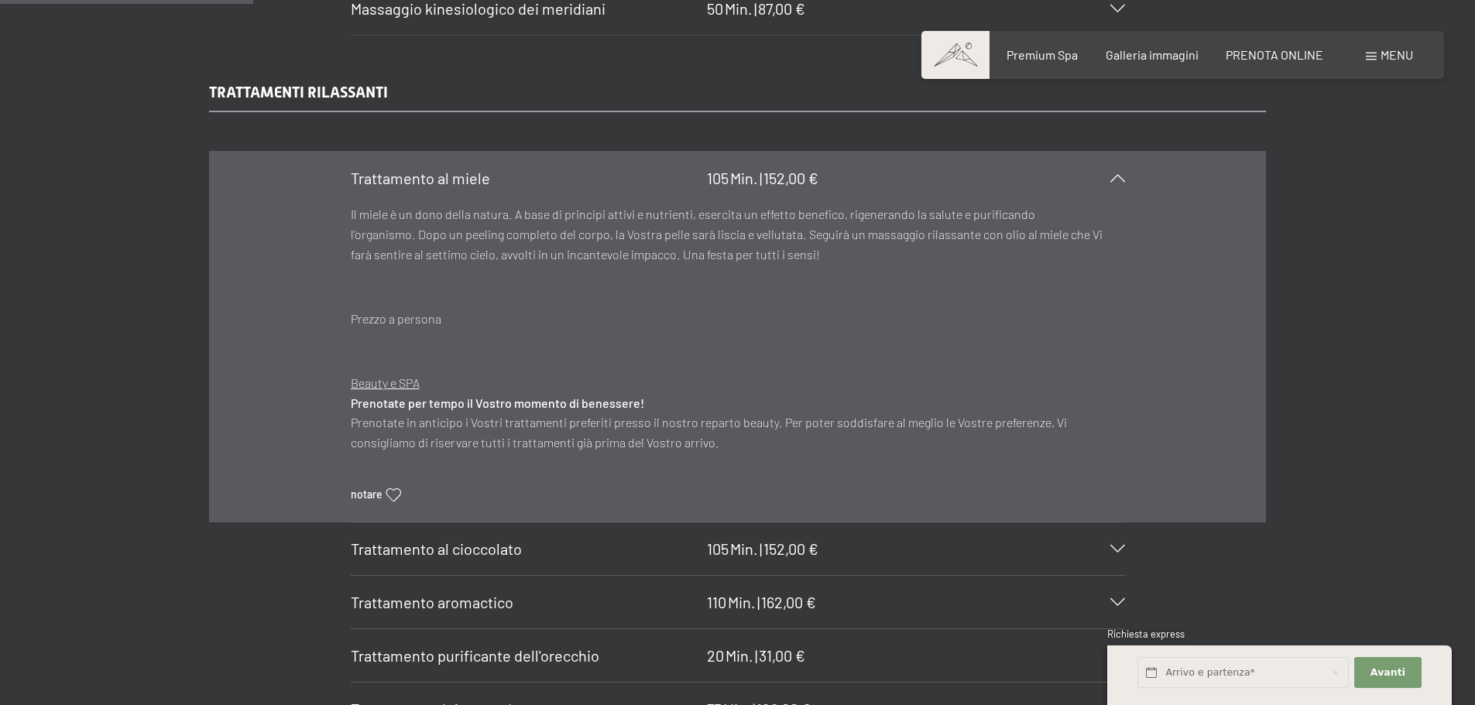
click at [1117, 175] on icon at bounding box center [1117, 178] width 15 height 8
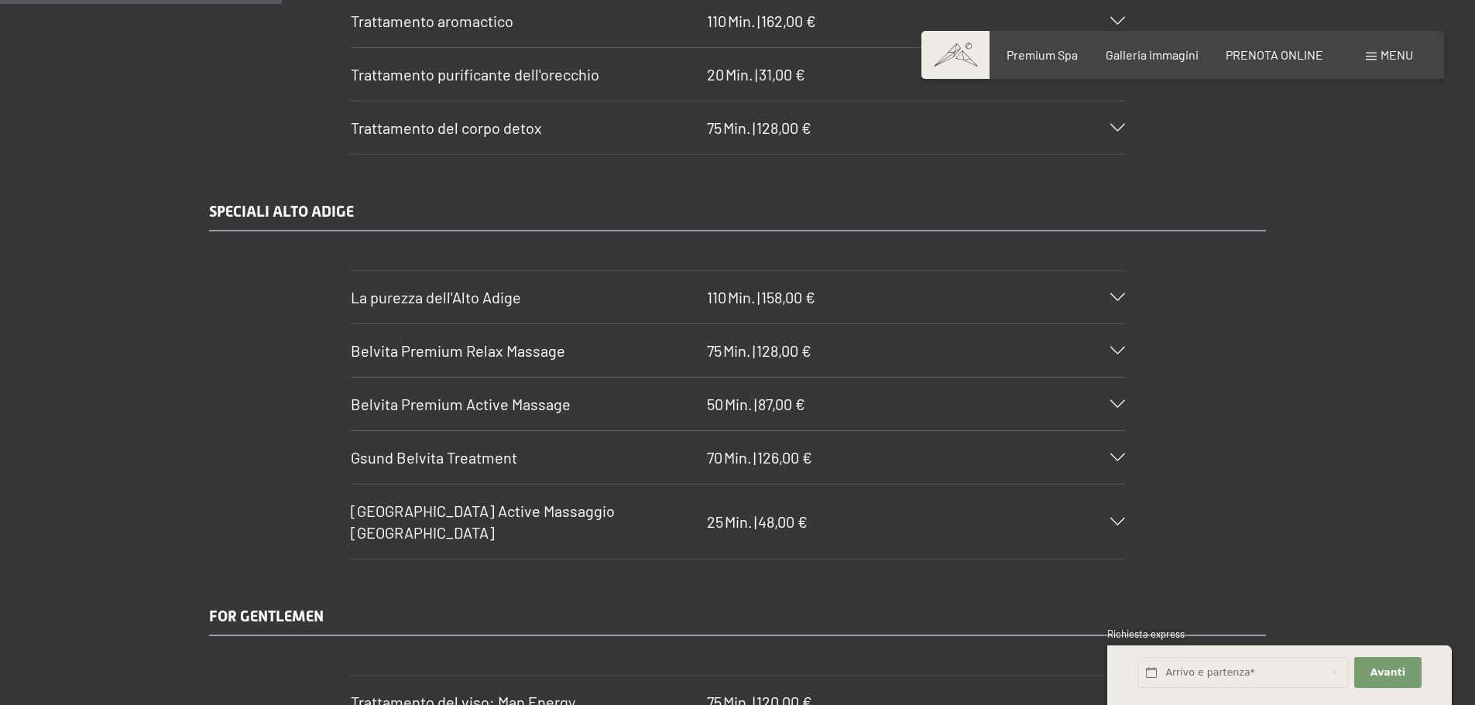
scroll to position [2424, 0]
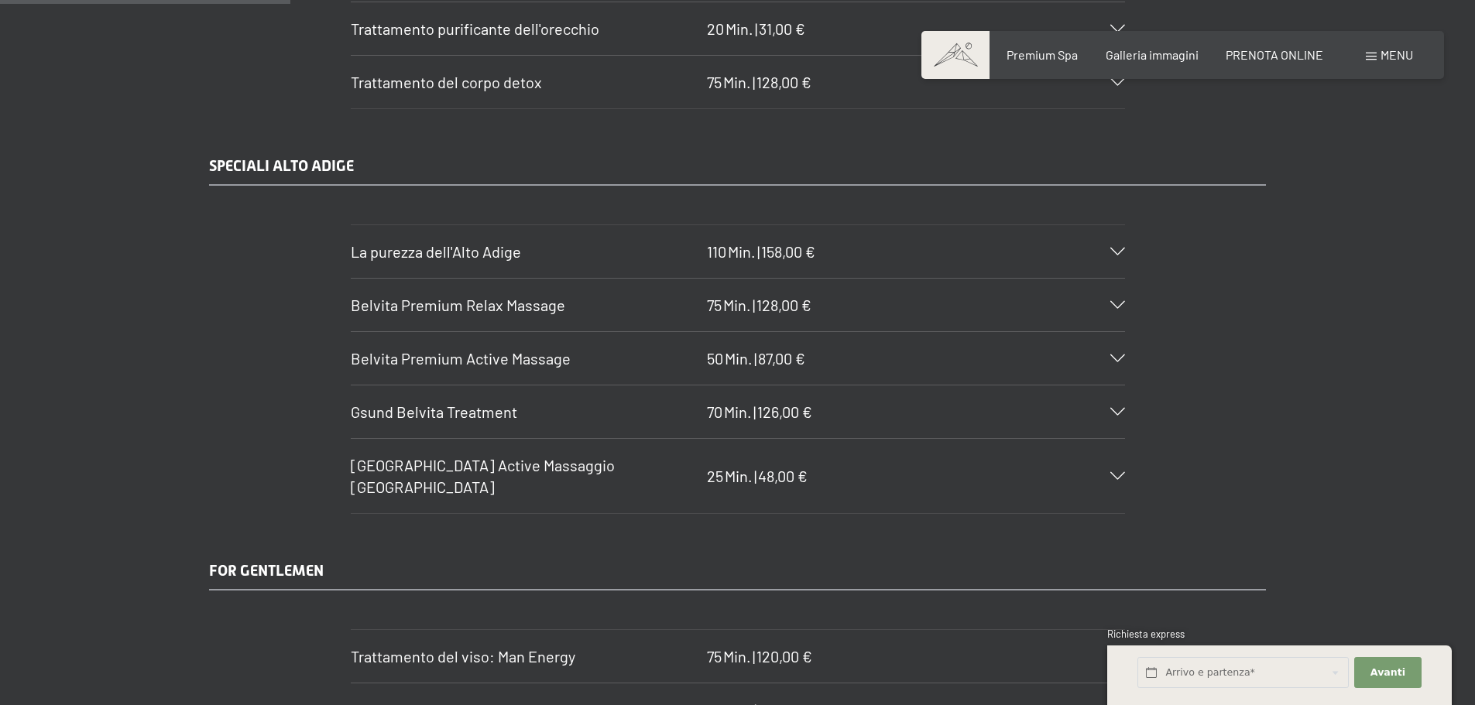
click at [1115, 248] on icon at bounding box center [1117, 252] width 15 height 8
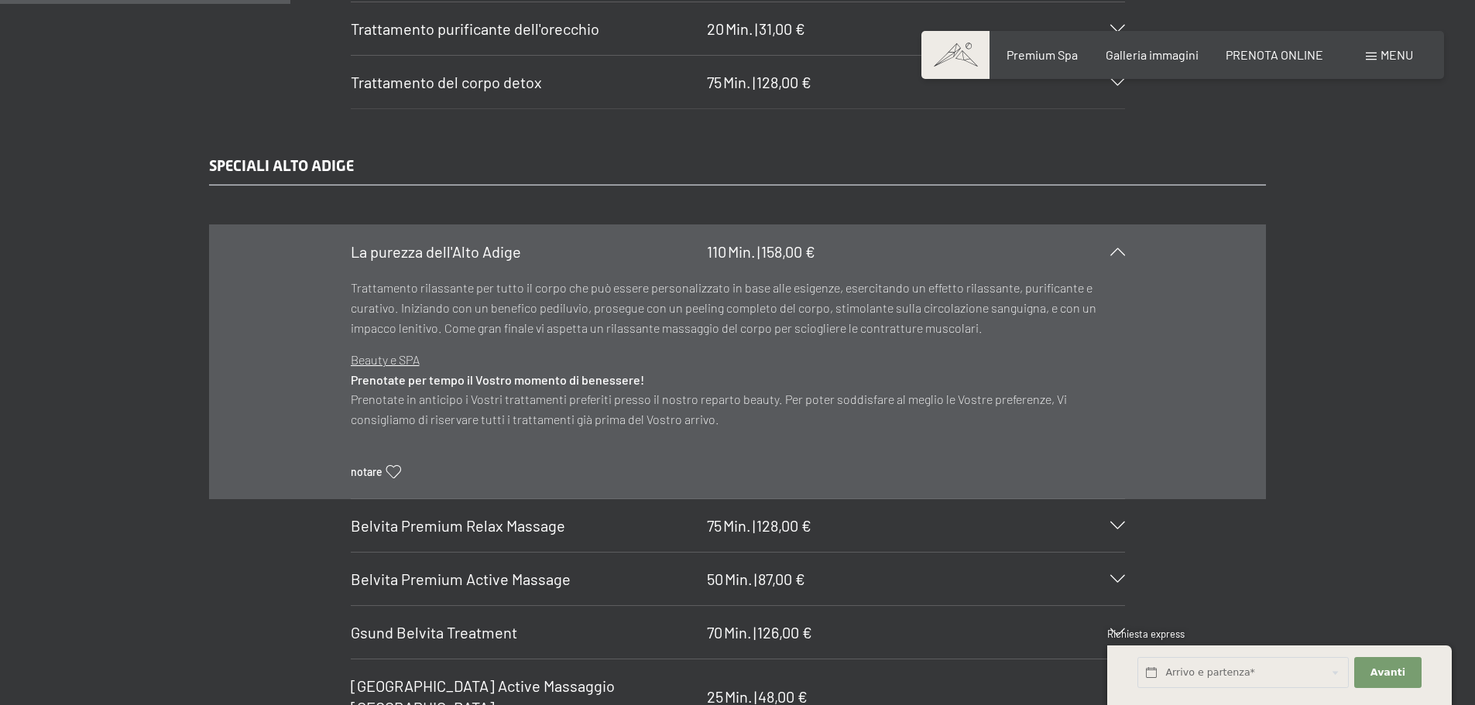
click at [1115, 248] on icon at bounding box center [1117, 252] width 15 height 8
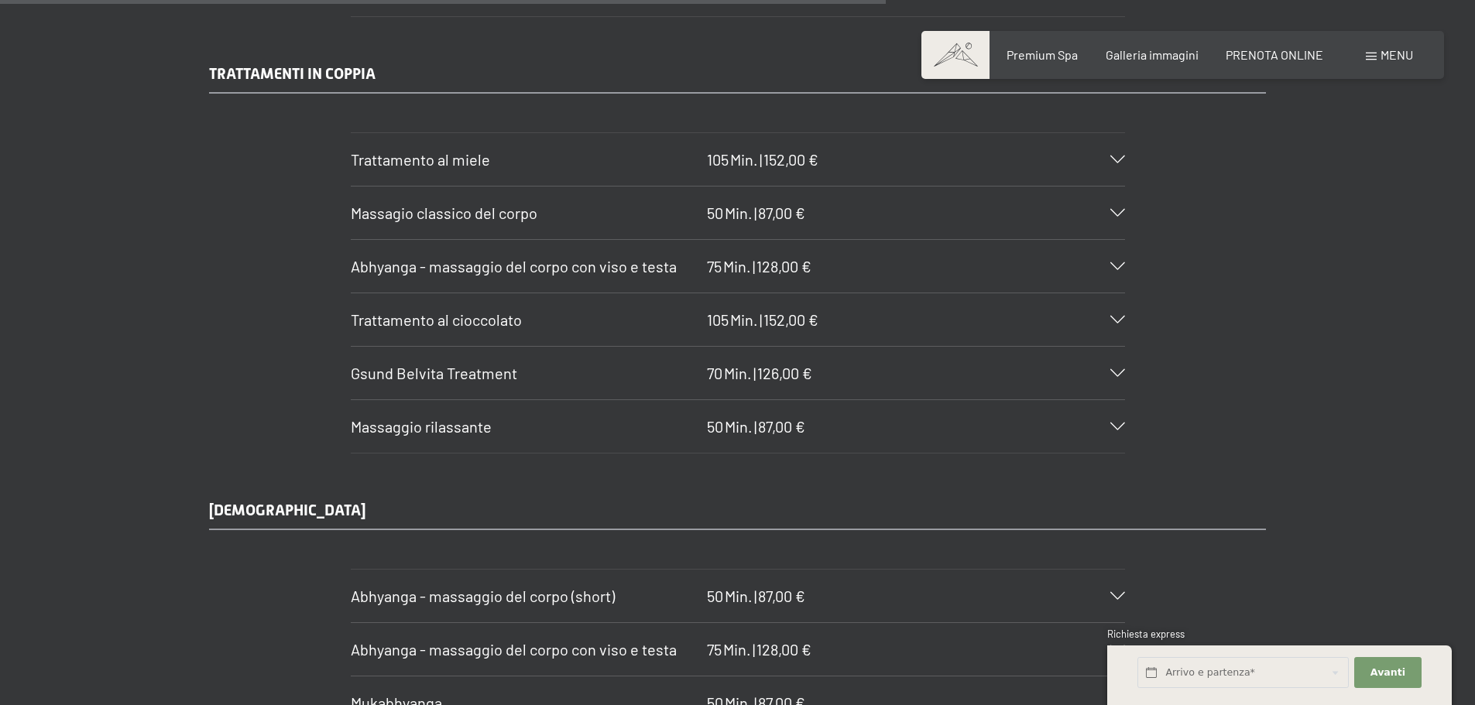
scroll to position [7378, 0]
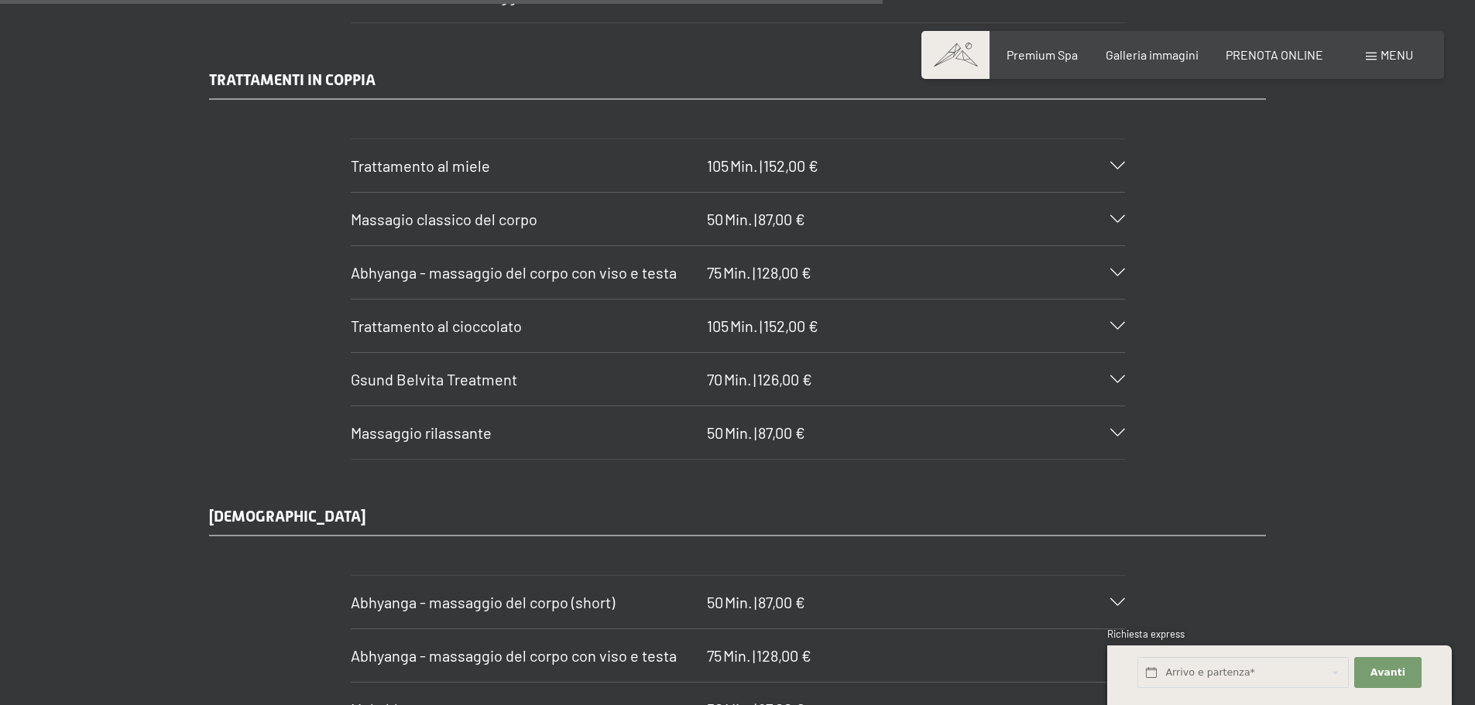
click at [1118, 269] on icon at bounding box center [1117, 273] width 15 height 8
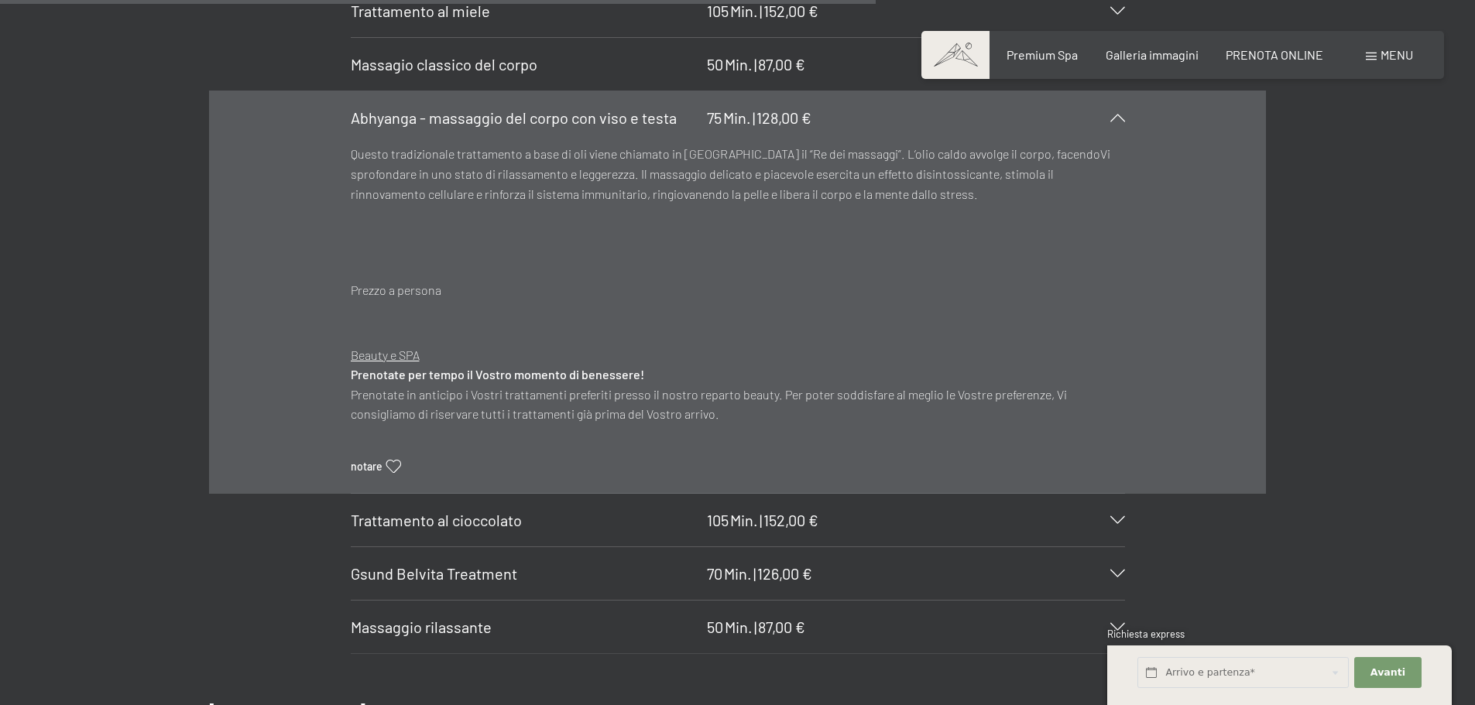
scroll to position [7456, 0]
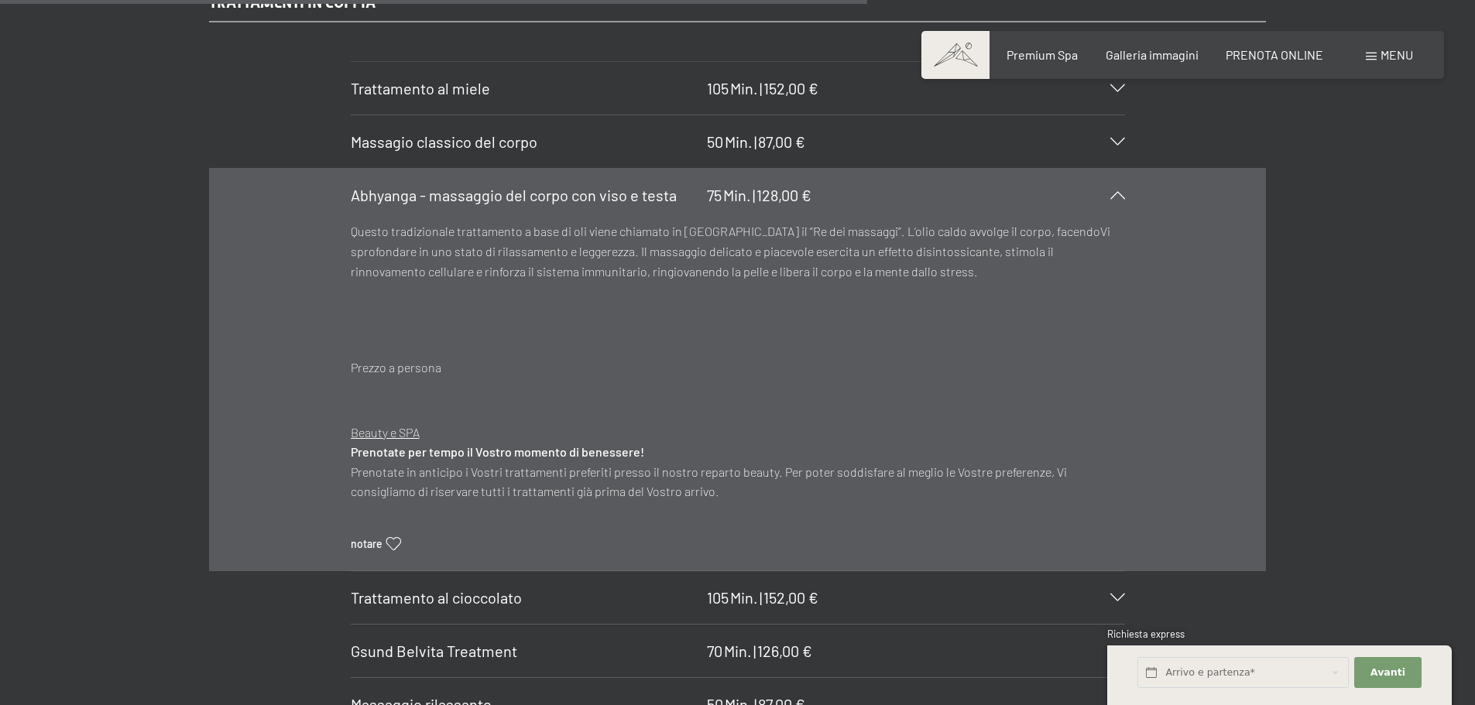
click at [1112, 191] on icon at bounding box center [1117, 195] width 15 height 8
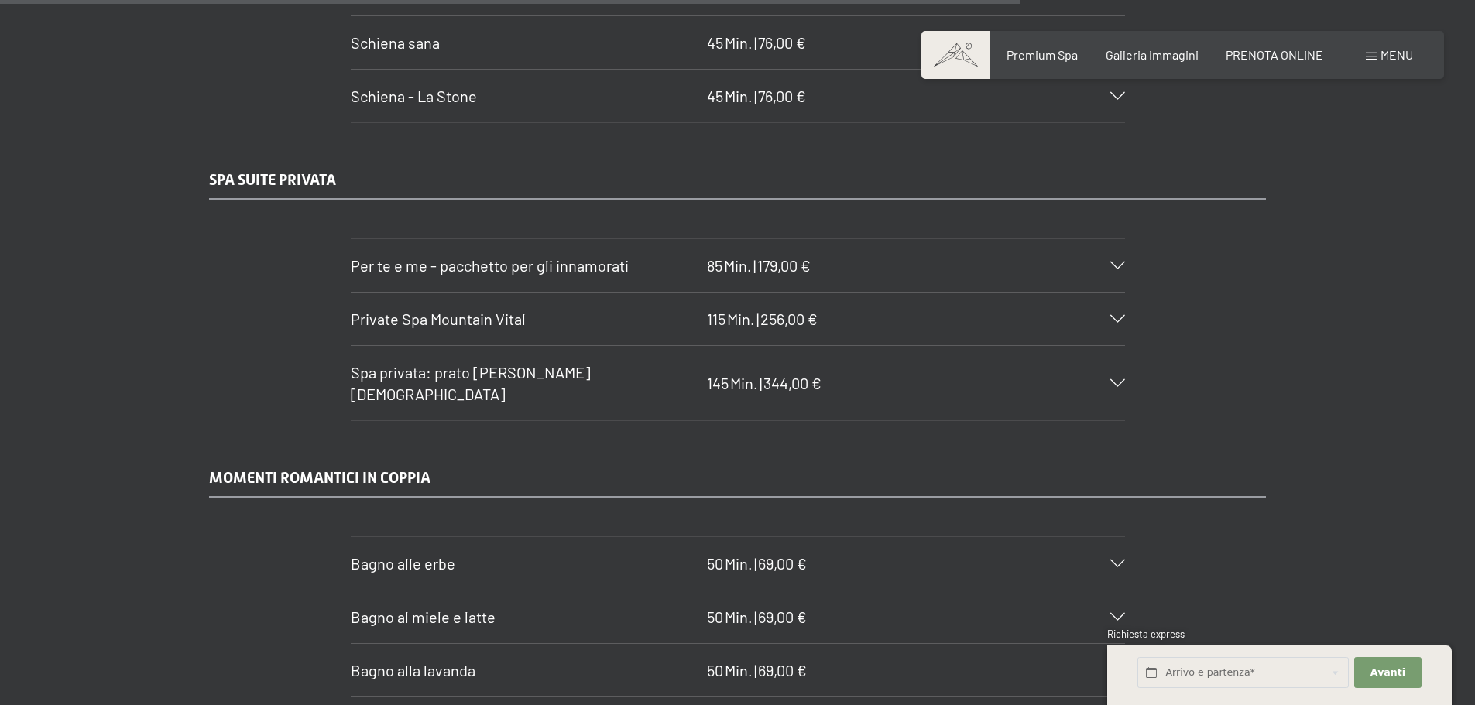
scroll to position [8539, 0]
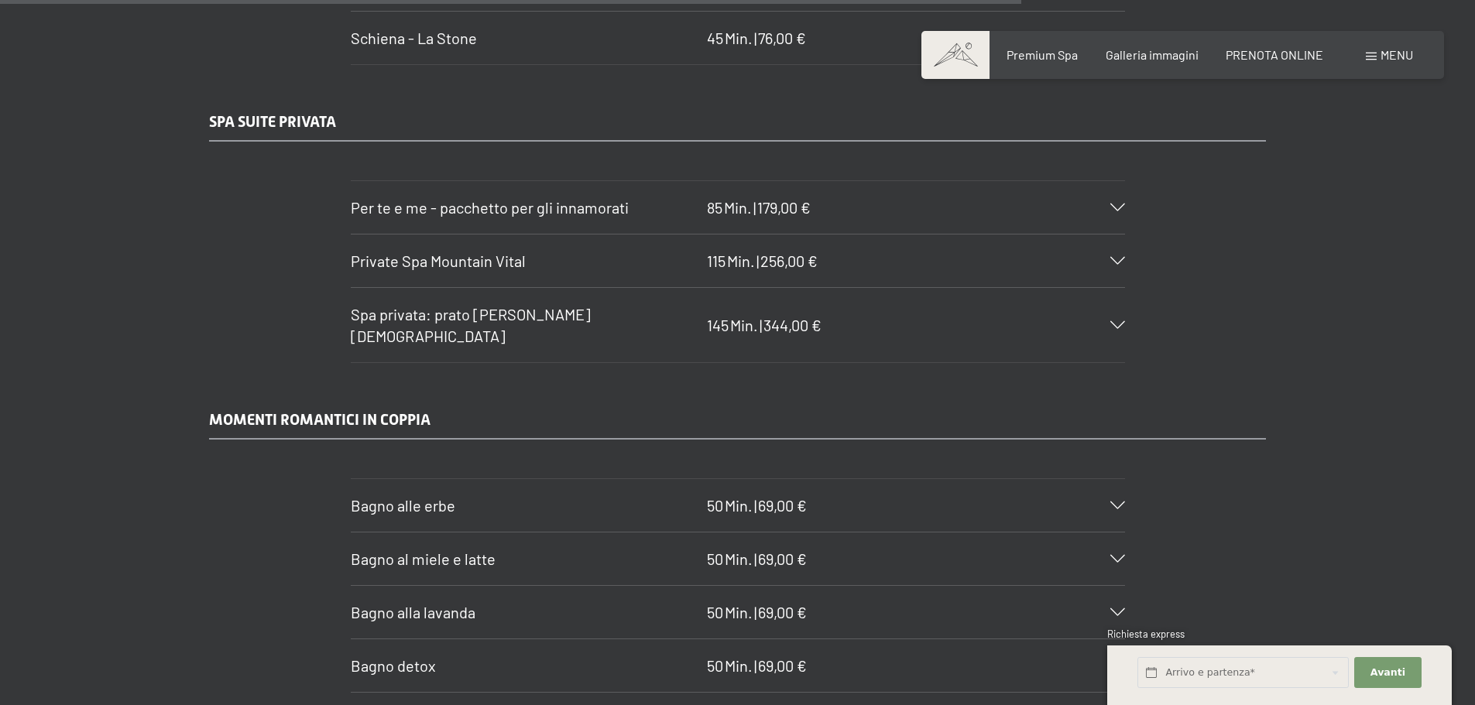
click at [1115, 204] on icon at bounding box center [1117, 208] width 15 height 8
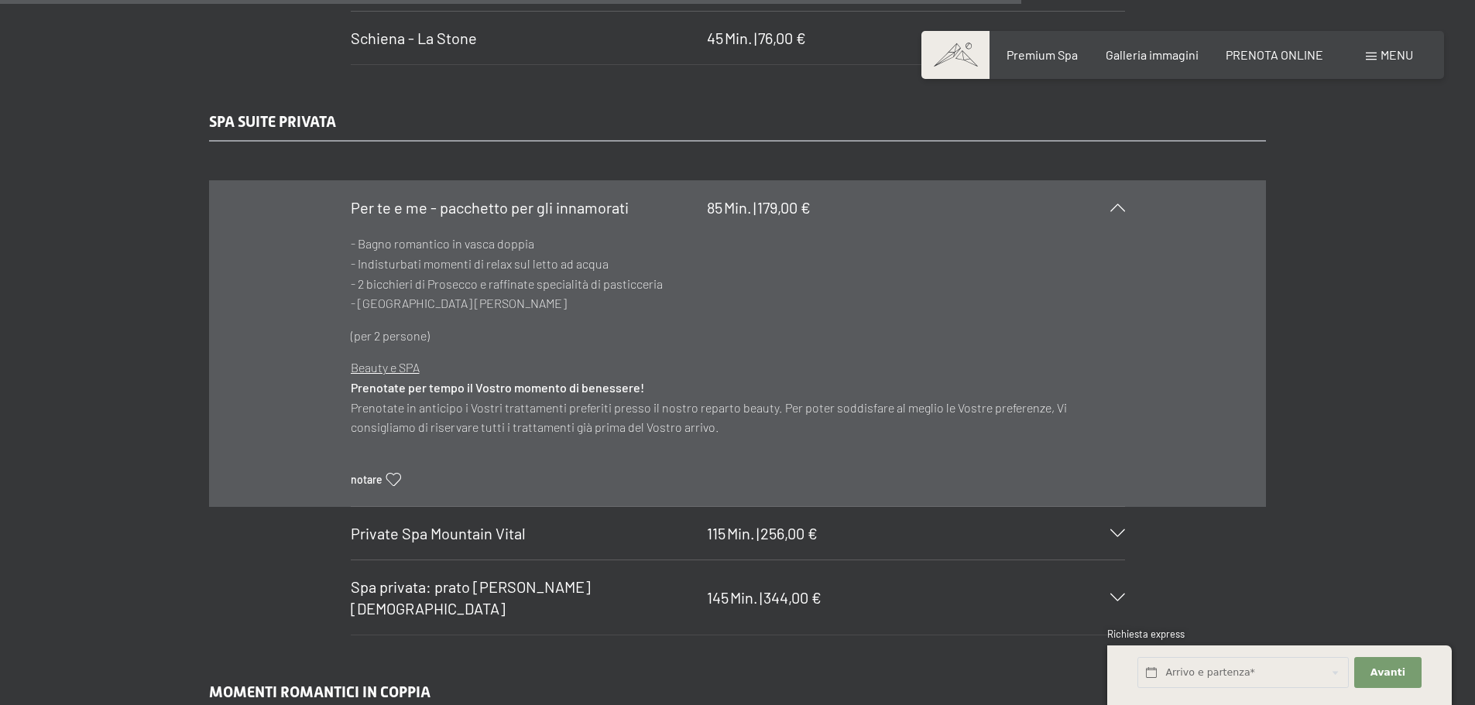
click at [1115, 204] on icon at bounding box center [1117, 208] width 15 height 8
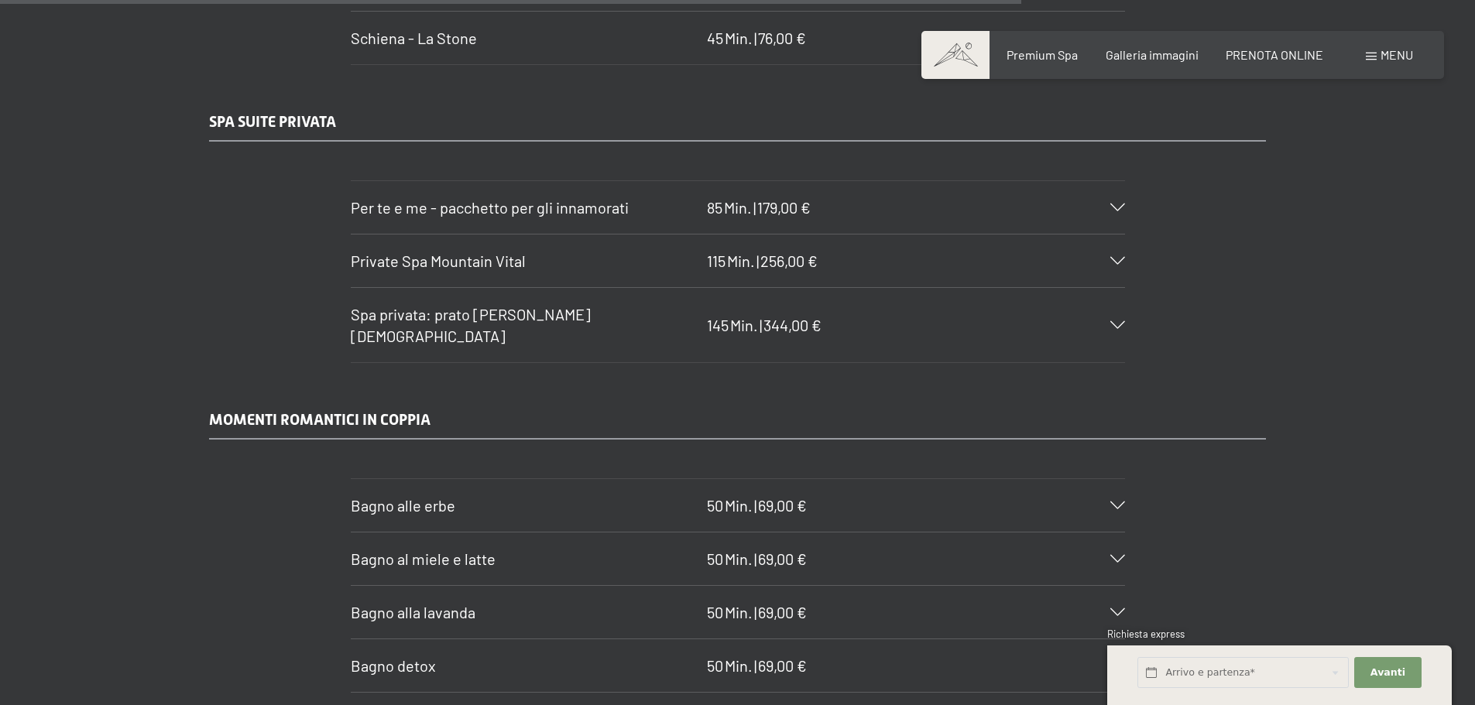
click at [1119, 257] on icon at bounding box center [1117, 261] width 15 height 8
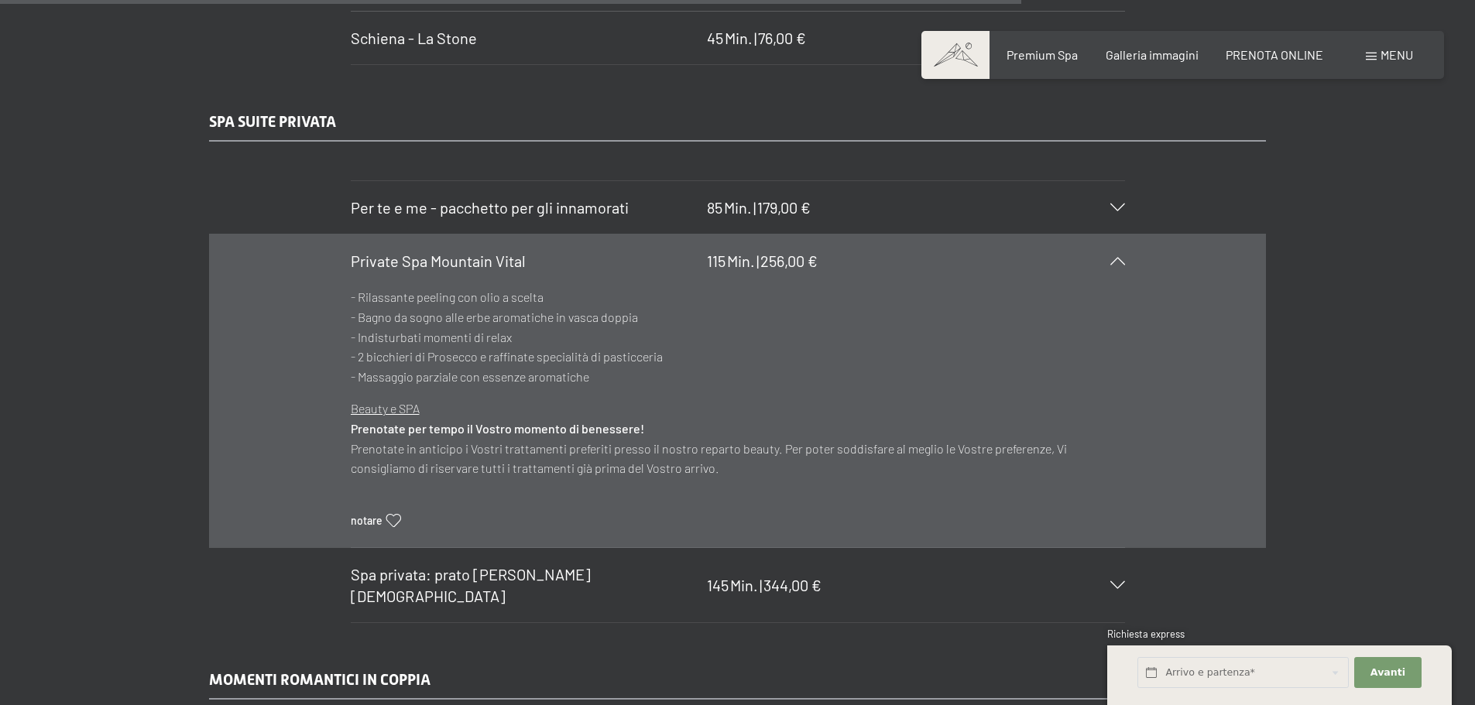
click at [1119, 257] on icon at bounding box center [1117, 261] width 15 height 8
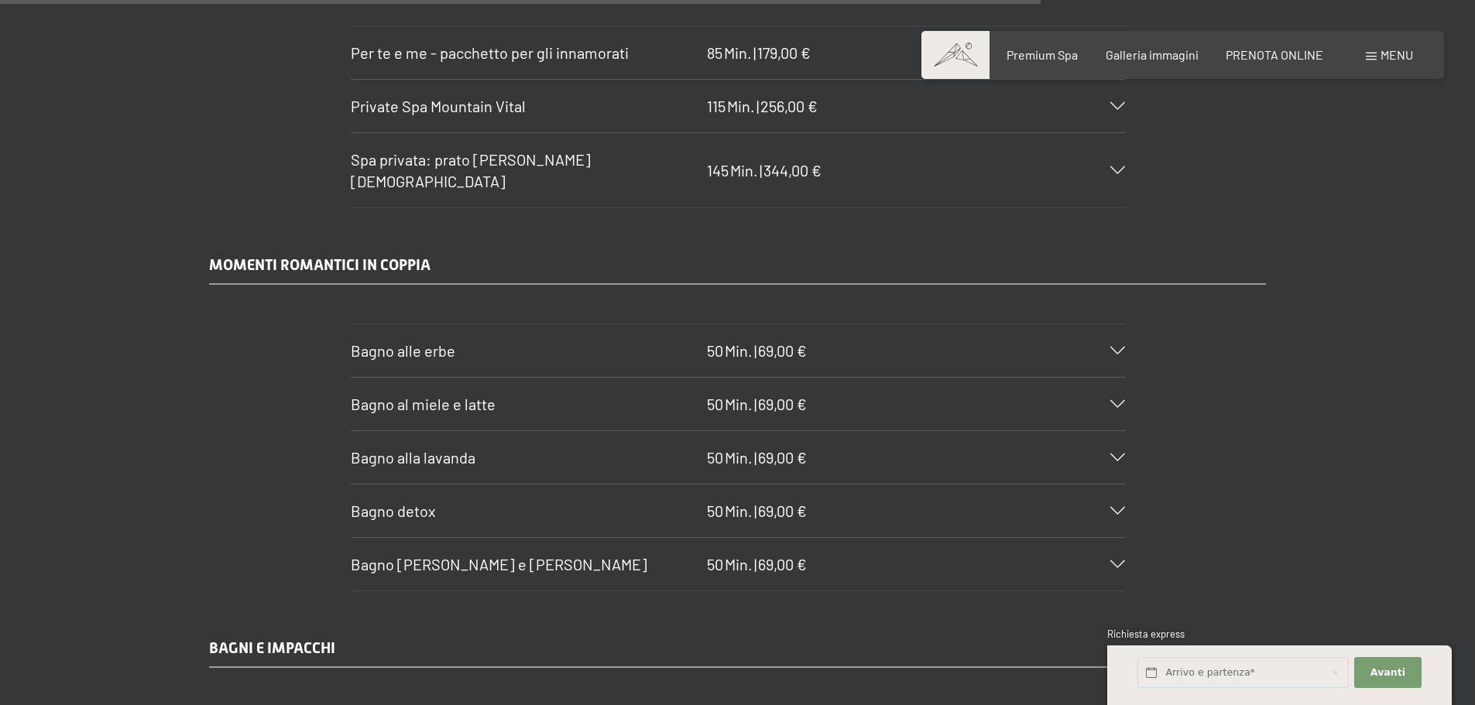
scroll to position [8772, 0]
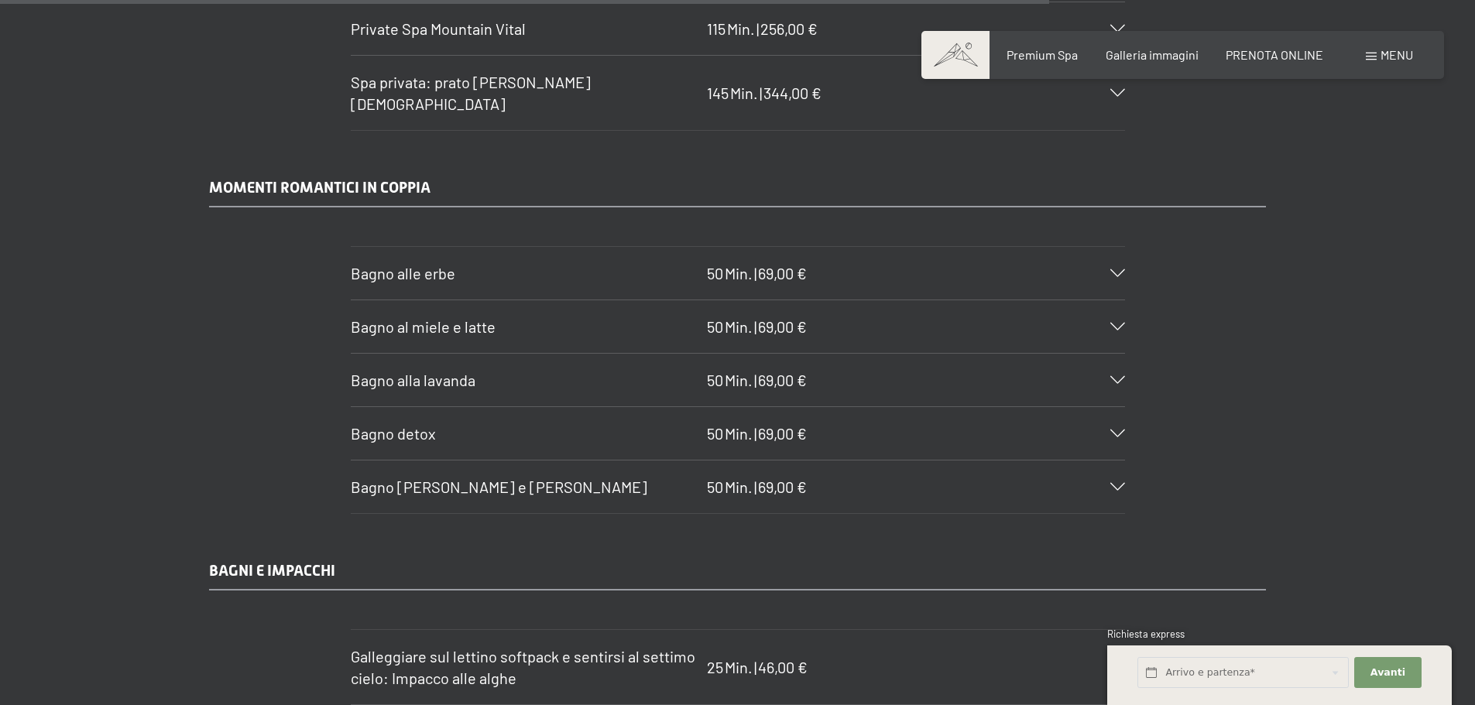
click at [1120, 323] on icon at bounding box center [1117, 327] width 15 height 8
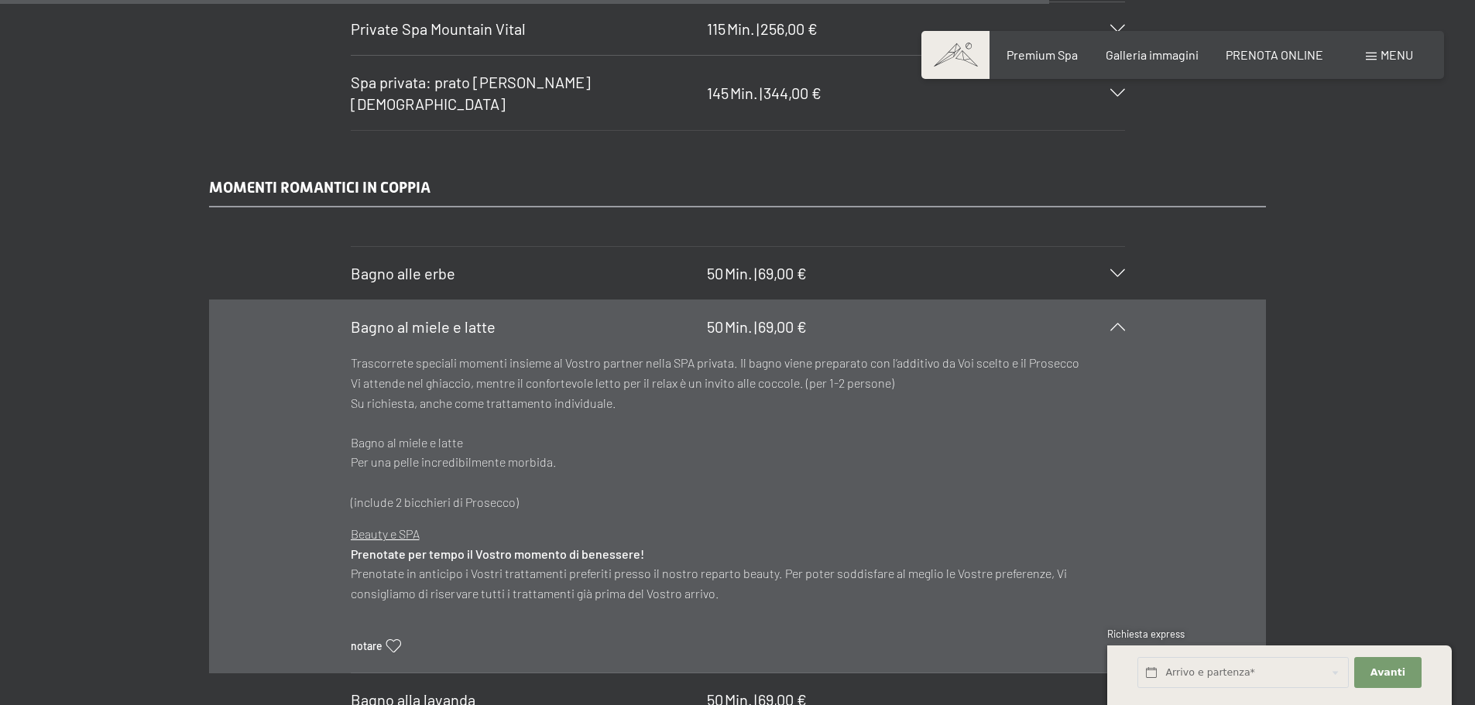
click at [1120, 323] on icon at bounding box center [1117, 327] width 15 height 8
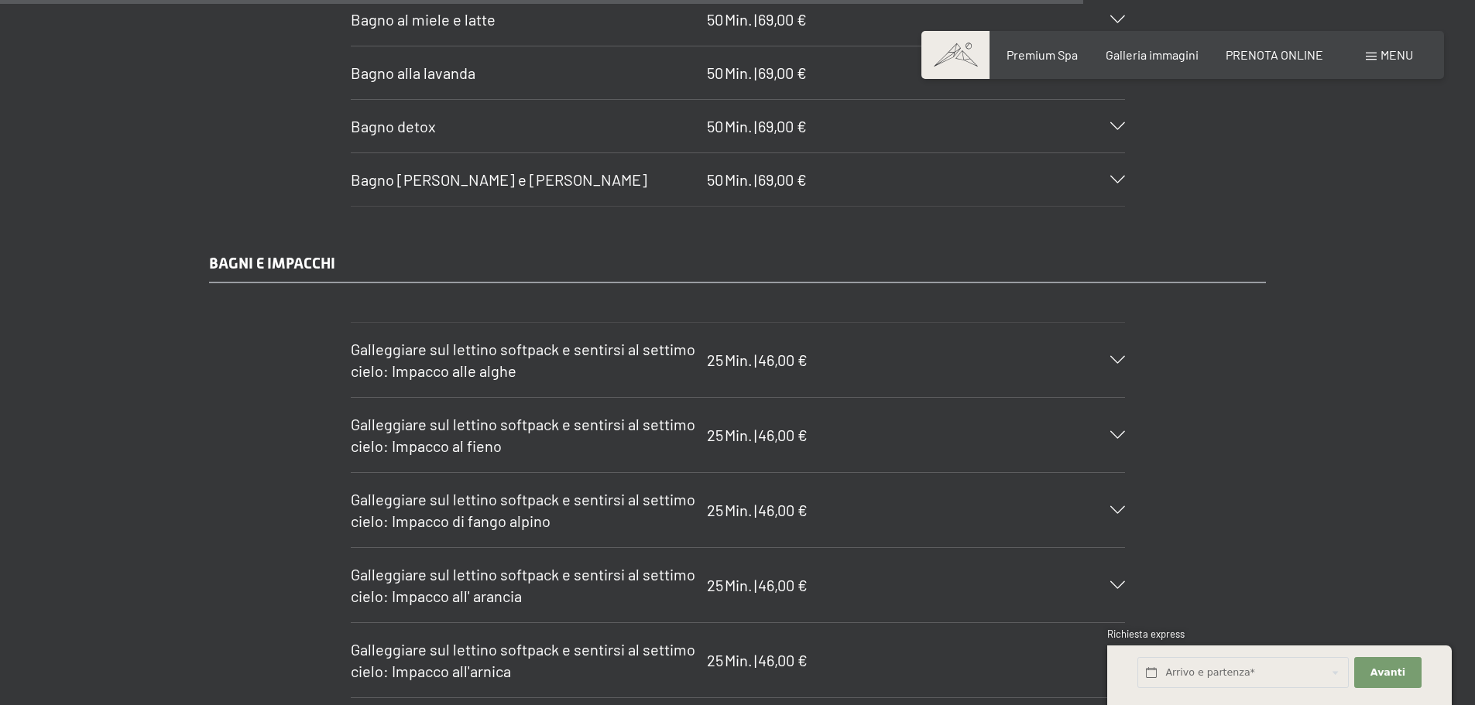
scroll to position [9081, 0]
click at [1120, 354] on icon at bounding box center [1117, 358] width 15 height 8
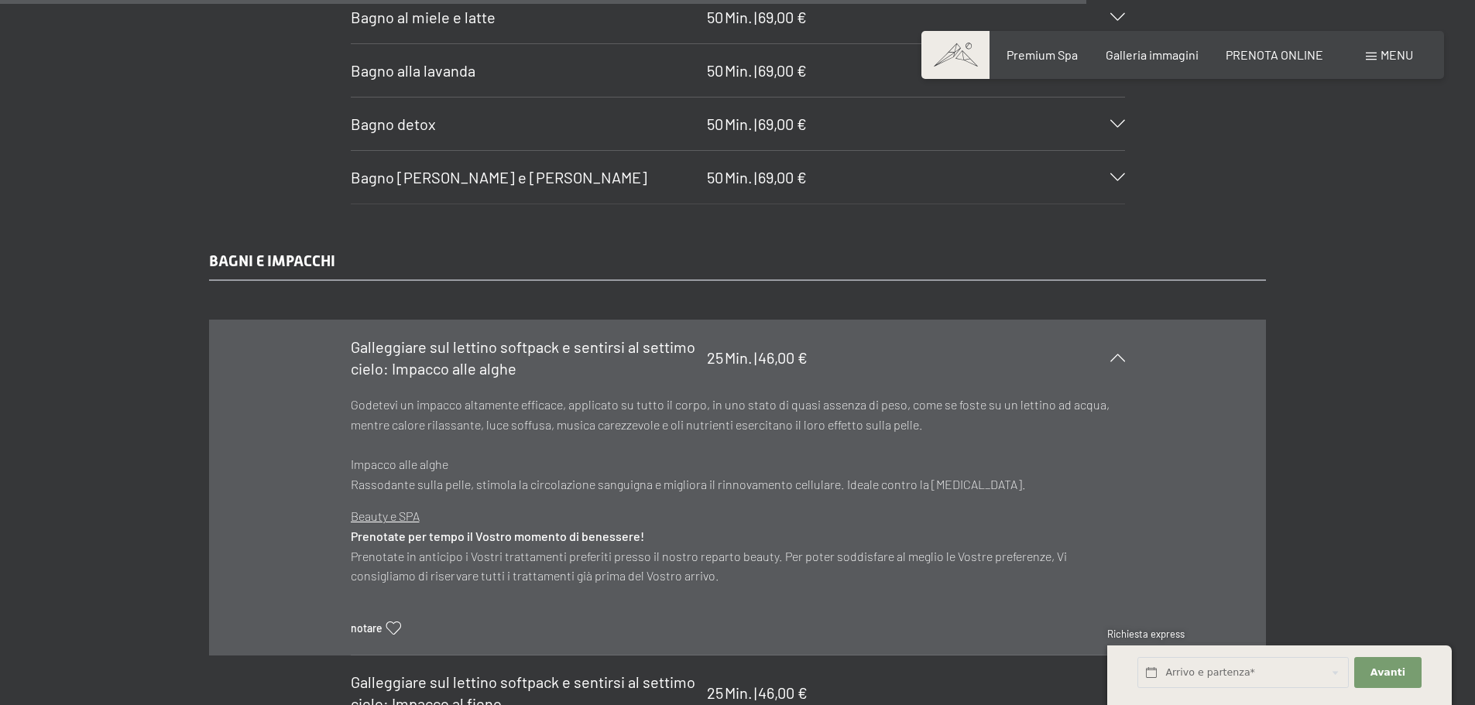
click at [1120, 354] on div at bounding box center [1108, 358] width 34 height 8
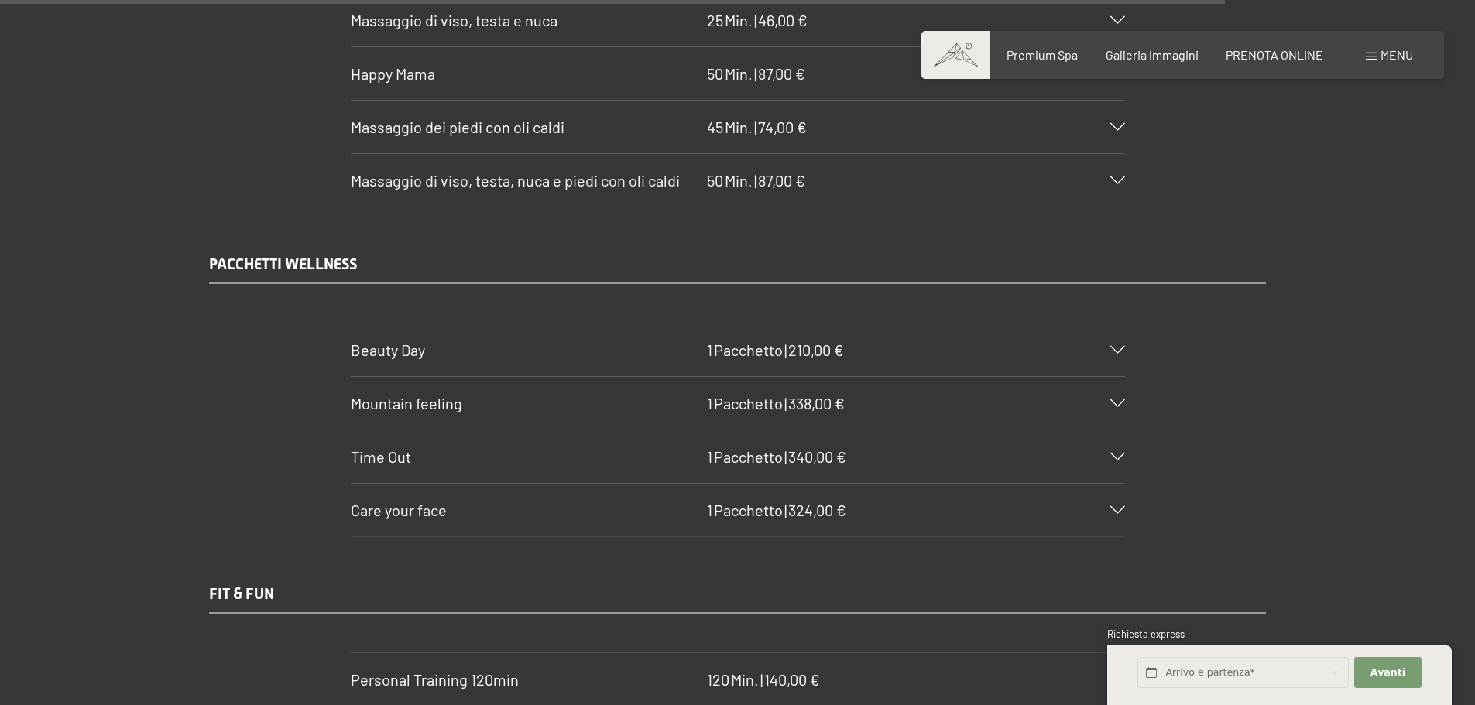
scroll to position [10320, 0]
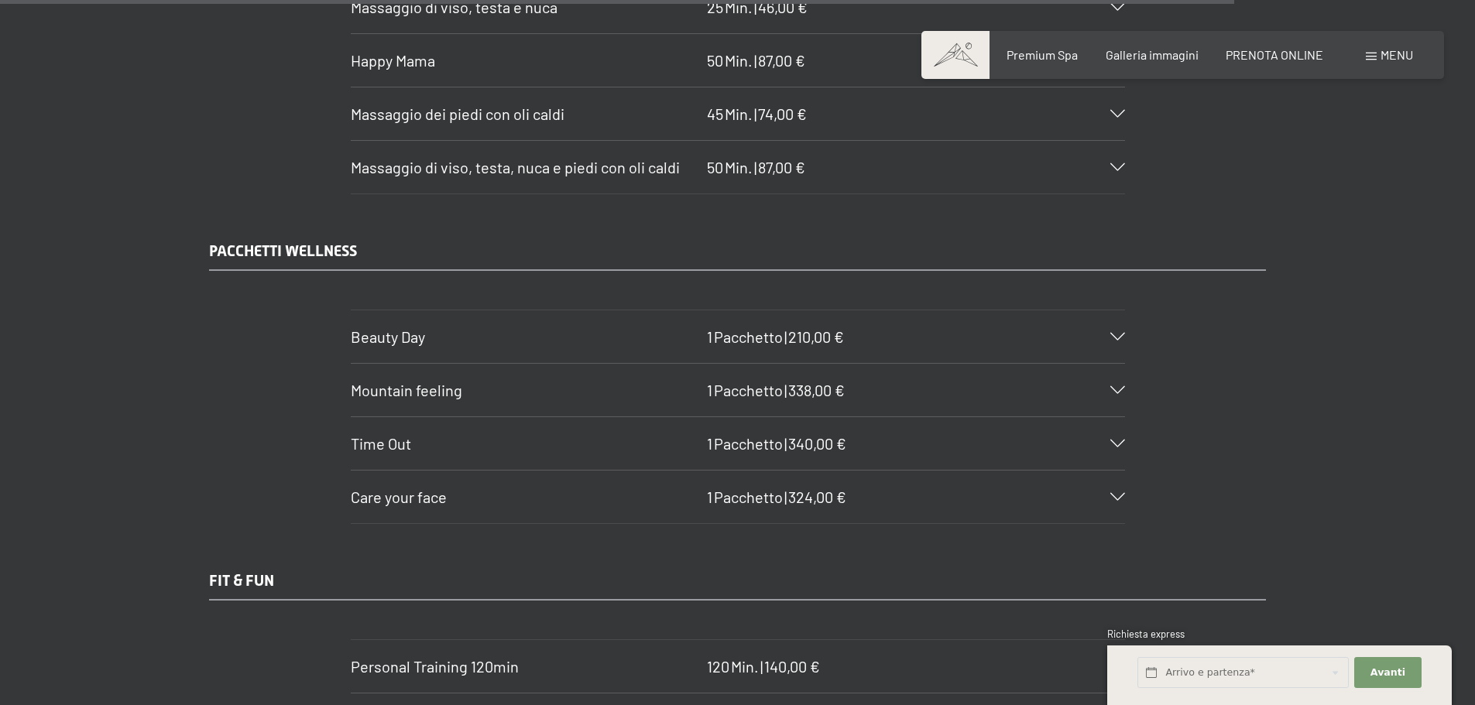
click at [1117, 310] on div "Beauty Day 1 Pacchetto | 210,00 €" at bounding box center [738, 336] width 774 height 53
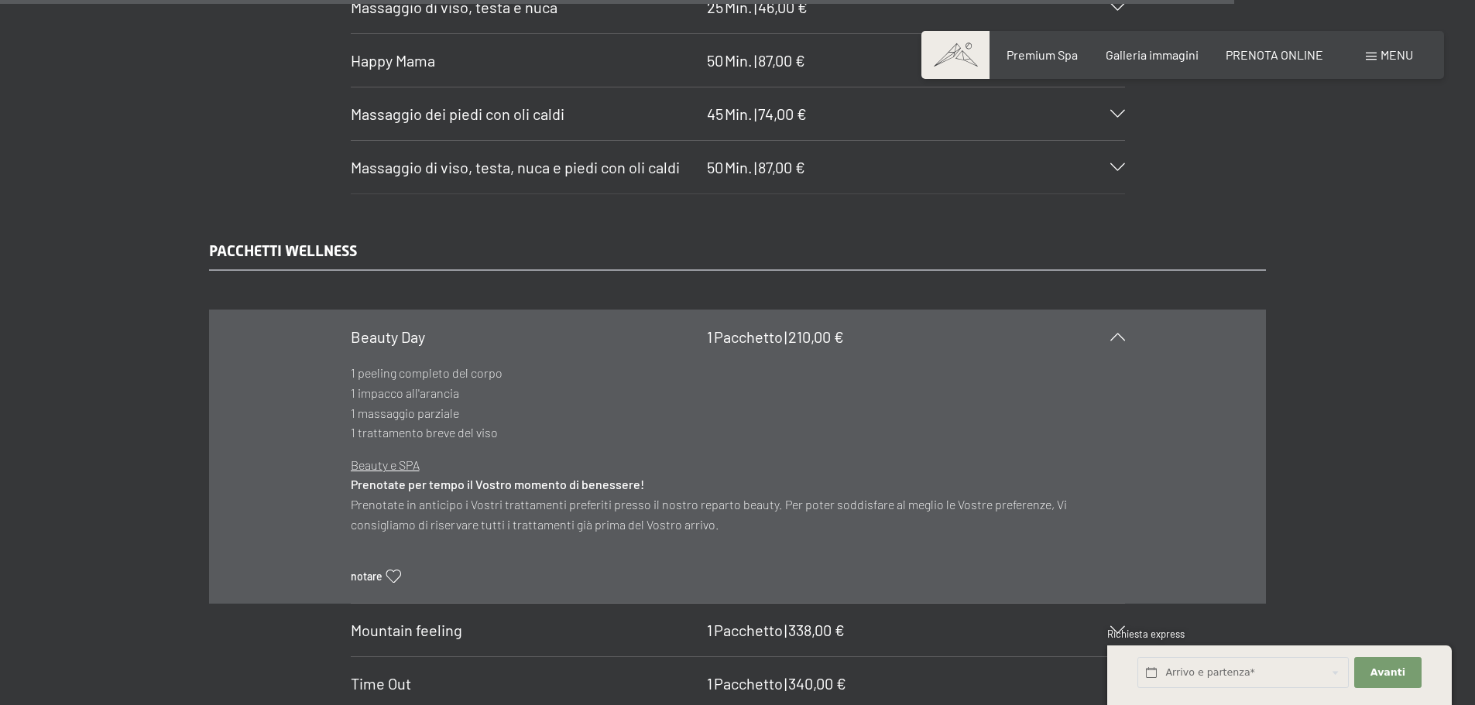
click at [1117, 310] on div "Beauty Day 1 Pacchetto | 210,00 €" at bounding box center [738, 336] width 774 height 53
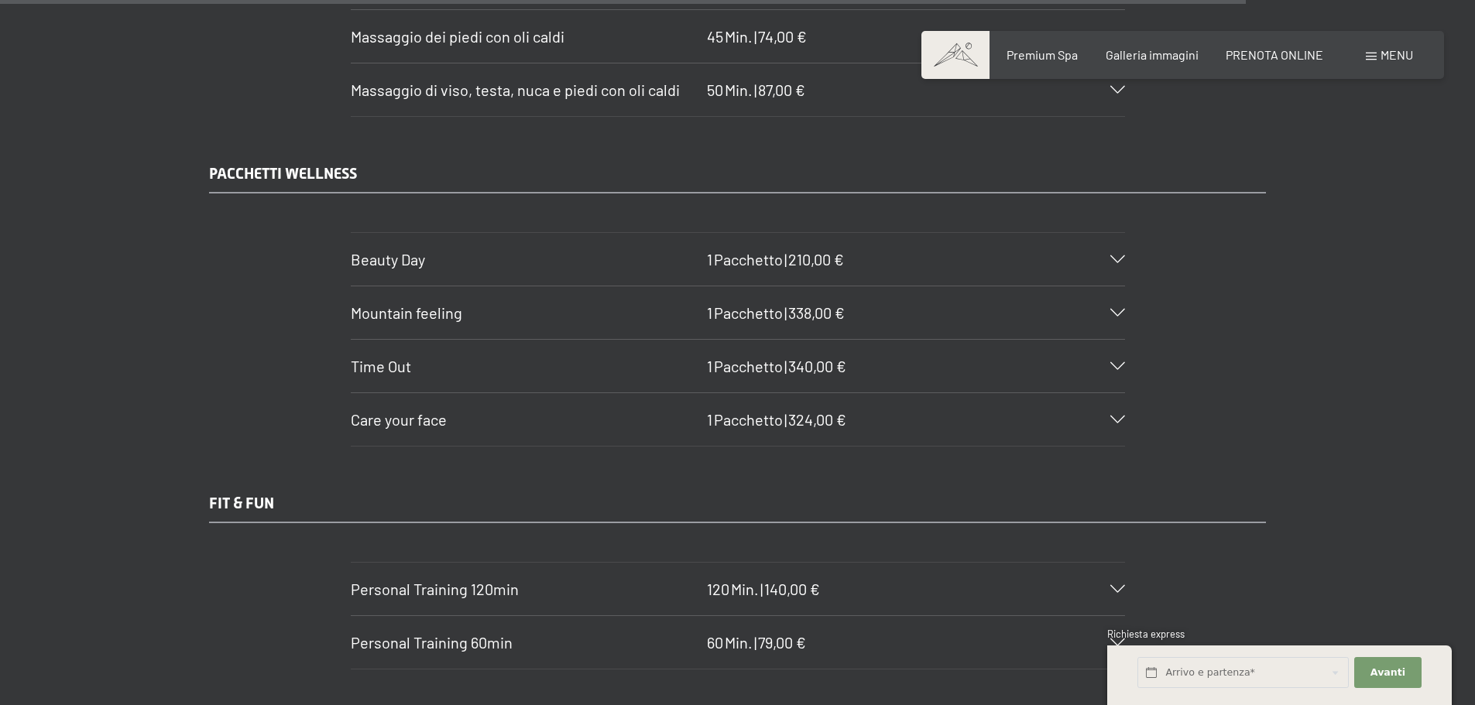
scroll to position [10475, 0]
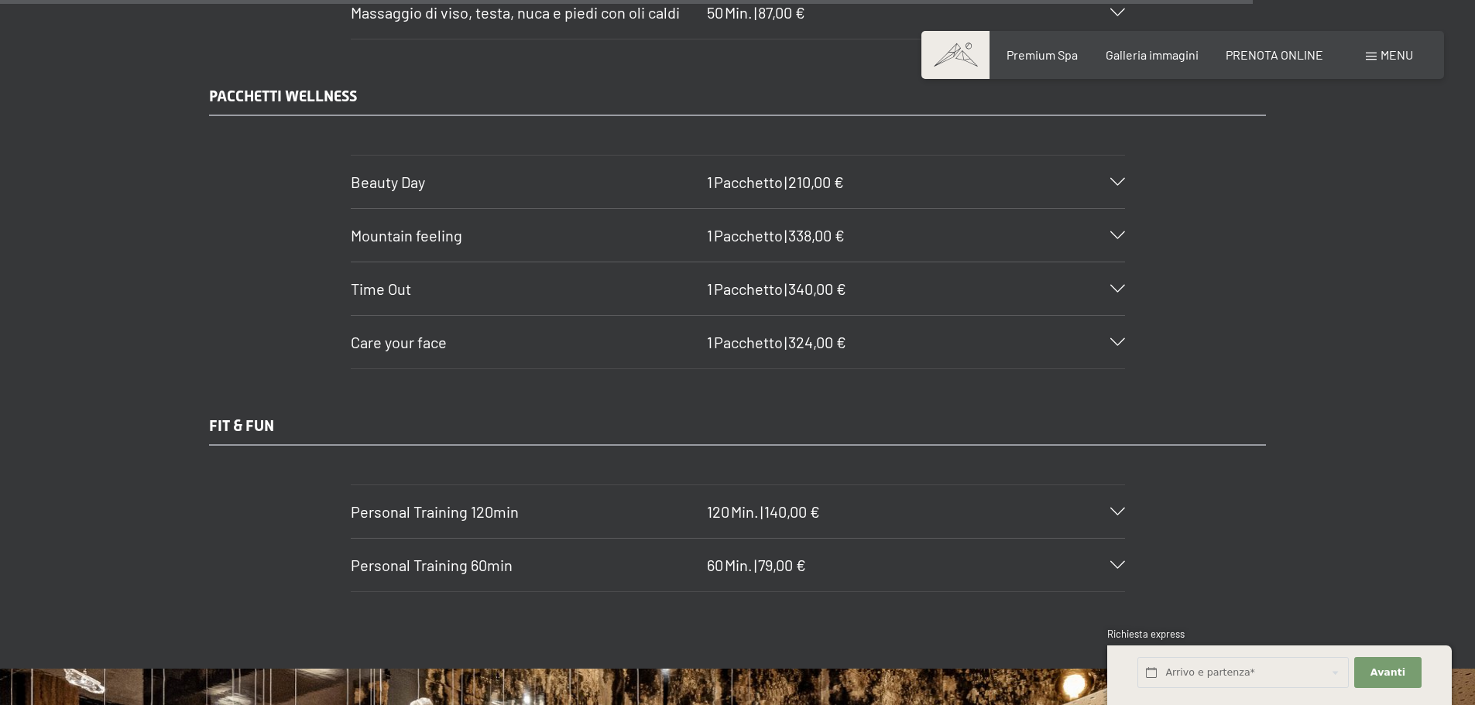
click at [1117, 338] on icon at bounding box center [1117, 342] width 15 height 8
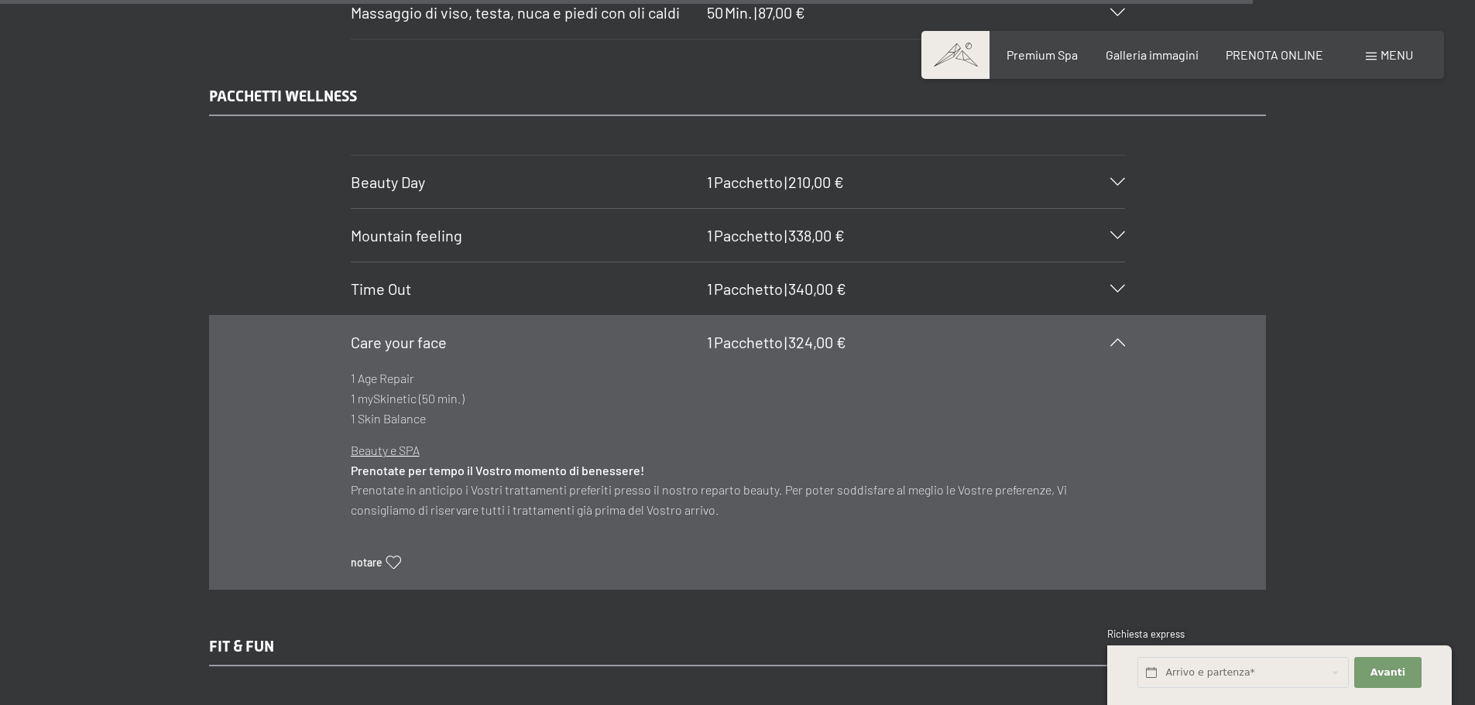
click at [1117, 338] on icon at bounding box center [1117, 342] width 15 height 8
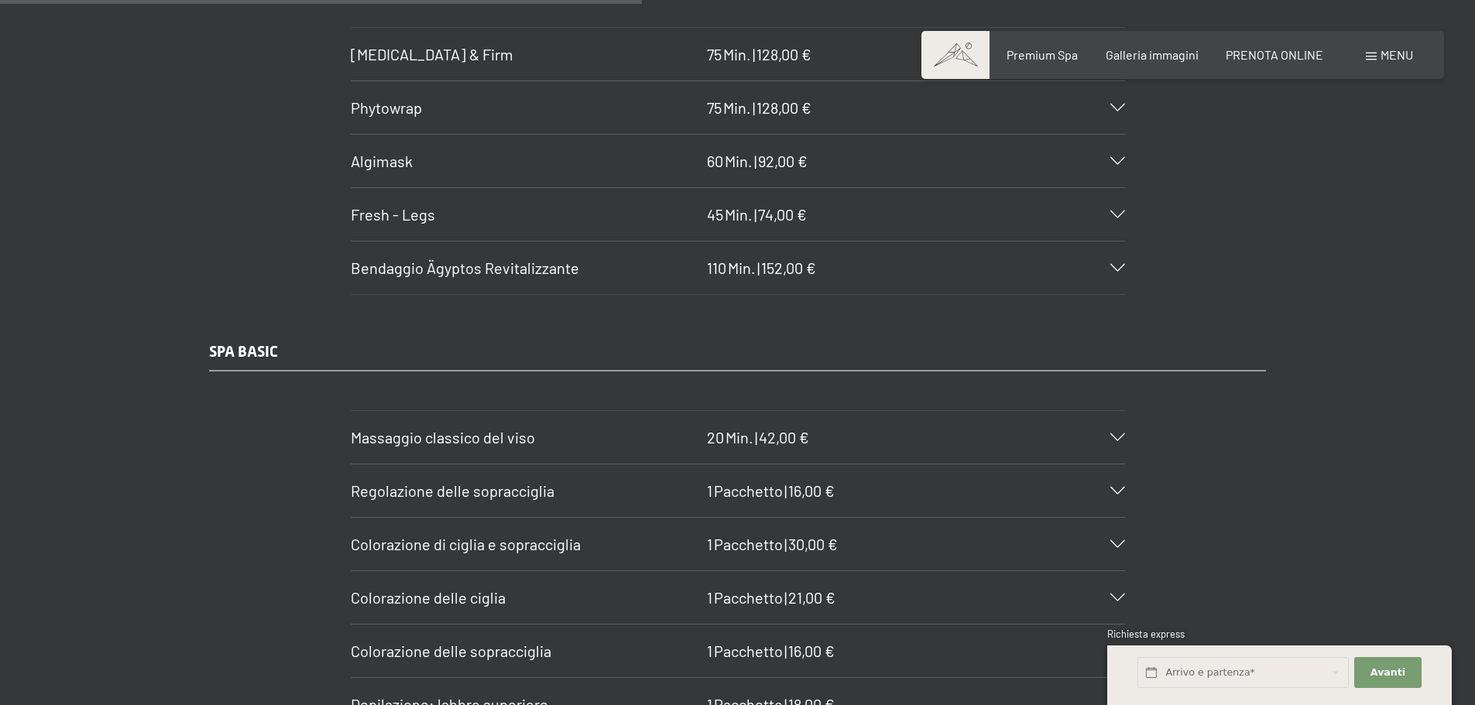
scroll to position [4978, 0]
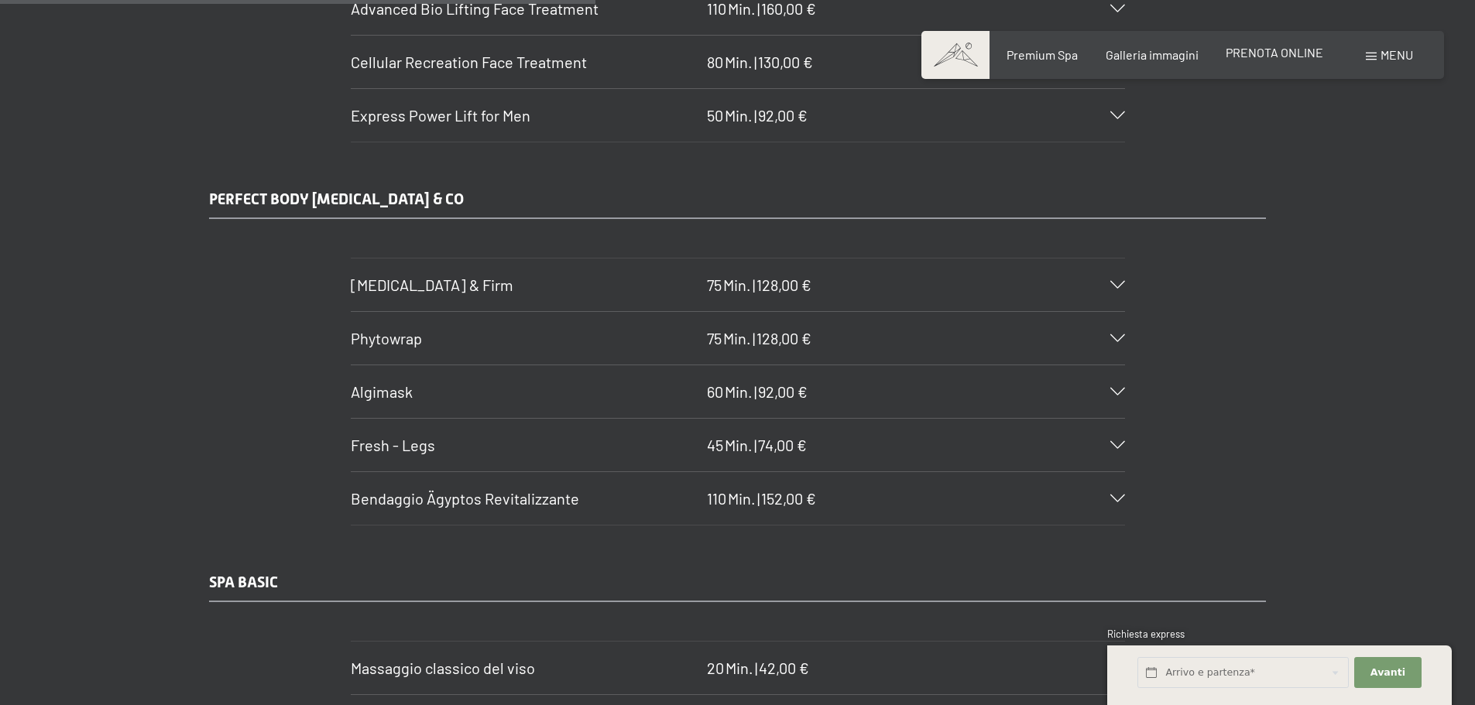
click at [1271, 51] on span "PRENOTA ONLINE" at bounding box center [1274, 52] width 98 height 15
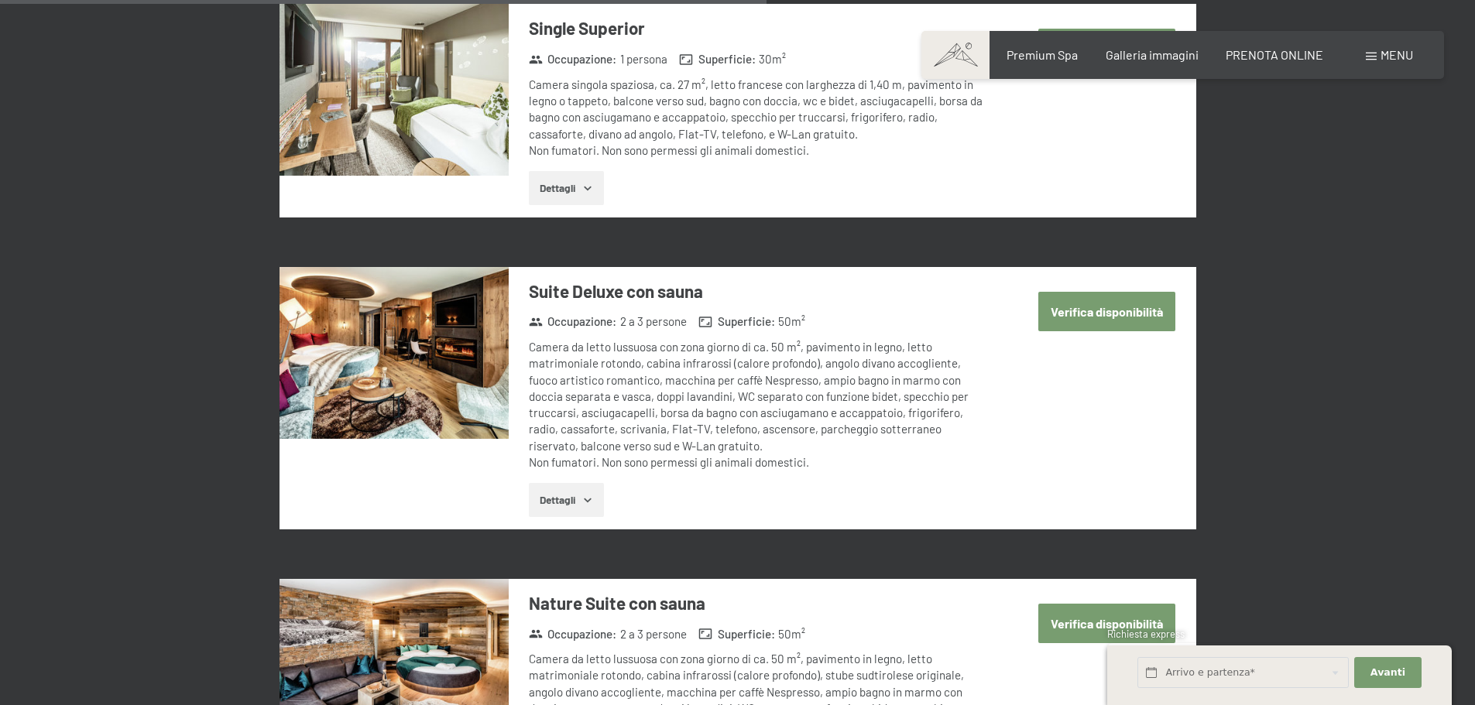
scroll to position [2709, 0]
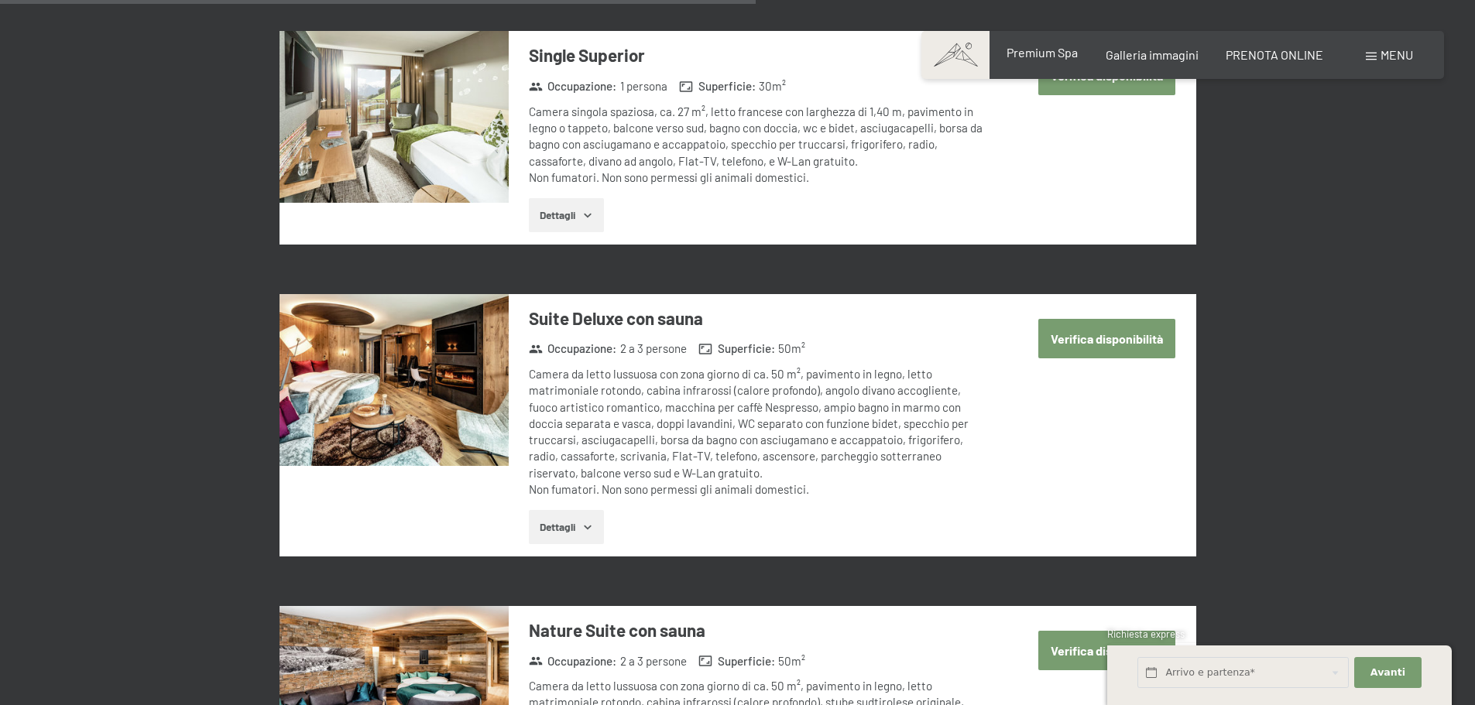
click at [1046, 56] on span "Premium Spa" at bounding box center [1041, 52] width 71 height 15
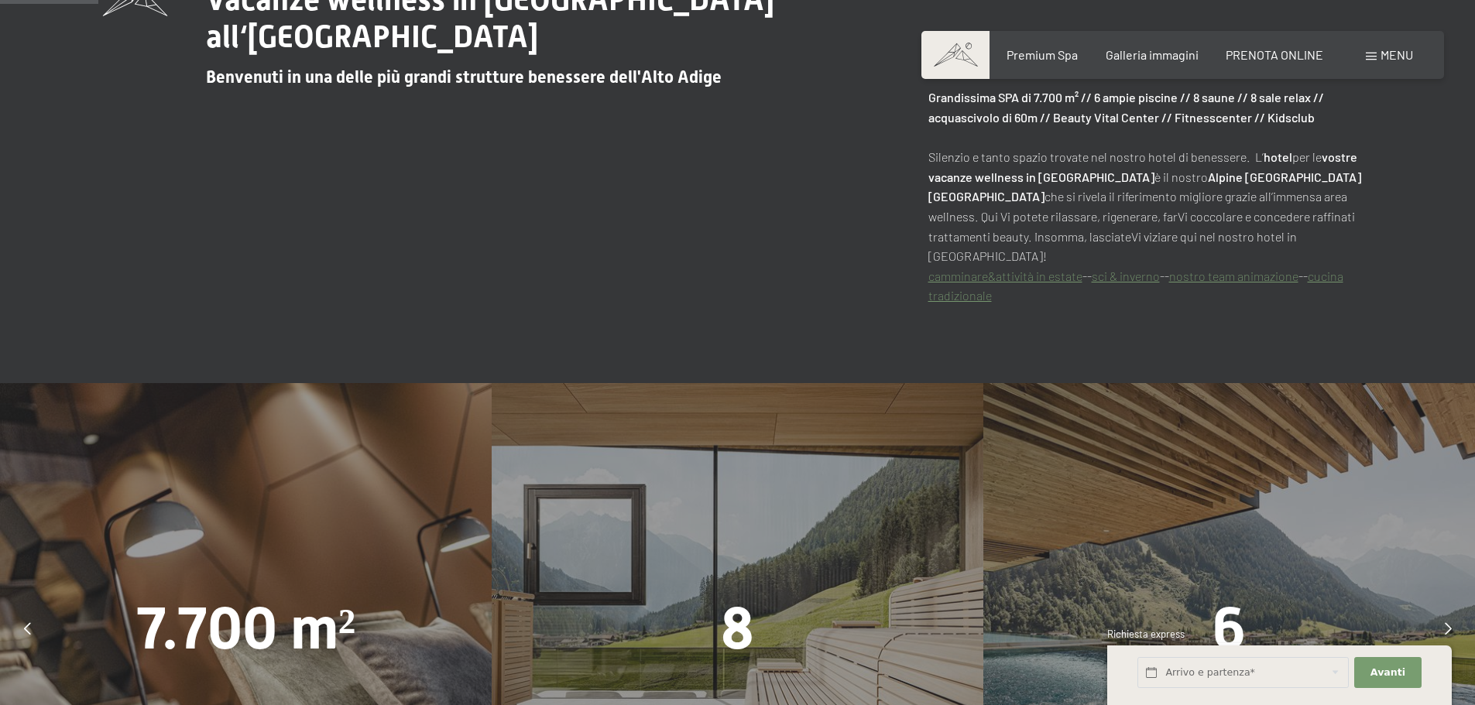
scroll to position [774, 0]
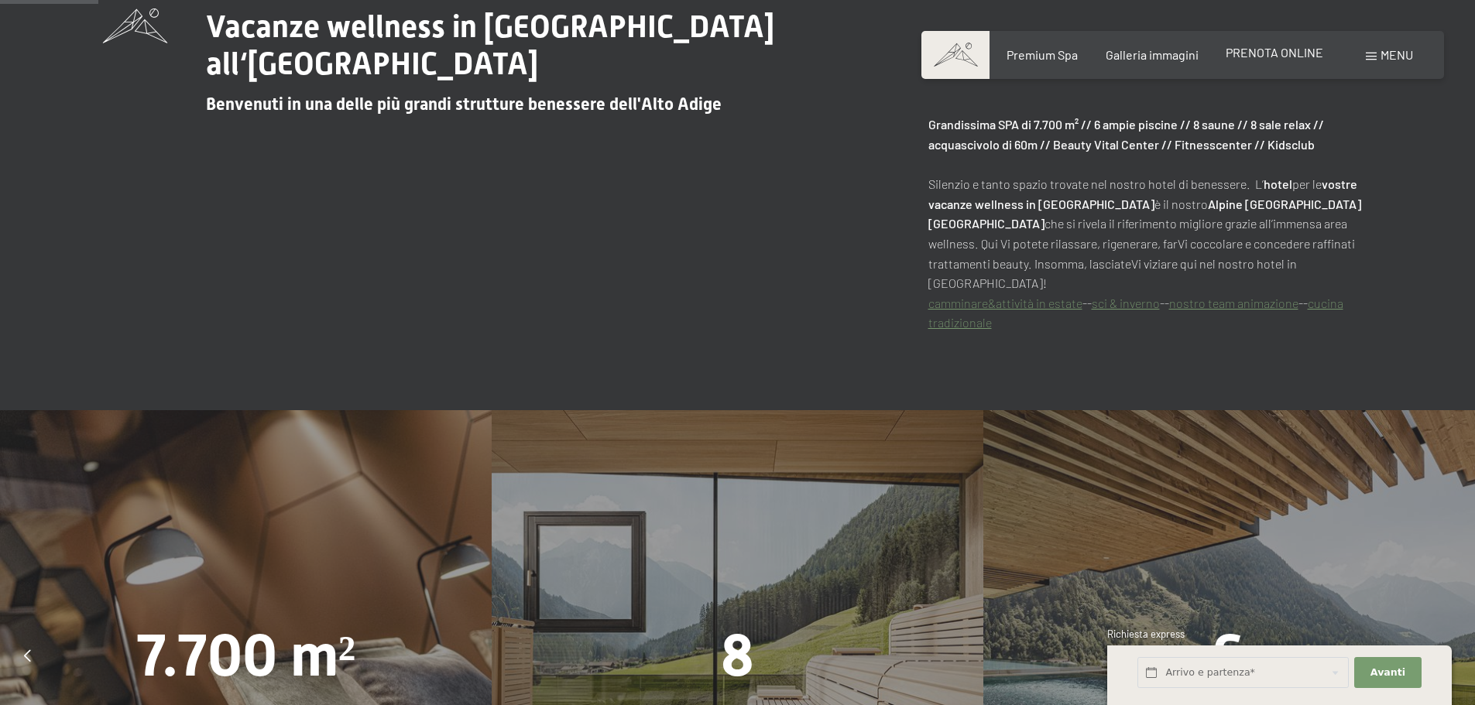
click at [1259, 52] on span "PRENOTA ONLINE" at bounding box center [1274, 52] width 98 height 15
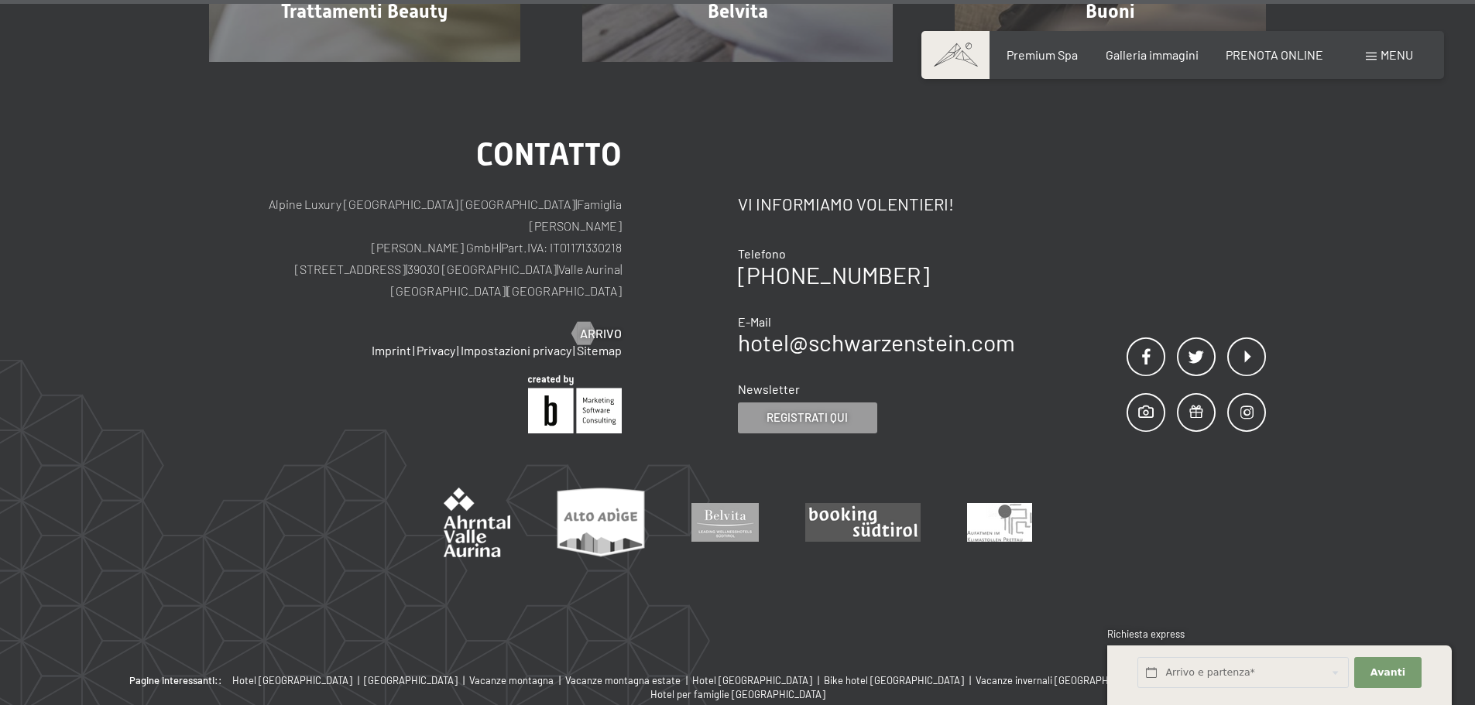
scroll to position [9925, 0]
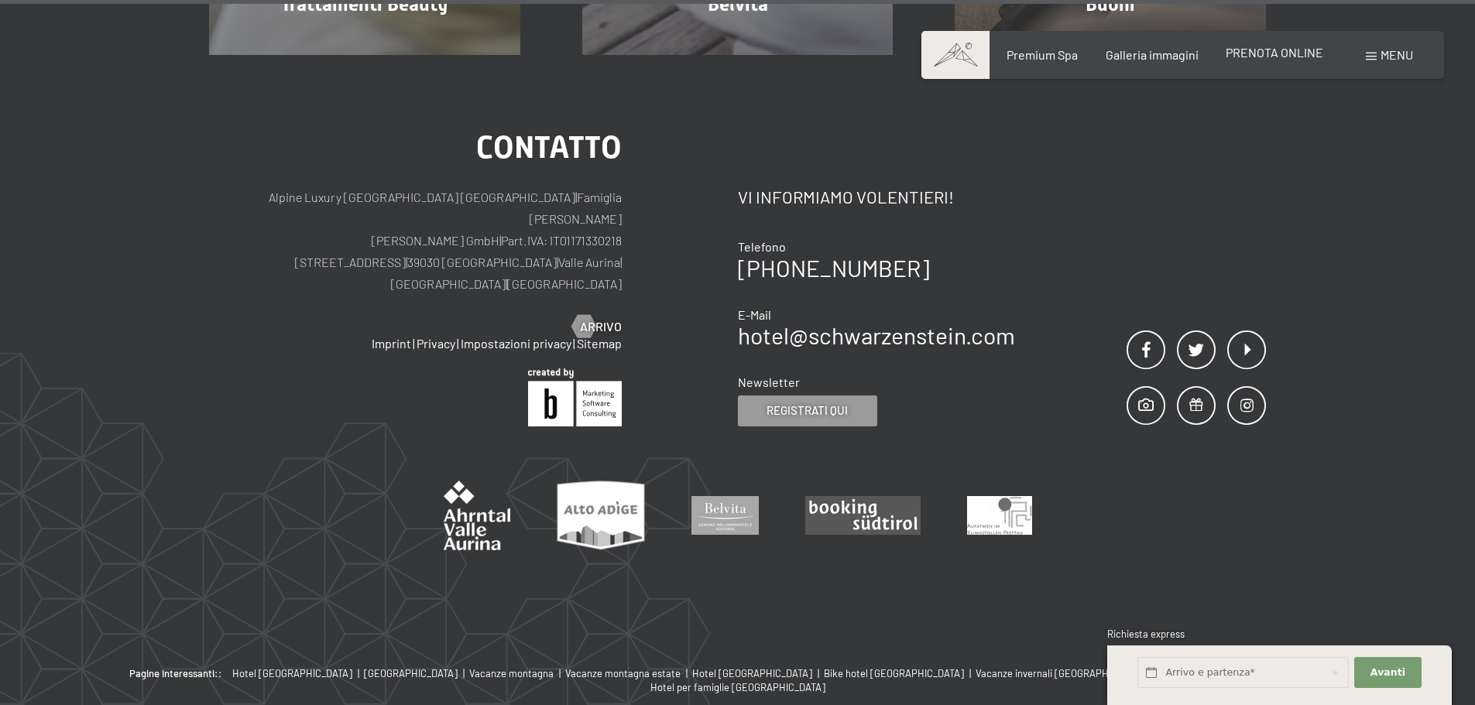
click at [1252, 58] on span "PRENOTA ONLINE" at bounding box center [1274, 52] width 98 height 15
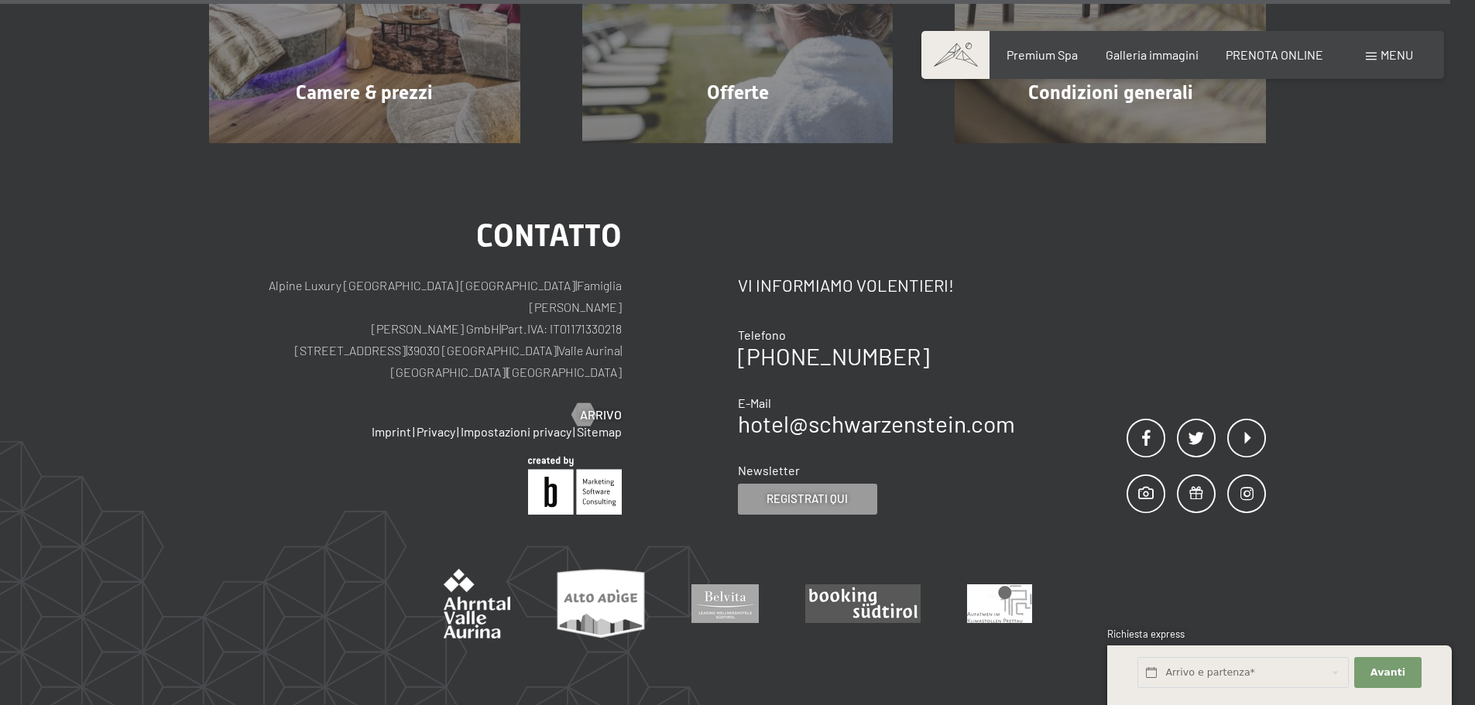
scroll to position [5355, 0]
